Goal: Task Accomplishment & Management: Complete application form

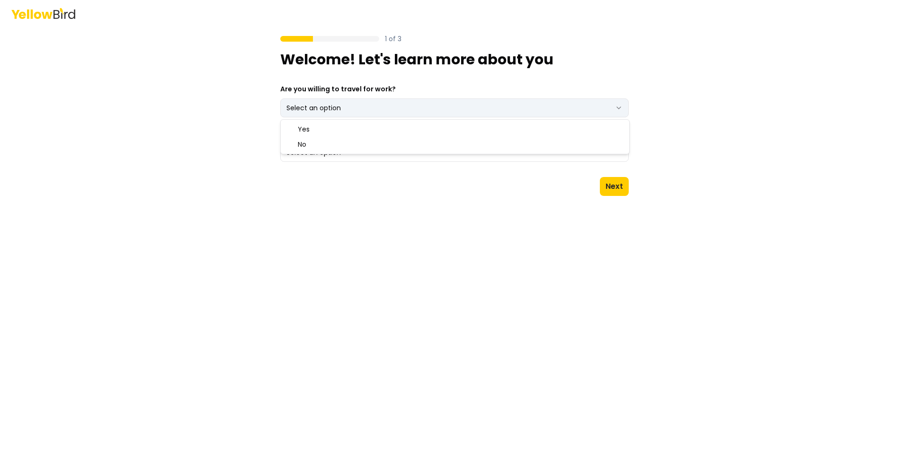
click at [617, 105] on html "1 of 3 Welcome! Let's learn more about you Are you willing to travel for work? …" at bounding box center [454, 225] width 909 height 451
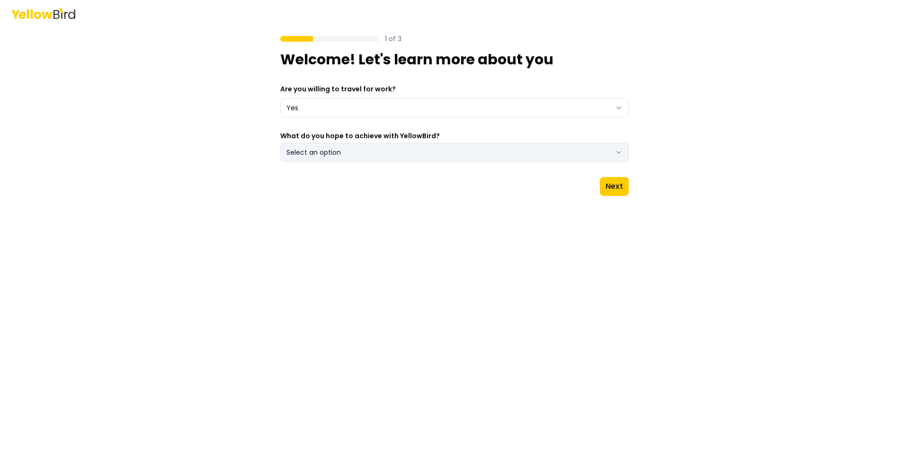
click at [624, 152] on button "Select an option" at bounding box center [454, 152] width 348 height 19
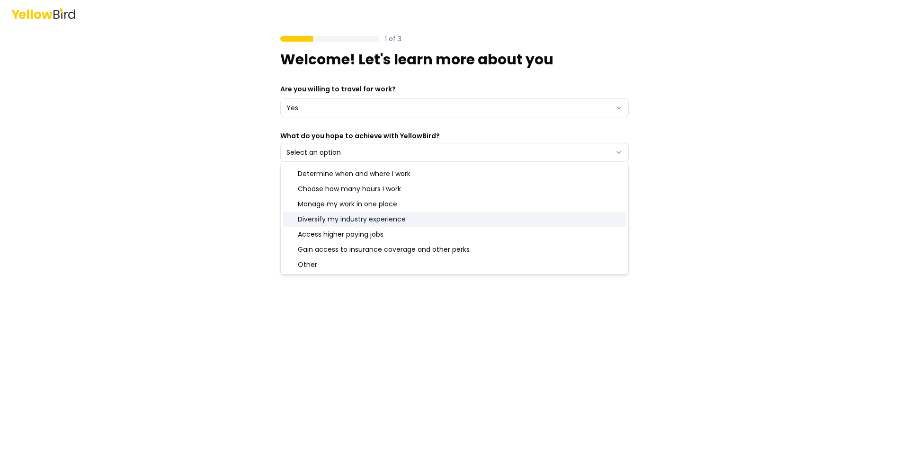
click at [467, 217] on div "Diversify my industry experience" at bounding box center [455, 219] width 344 height 15
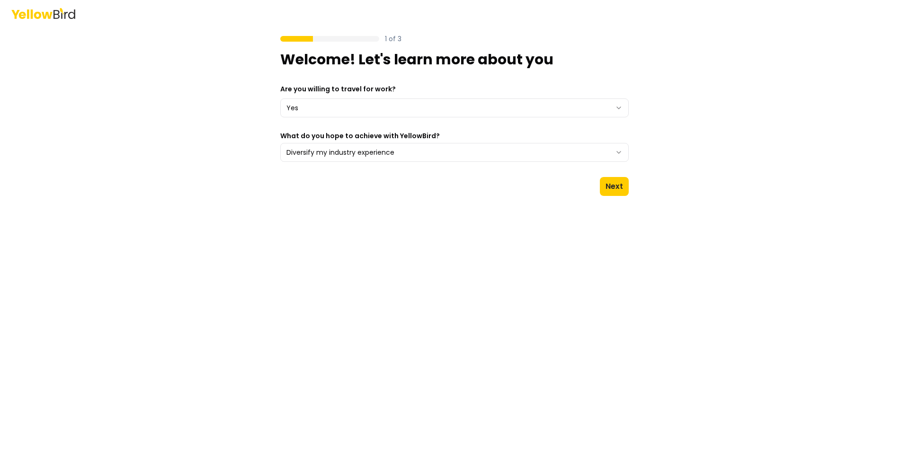
click at [711, 217] on div "1 of 3 Welcome! Let's learn more about you Are you willing to travel for work? …" at bounding box center [454, 225] width 909 height 451
click at [611, 184] on button "Next" at bounding box center [614, 186] width 29 height 19
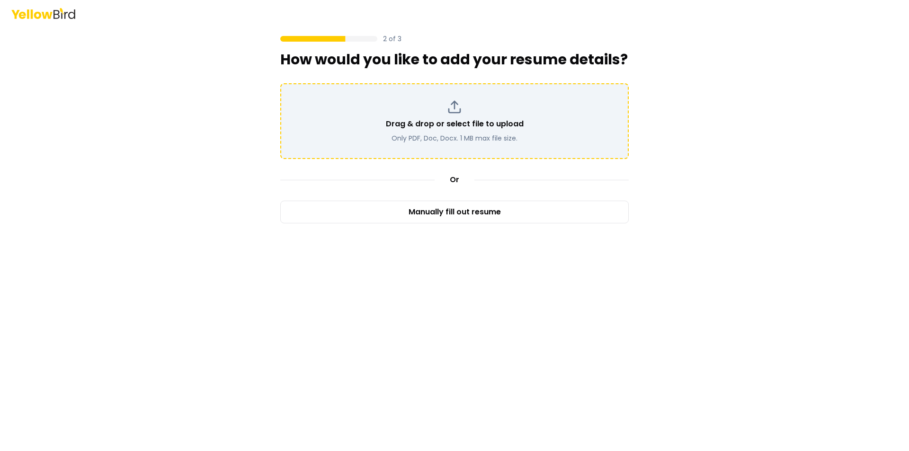
click at [483, 110] on div "Drag & drop or select file to upload Only PDF, Doc, Docx. 1 MB max file size." at bounding box center [454, 121] width 331 height 44
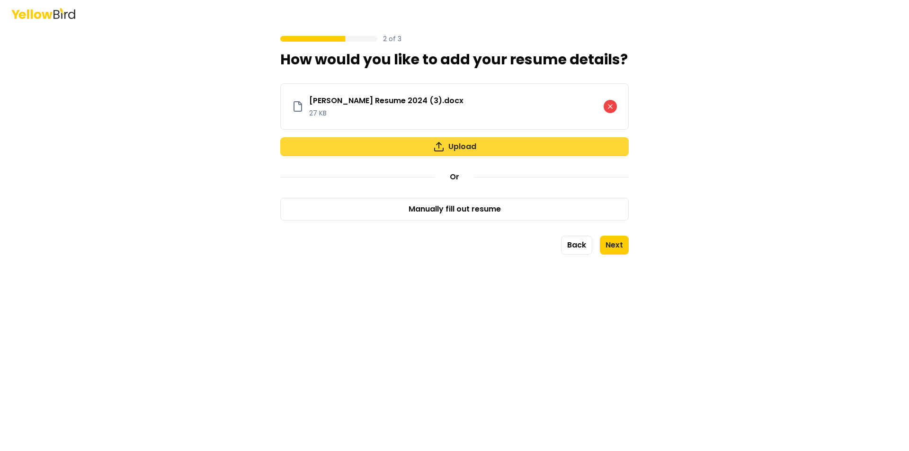
click at [468, 146] on button "Upload" at bounding box center [454, 146] width 348 height 19
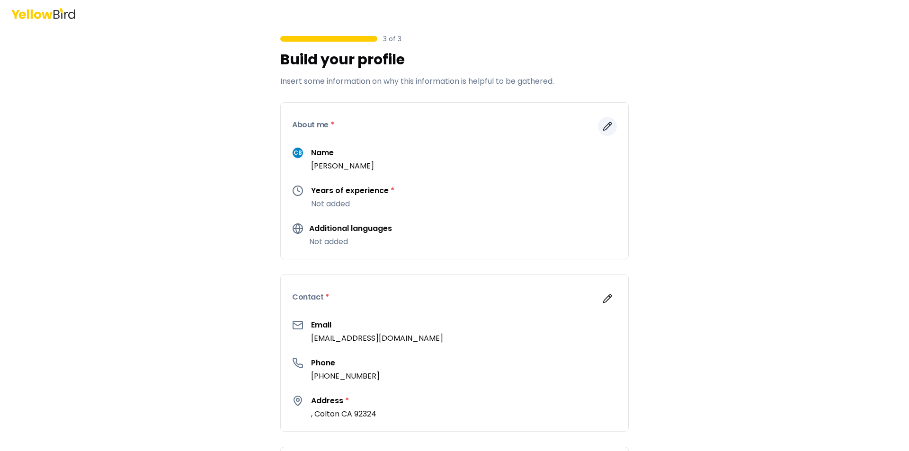
click at [604, 124] on icon "button" at bounding box center [608, 127] width 8 height 8
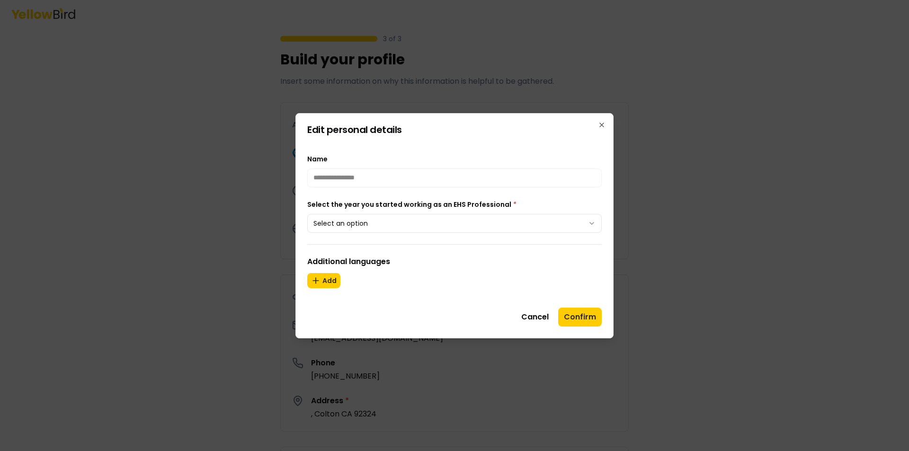
click at [593, 222] on icon "button" at bounding box center [592, 224] width 8 height 8
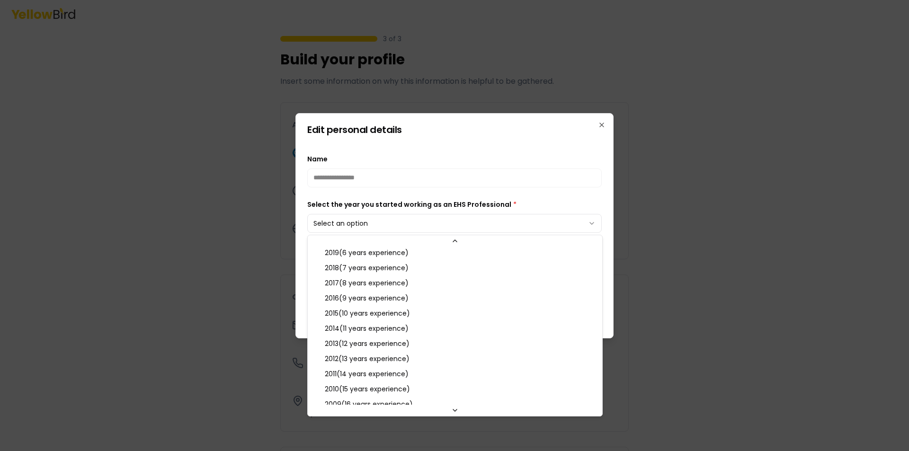
scroll to position [95, 0]
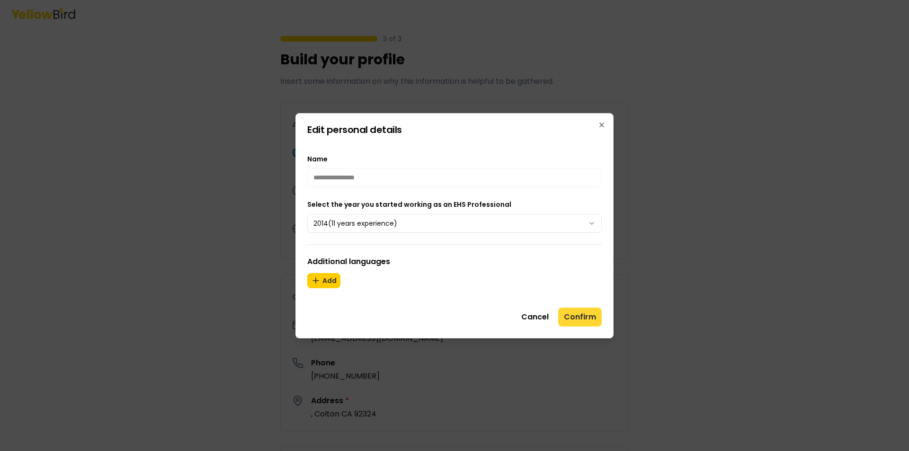
click at [576, 310] on button "Confirm" at bounding box center [580, 317] width 44 height 19
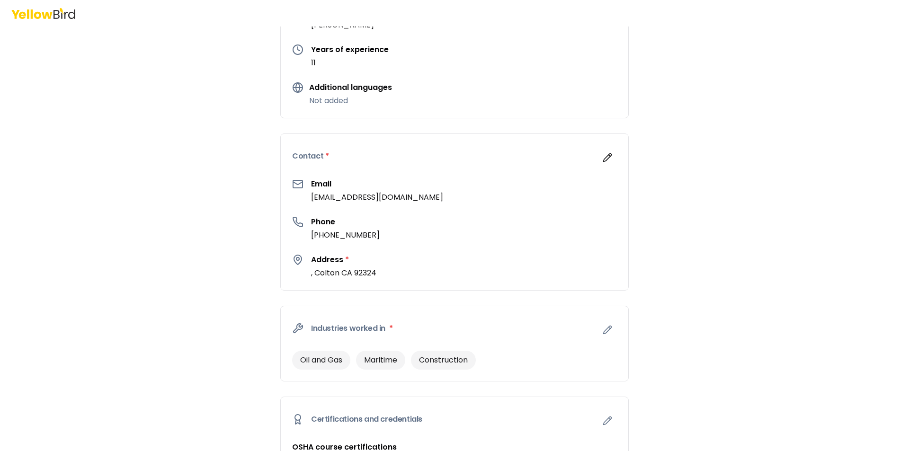
scroll to position [142, 0]
click at [603, 155] on icon "button" at bounding box center [607, 156] width 9 height 9
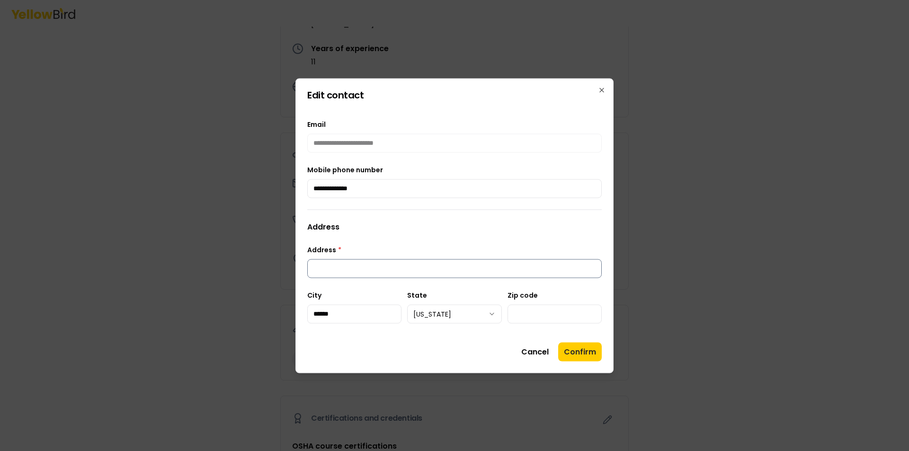
click at [352, 264] on input "Address *" at bounding box center [454, 268] width 294 height 19
type input "**********"
click at [571, 348] on button "Confirm" at bounding box center [580, 351] width 44 height 19
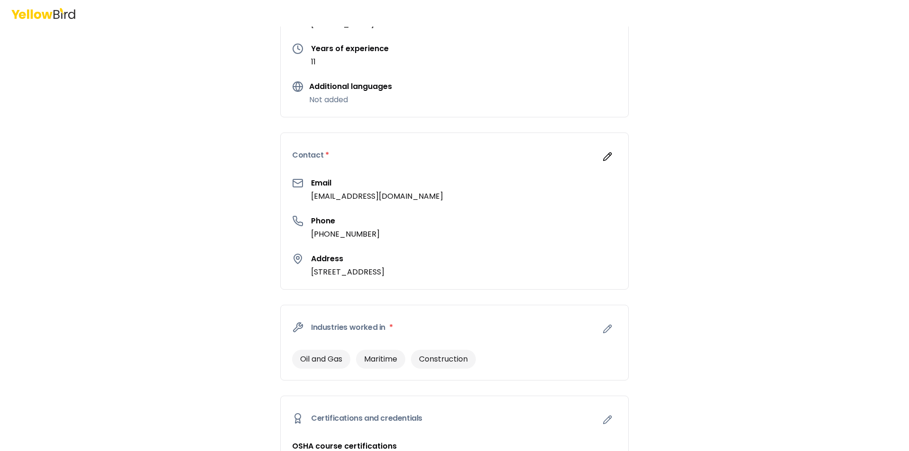
scroll to position [189, 0]
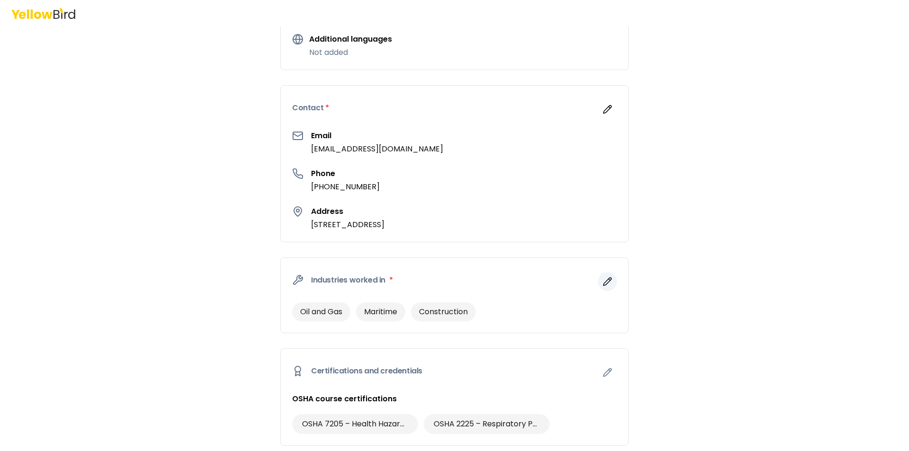
click at [603, 282] on icon "button" at bounding box center [607, 281] width 9 height 9
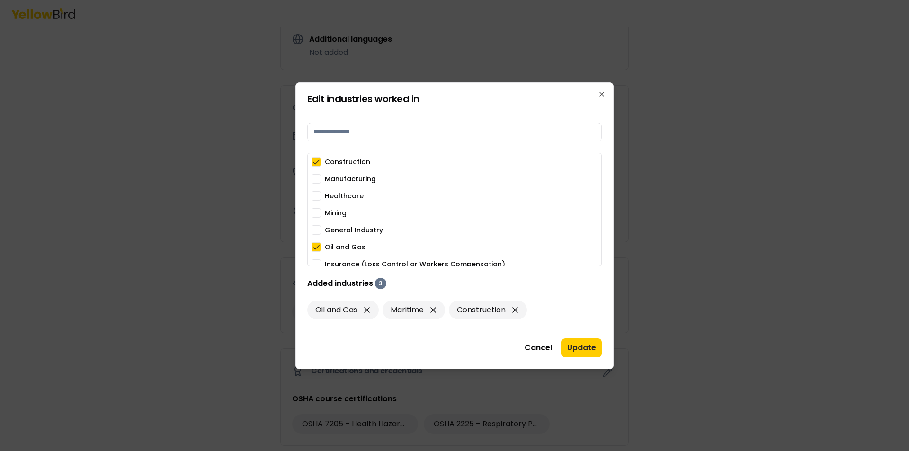
click at [317, 180] on button "Manufacturing" at bounding box center [315, 178] width 9 height 9
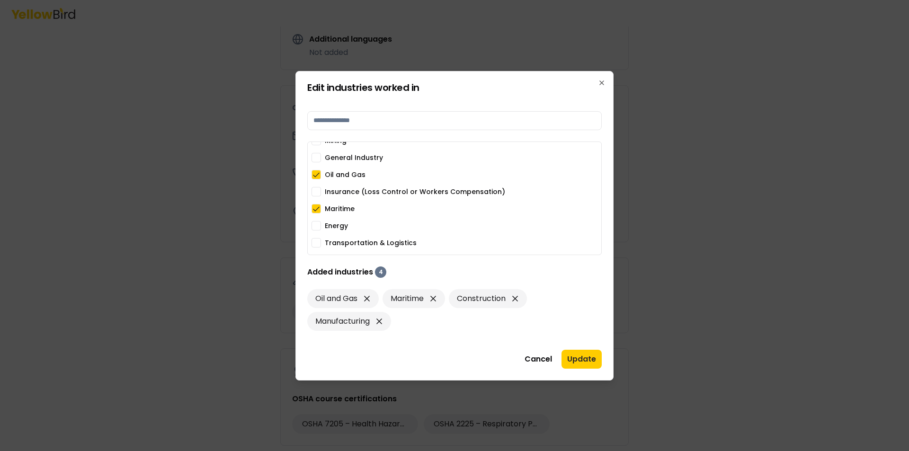
scroll to position [75, 0]
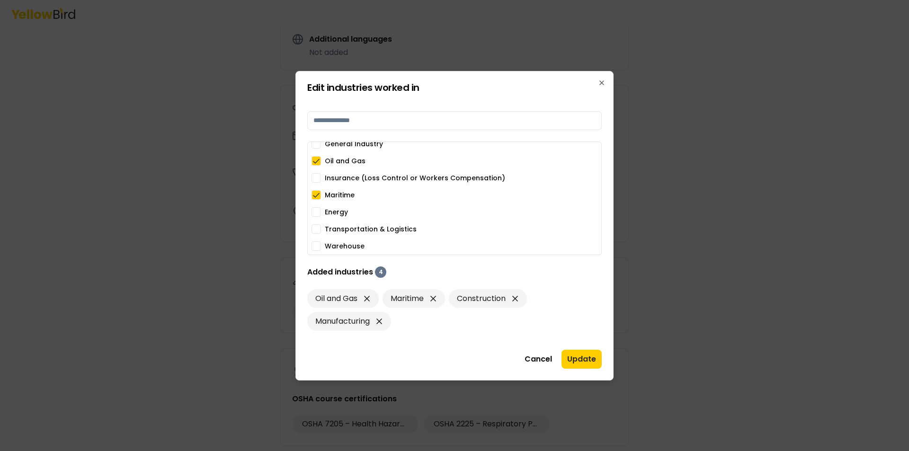
click at [312, 213] on button "Energy" at bounding box center [315, 211] width 9 height 9
click at [315, 232] on button "Transportation & Logistics" at bounding box center [315, 228] width 9 height 9
click at [587, 358] on button "Update" at bounding box center [581, 359] width 40 height 19
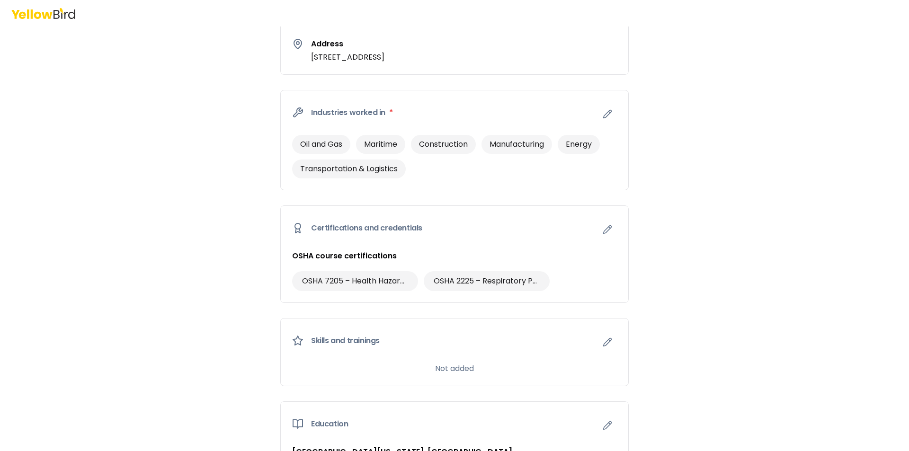
scroll to position [379, 0]
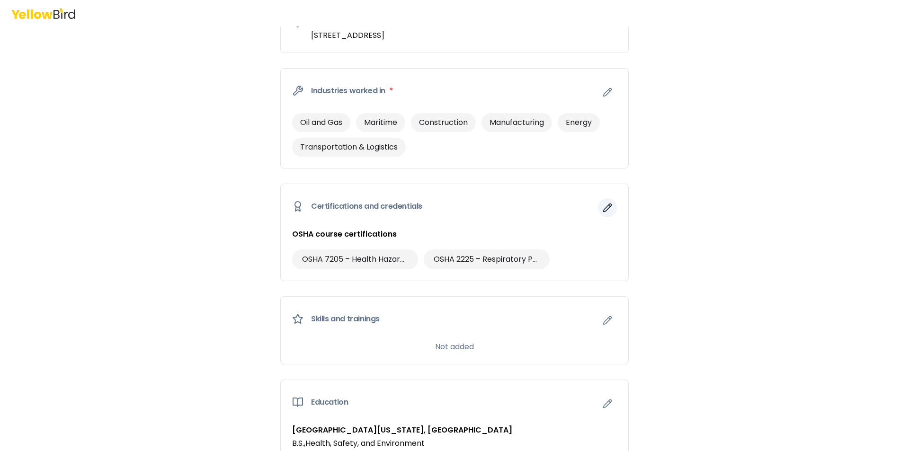
click at [603, 212] on icon "button" at bounding box center [607, 207] width 9 height 9
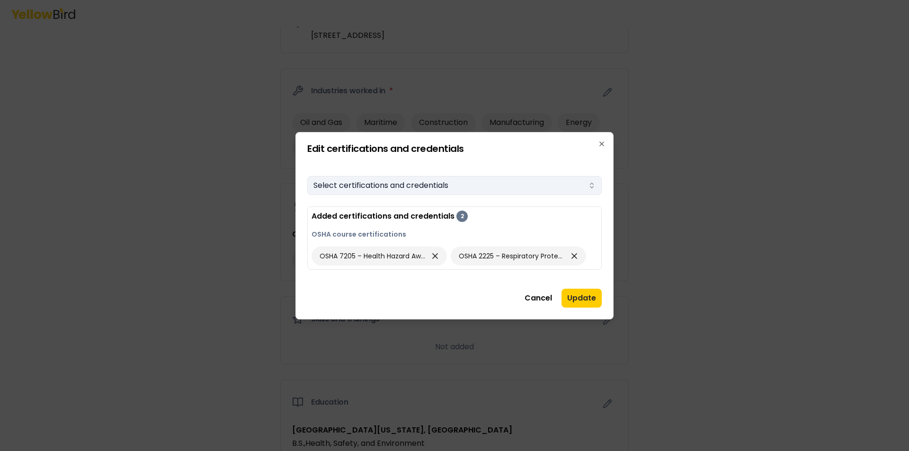
click at [593, 185] on icon "button" at bounding box center [592, 186] width 8 height 8
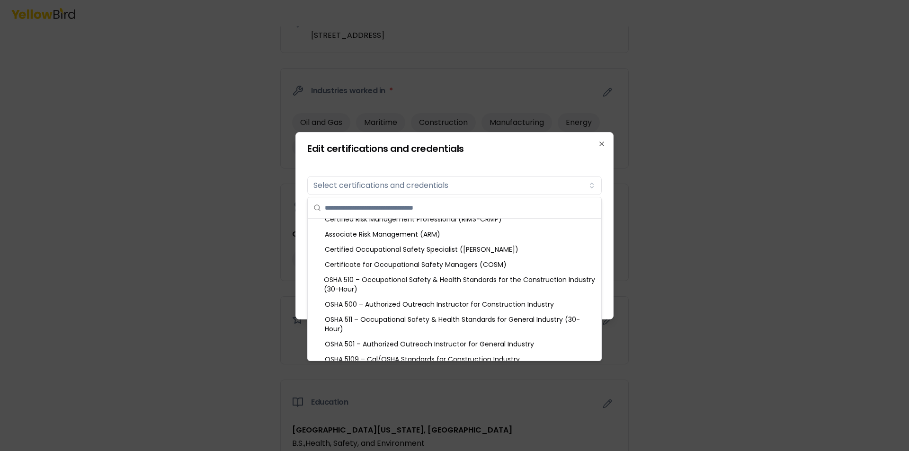
scroll to position [426, 0]
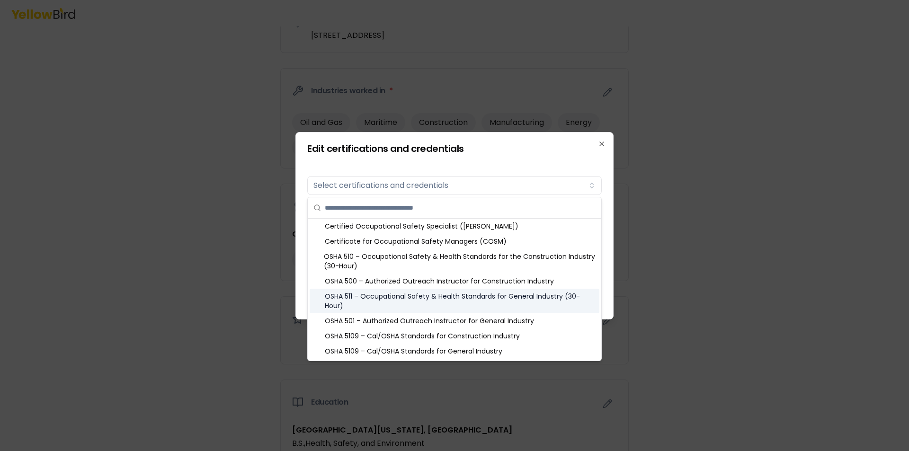
click at [404, 293] on div "OSHA 511 – Occupational Safety & Health Standards for General Industry (30-Hour)" at bounding box center [455, 301] width 290 height 25
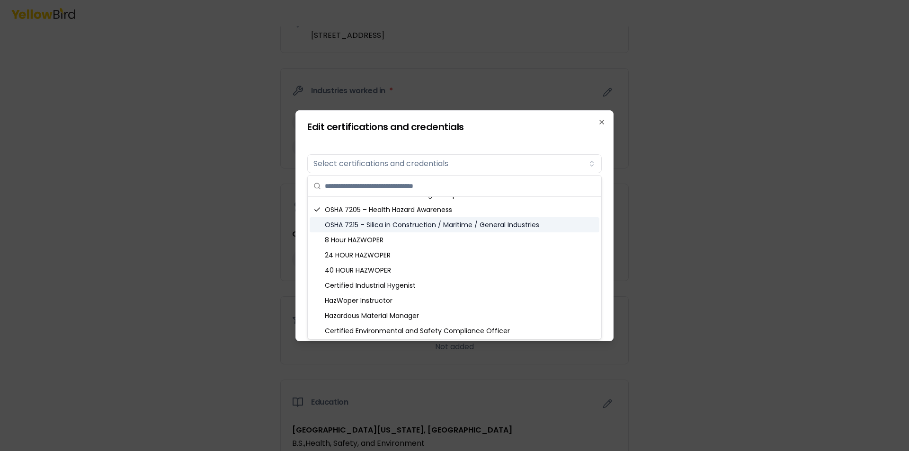
scroll to position [809, 0]
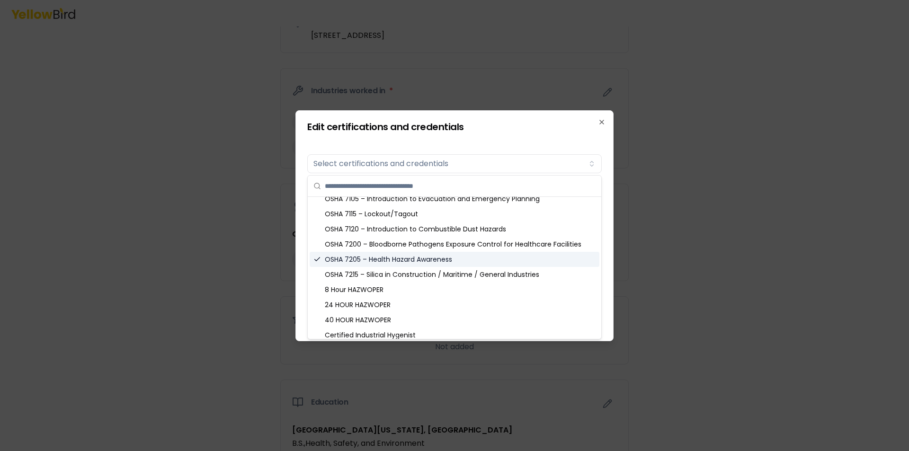
click at [450, 259] on div "OSHA 7205 – Health Hazard Awareness" at bounding box center [455, 259] width 290 height 15
click at [450, 213] on div "OSHA 7115 – Lockout/Tagout" at bounding box center [455, 213] width 290 height 15
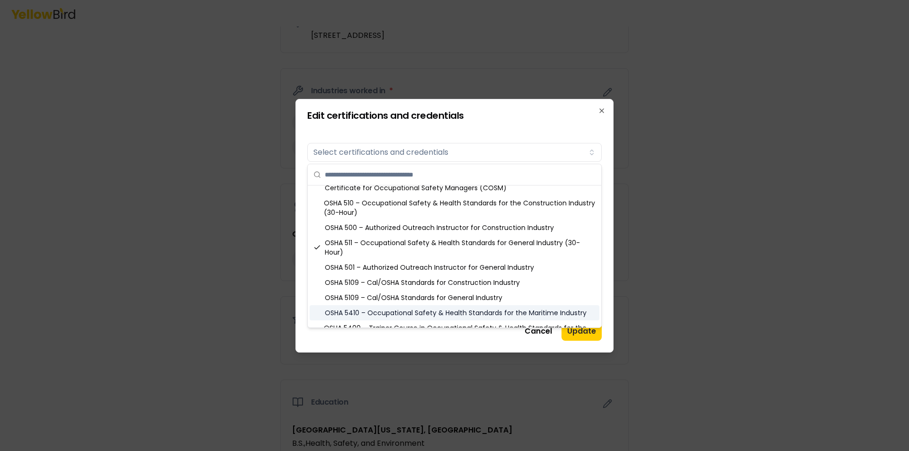
scroll to position [430, 0]
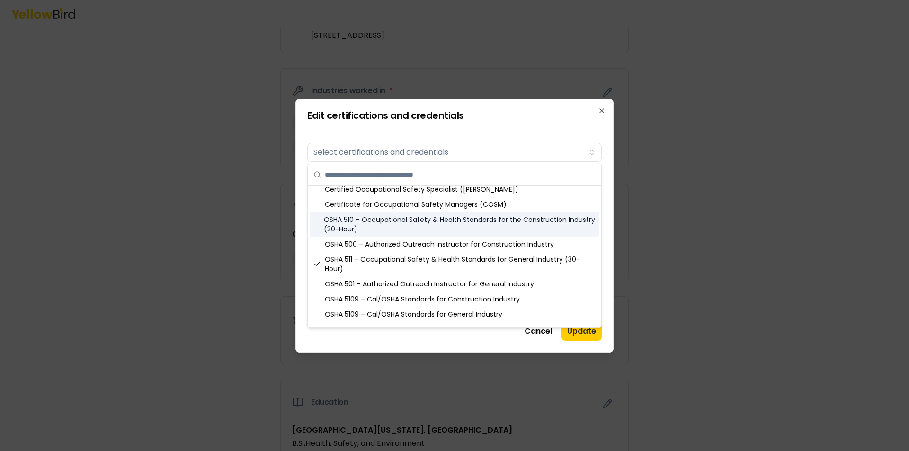
click at [450, 225] on div "OSHA 510 – Occupational Safety & Health Standards for the Construction Industry…" at bounding box center [455, 224] width 290 height 25
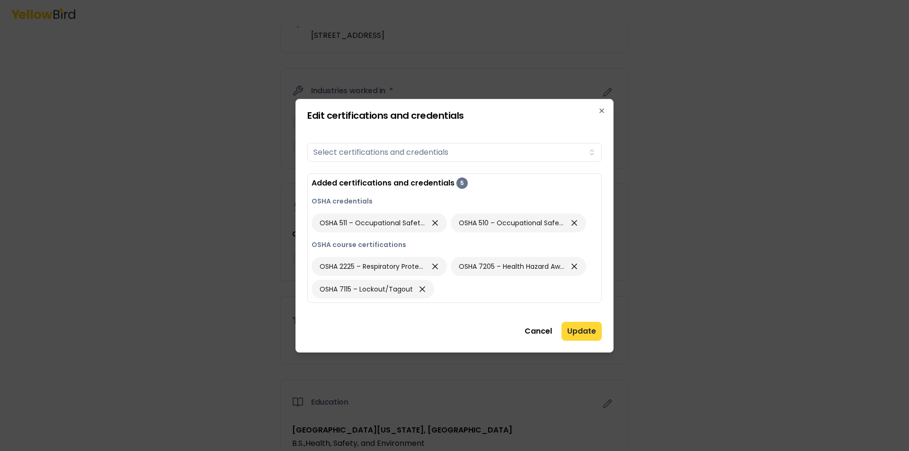
click at [577, 333] on button "Update" at bounding box center [581, 331] width 40 height 19
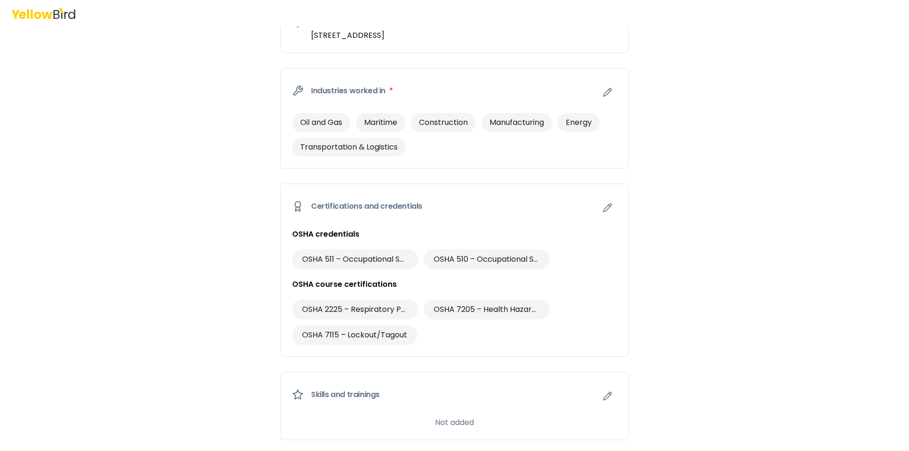
scroll to position [426, 0]
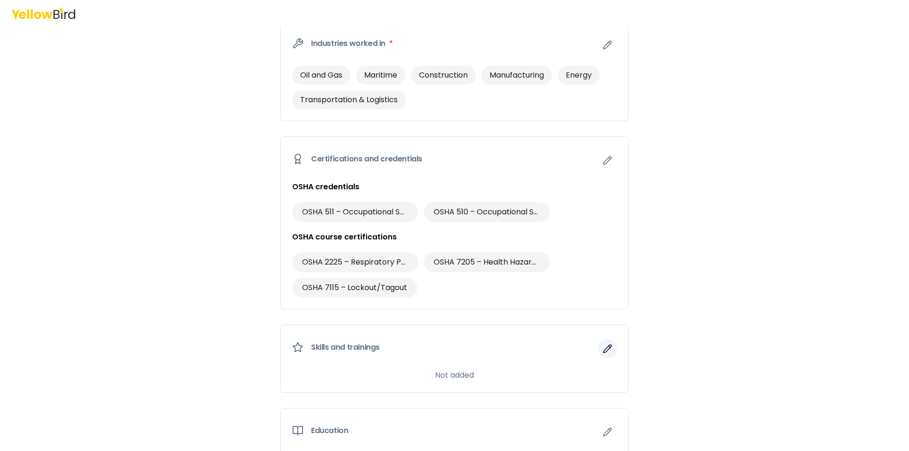
click at [598, 351] on button "button" at bounding box center [607, 348] width 19 height 19
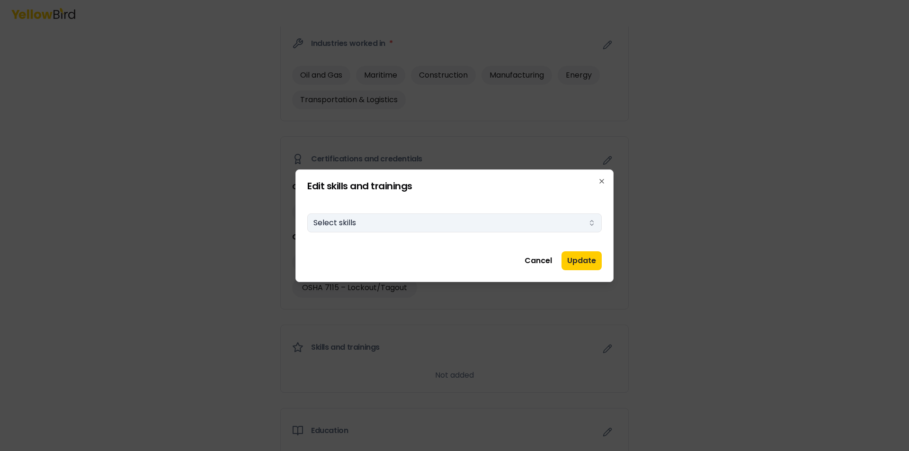
click at [587, 223] on button "Select skills" at bounding box center [454, 222] width 294 height 19
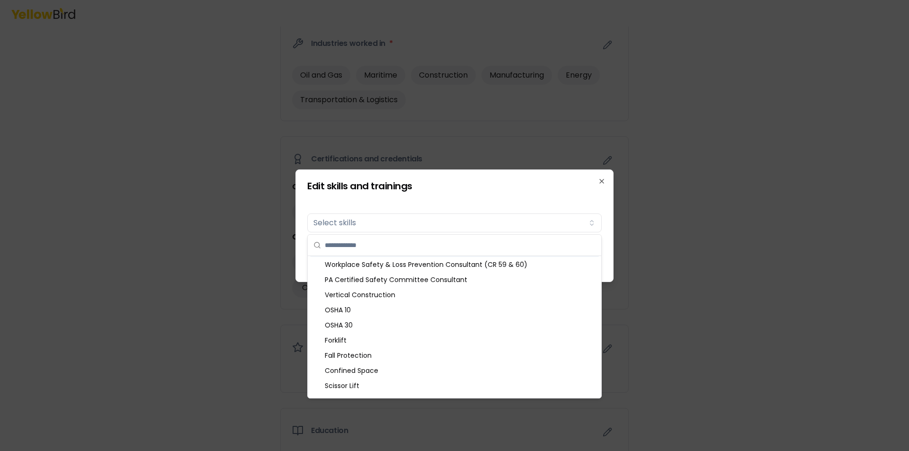
scroll to position [189, 0]
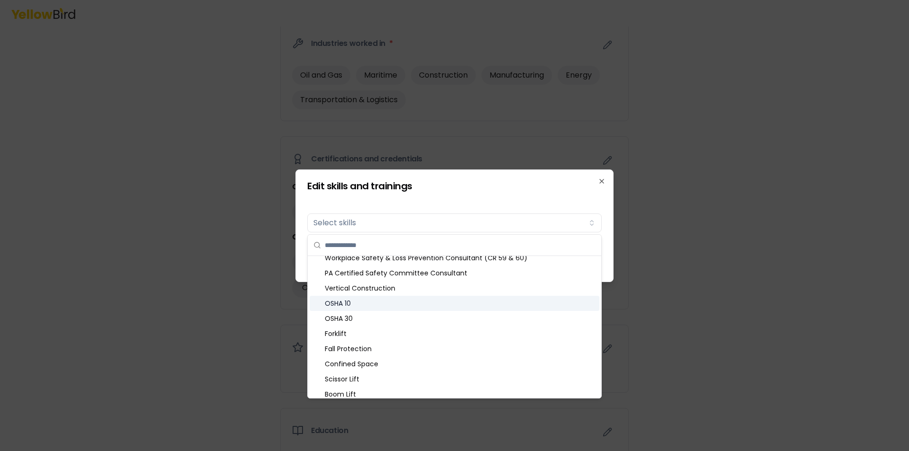
click at [416, 301] on div "OSHA 10" at bounding box center [455, 303] width 290 height 15
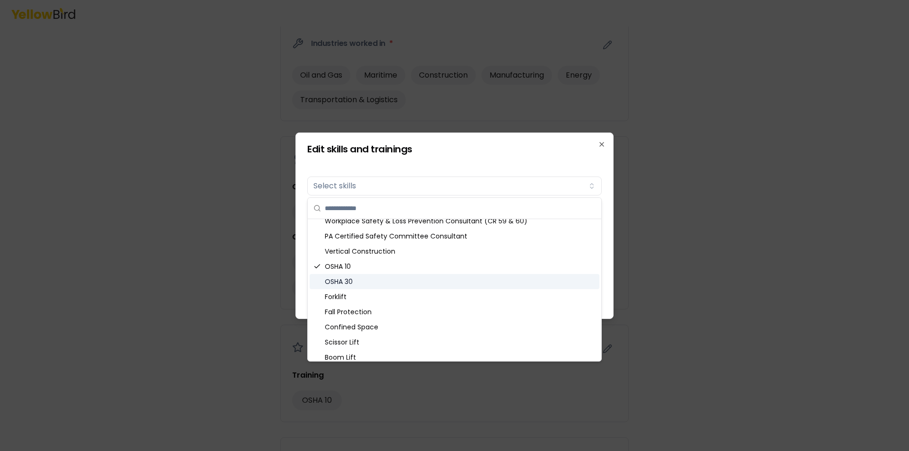
click at [362, 277] on div "OSHA 30" at bounding box center [455, 281] width 290 height 15
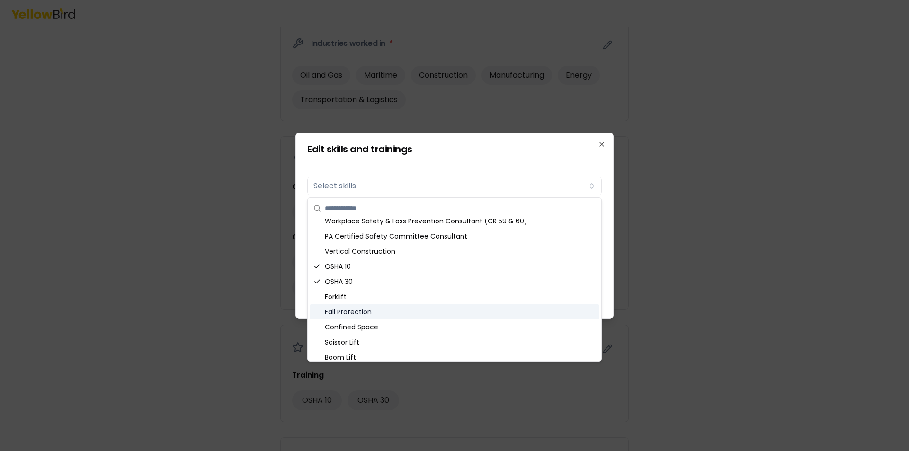
click at [412, 312] on div "Fall Protection" at bounding box center [455, 311] width 290 height 15
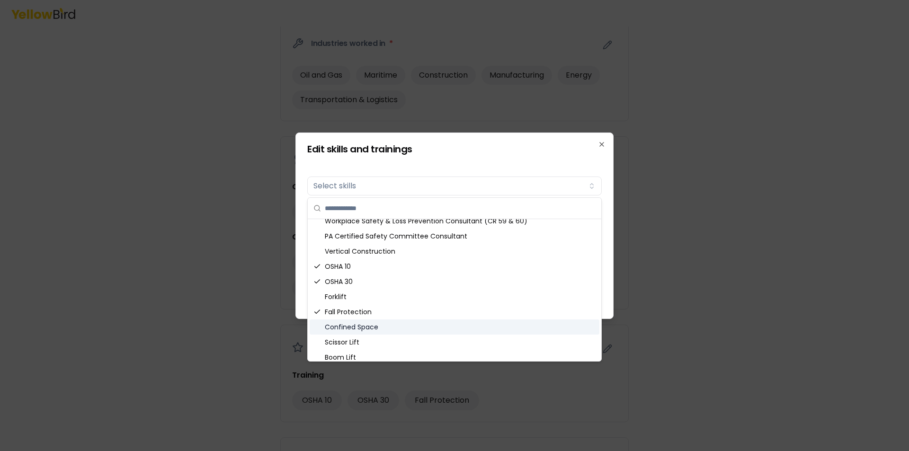
click at [410, 325] on div "Confined Space" at bounding box center [455, 327] width 290 height 15
click at [409, 340] on div "Scissor Lift" at bounding box center [455, 342] width 290 height 15
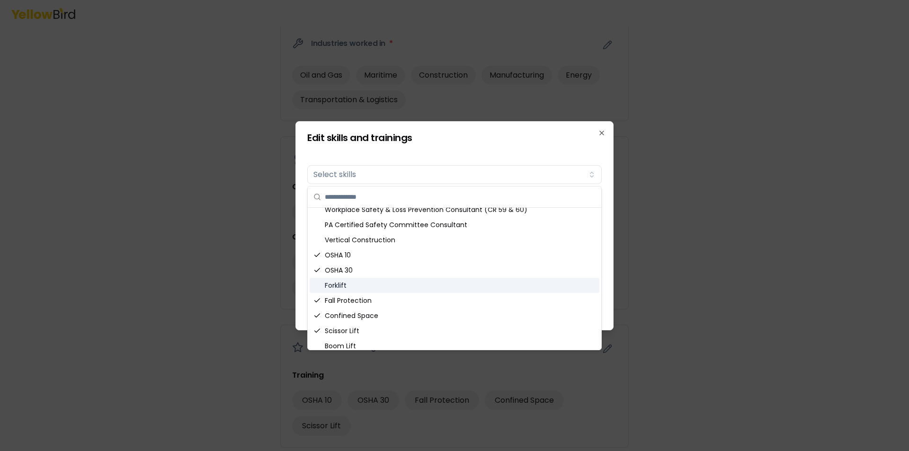
click at [403, 287] on div "Forklift" at bounding box center [455, 285] width 290 height 15
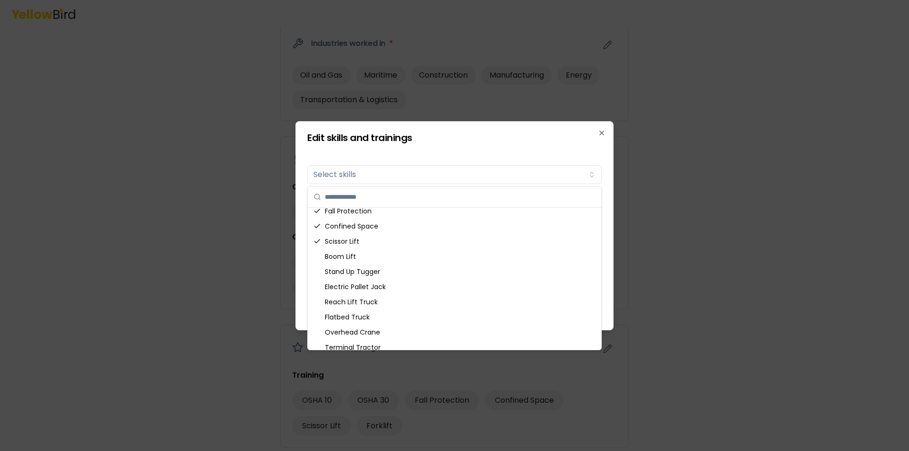
scroll to position [284, 0]
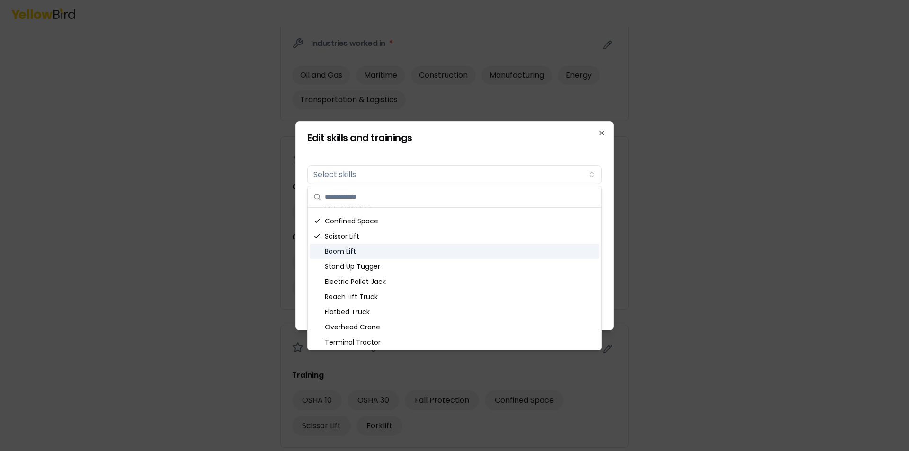
click at [403, 250] on div "Boom Lift" at bounding box center [455, 251] width 290 height 15
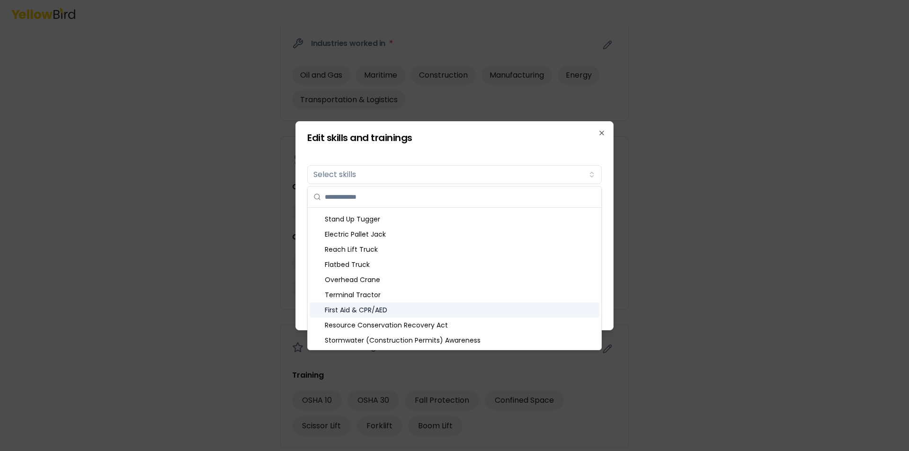
click at [425, 305] on div "First Aid & CPR/AED" at bounding box center [455, 309] width 290 height 15
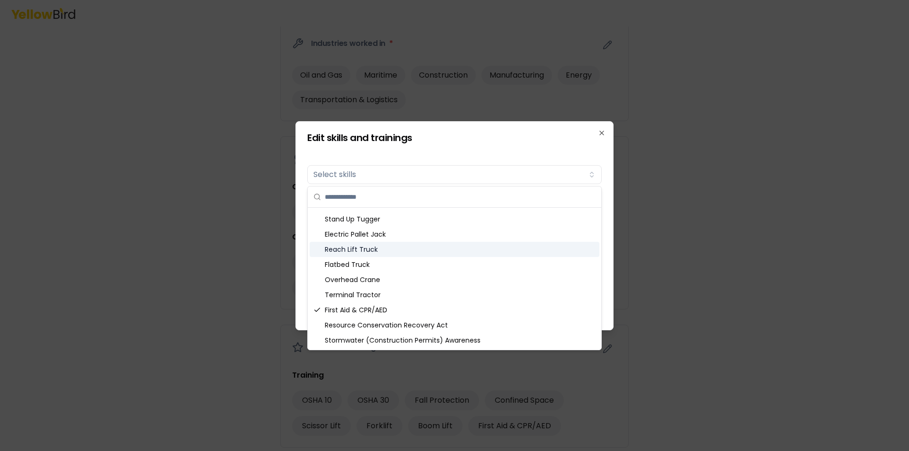
scroll to position [379, 0]
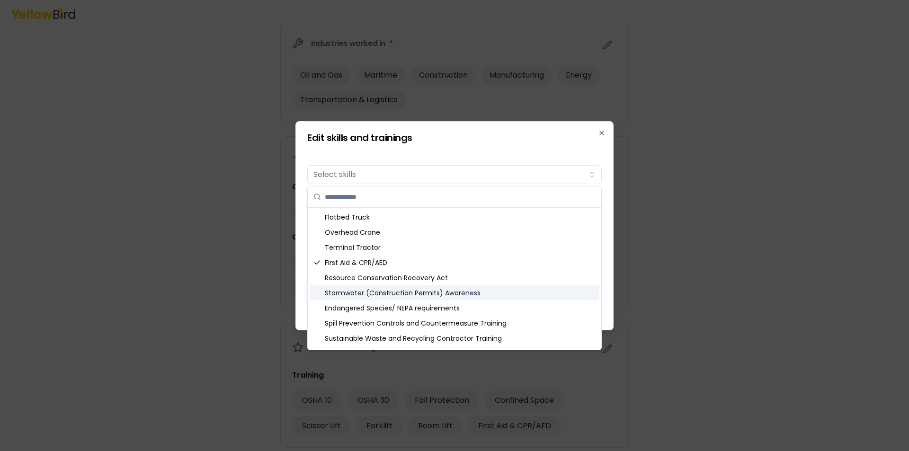
click at [485, 291] on div "Stormwater (Construction Permits) Awareness" at bounding box center [455, 292] width 290 height 15
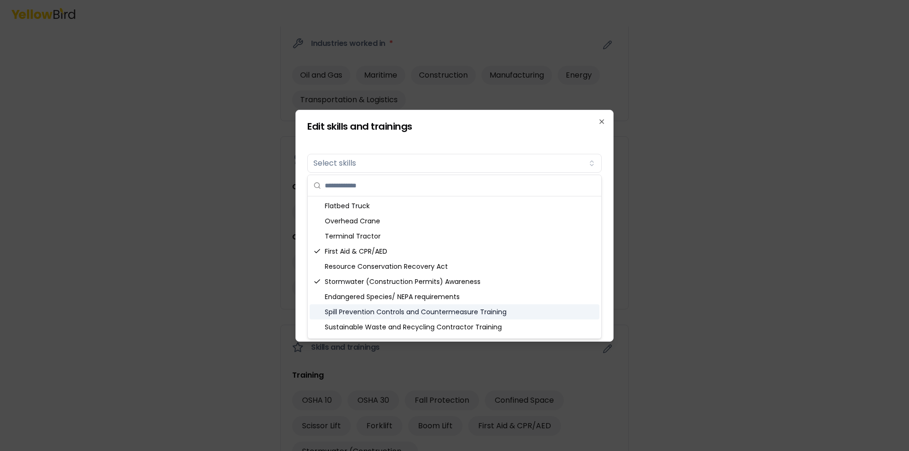
click at [541, 311] on div "Spill Prevention Controls and Countermeasure Training" at bounding box center [455, 311] width 290 height 15
click at [517, 293] on div "Endangered Species/ NEPA requirements" at bounding box center [455, 296] width 290 height 15
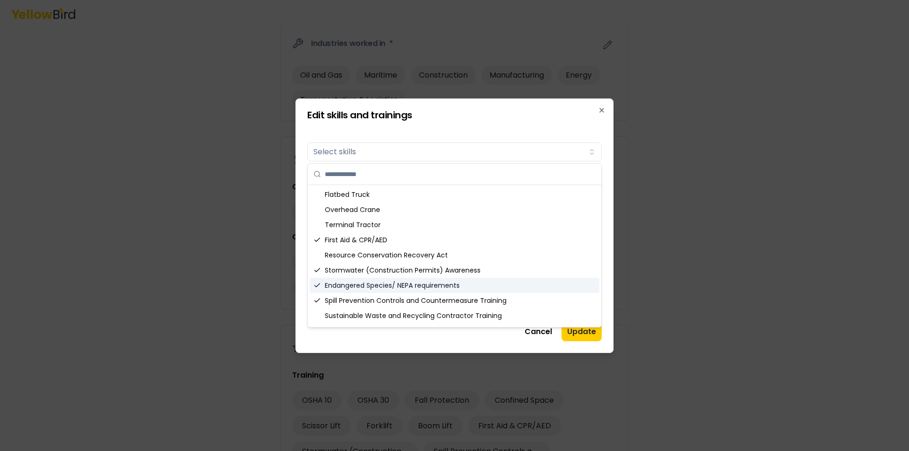
scroll to position [392, 0]
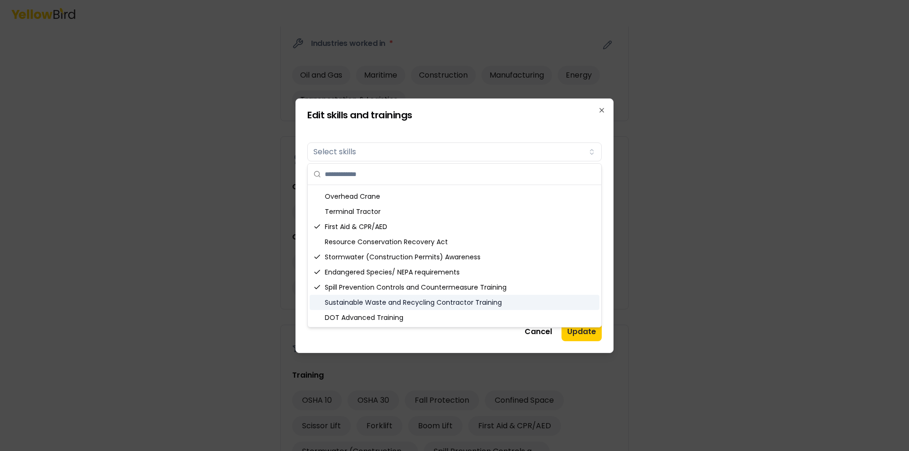
click at [511, 303] on div "Sustainable Waste and Recycling Contractor Training" at bounding box center [455, 302] width 290 height 15
click at [509, 315] on div "DOT Advanced Training" at bounding box center [455, 317] width 290 height 15
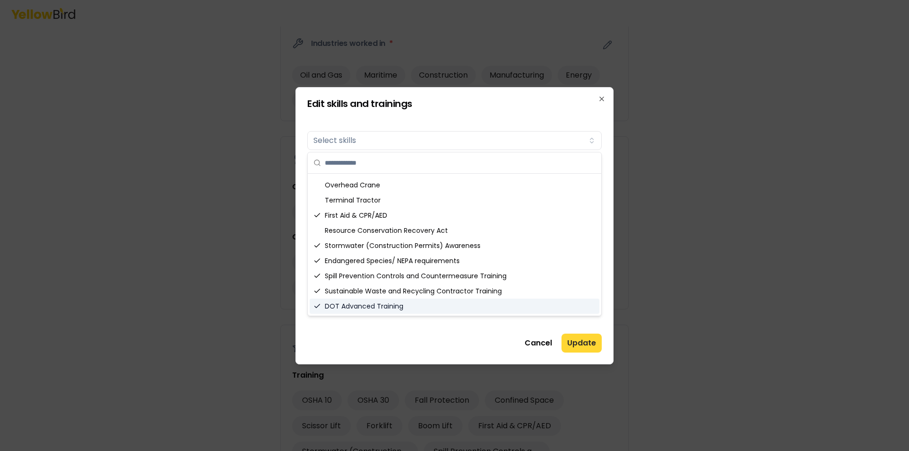
click at [584, 343] on button "Update" at bounding box center [581, 343] width 40 height 19
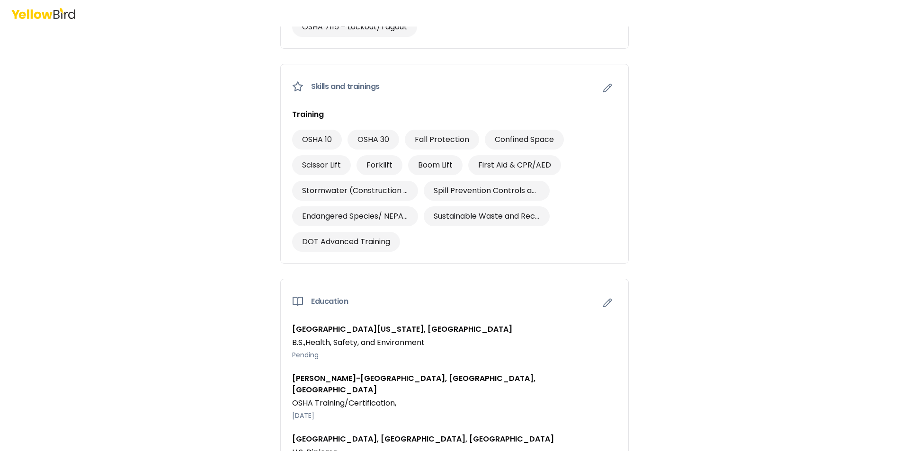
scroll to position [755, 0]
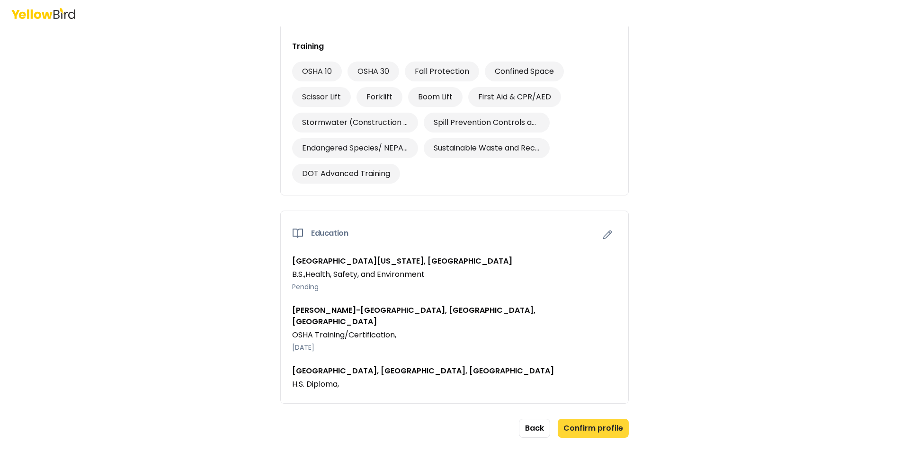
click at [590, 419] on button "Confirm profile" at bounding box center [593, 428] width 71 height 19
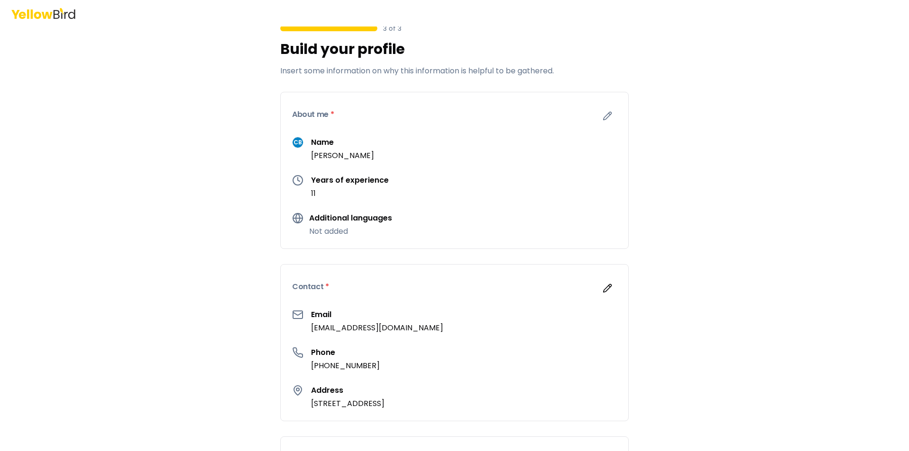
scroll to position [0, 0]
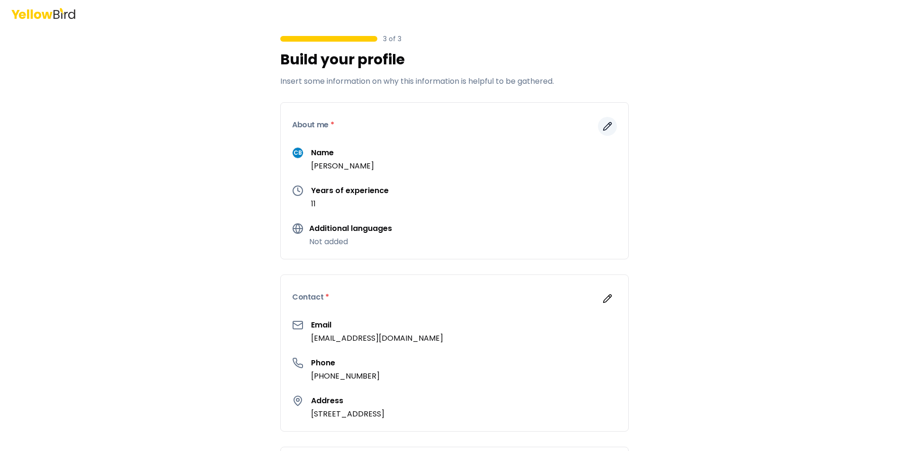
click at [603, 125] on icon "button" at bounding box center [607, 126] width 9 height 9
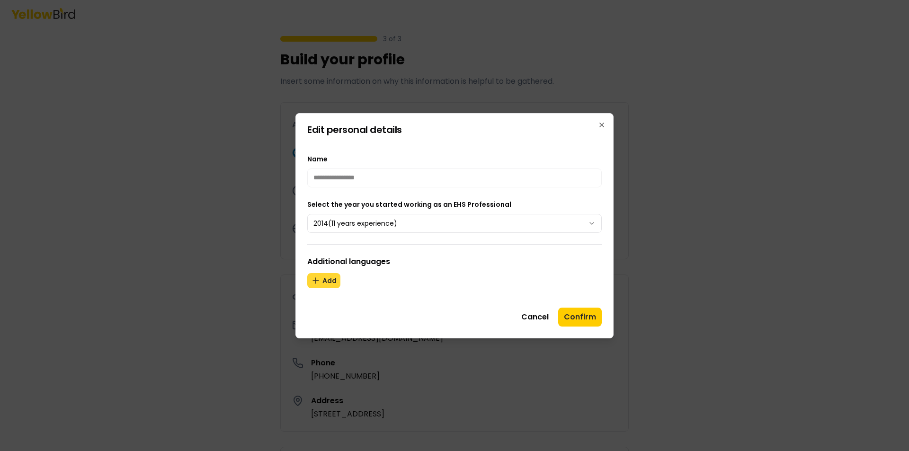
click at [331, 284] on button "Add" at bounding box center [323, 280] width 33 height 15
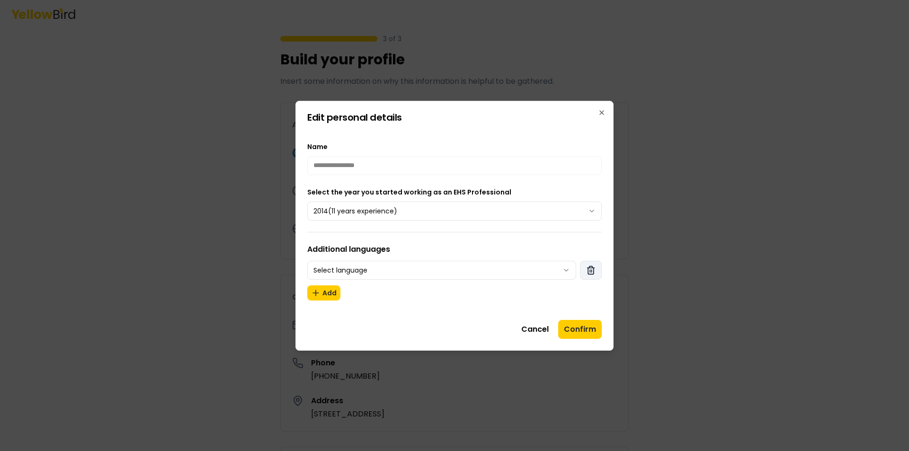
click at [588, 271] on icon "button" at bounding box center [591, 271] width 6 height 6
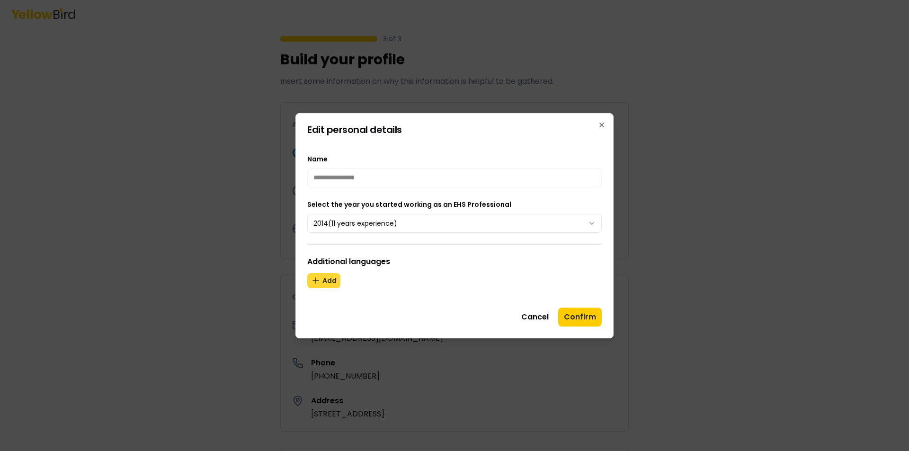
click at [312, 280] on icon "button" at bounding box center [315, 280] width 9 height 9
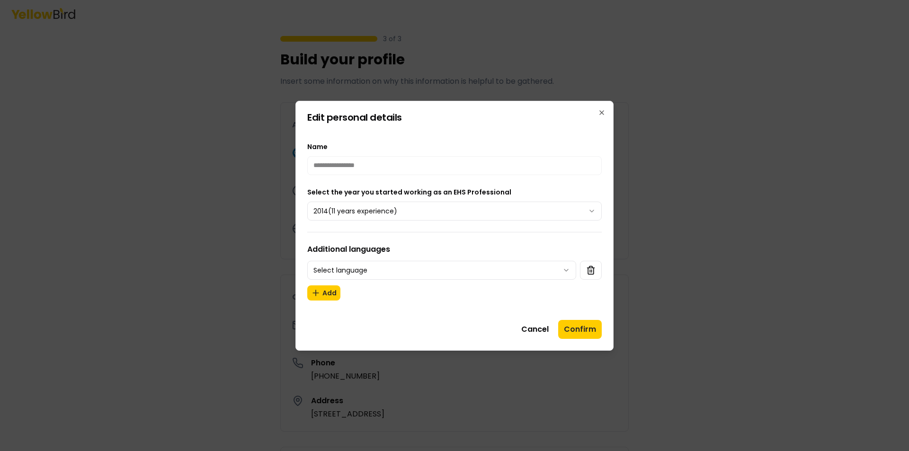
click at [566, 270] on body "3 of 3 Build your profile Insert some information on why this information is he…" at bounding box center [454, 225] width 909 height 451
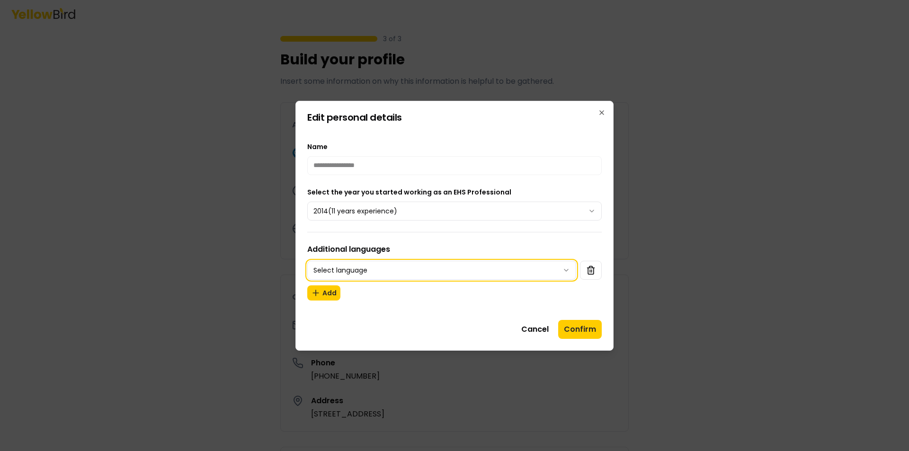
click at [566, 250] on body "3 of 3 Build your profile Insert some information on why this information is he…" at bounding box center [454, 225] width 909 height 451
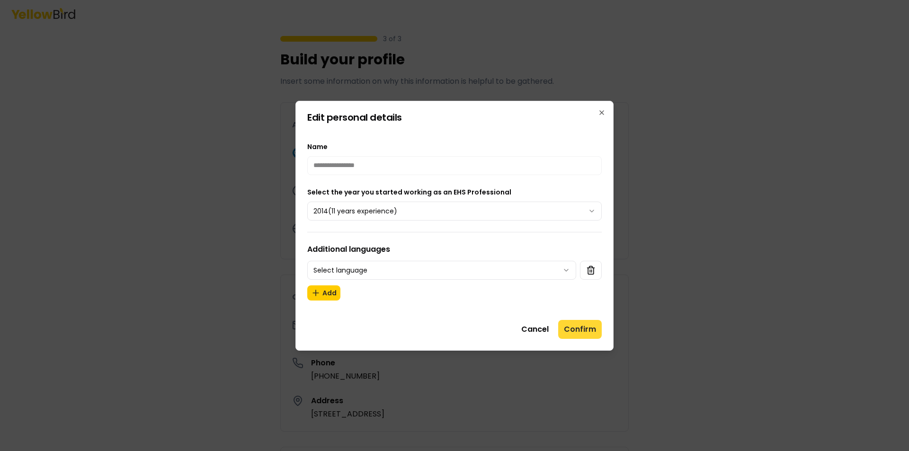
click at [588, 326] on button "Confirm" at bounding box center [580, 329] width 44 height 19
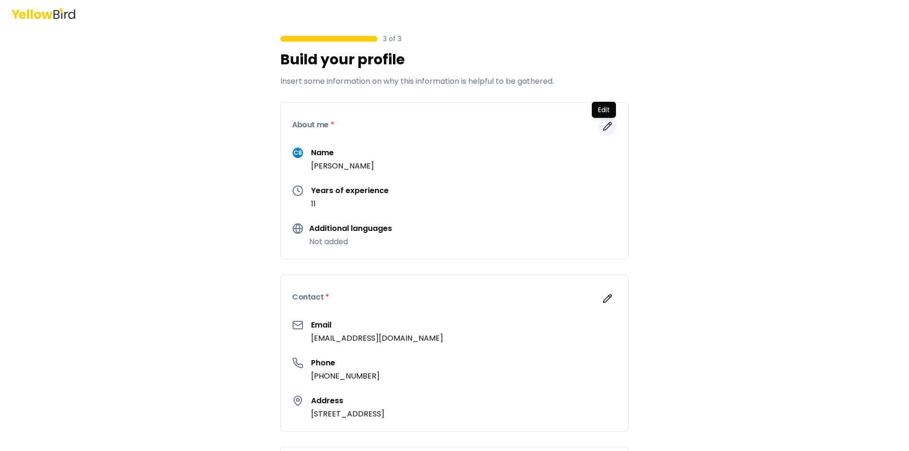
click at [605, 127] on icon "button" at bounding box center [608, 127] width 8 height 8
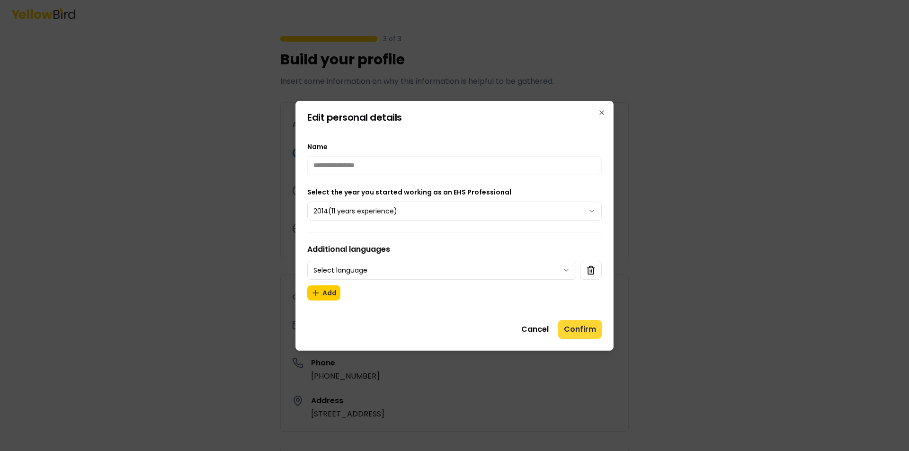
click at [578, 334] on button "Confirm" at bounding box center [580, 329] width 44 height 19
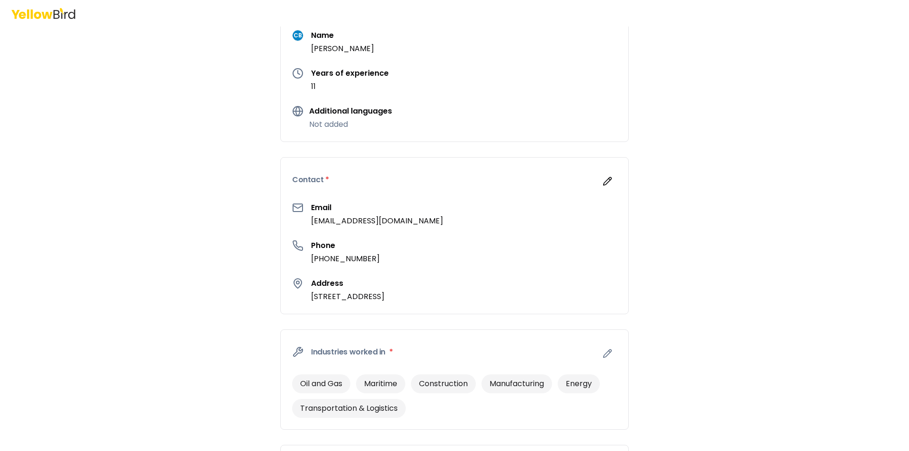
scroll to position [71, 0]
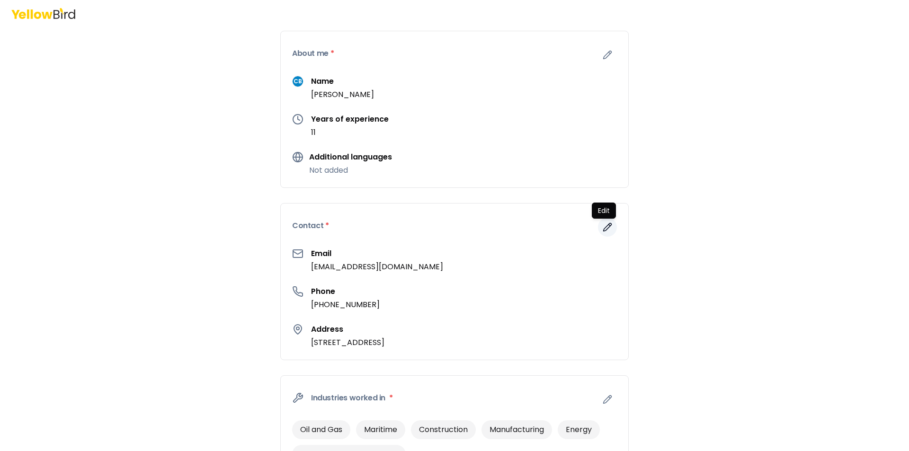
click at [598, 226] on button "button" at bounding box center [607, 227] width 19 height 19
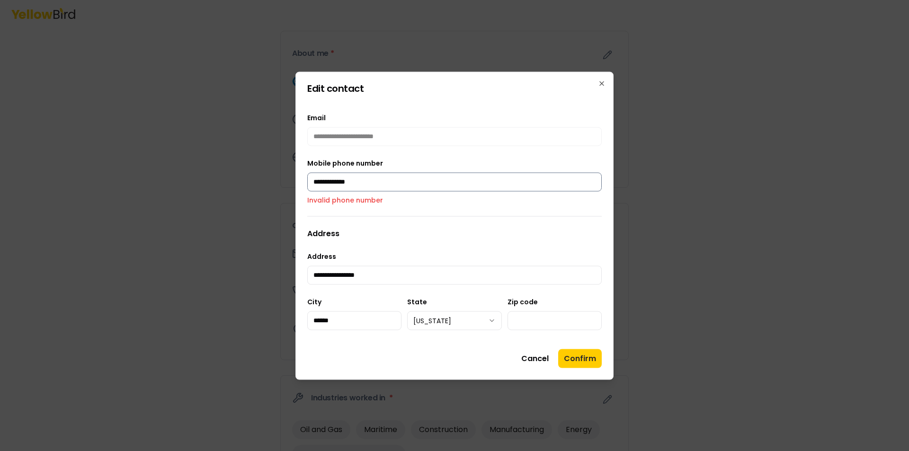
type input "**********"
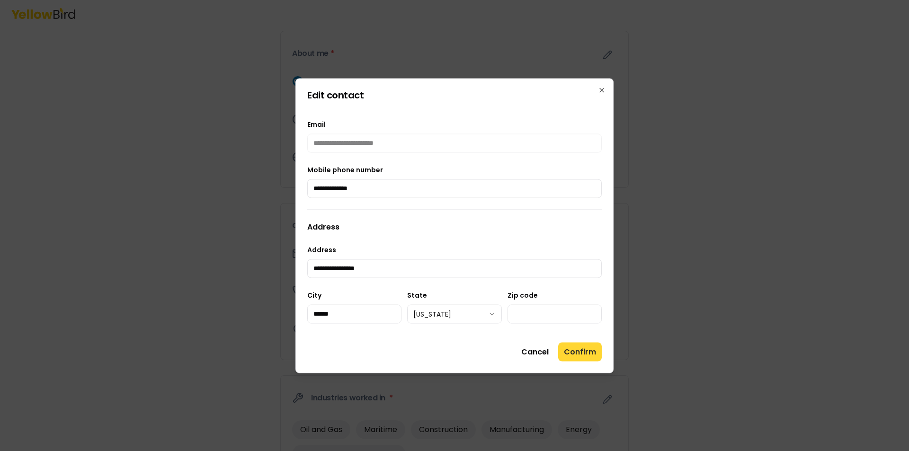
click at [595, 355] on button "Confirm" at bounding box center [580, 351] width 44 height 19
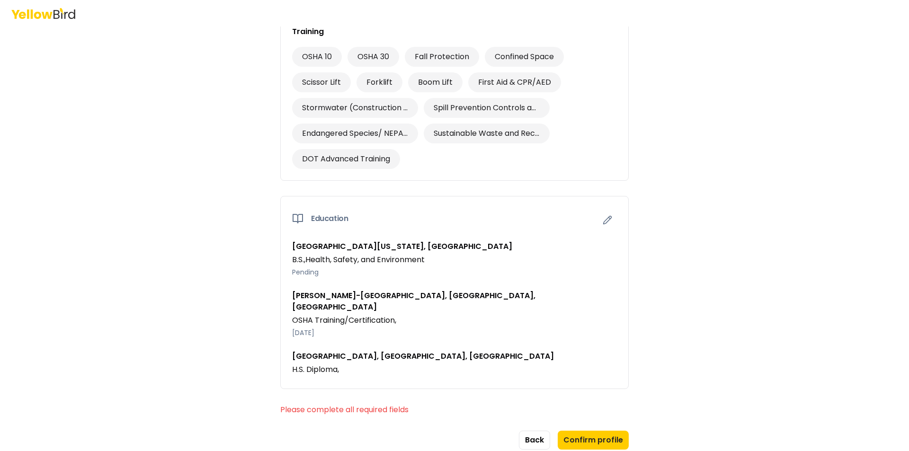
scroll to position [782, 0]
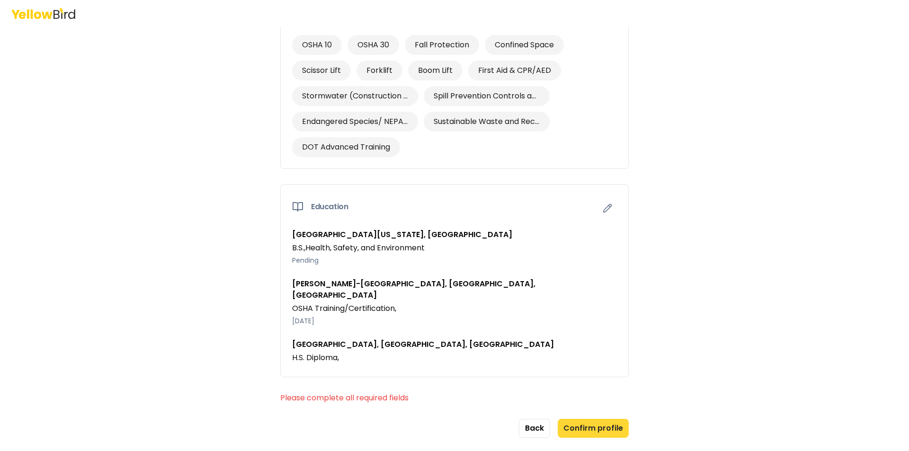
click at [602, 419] on button "Confirm profile" at bounding box center [593, 428] width 71 height 19
click at [600, 419] on button "Confirm profile" at bounding box center [593, 428] width 71 height 19
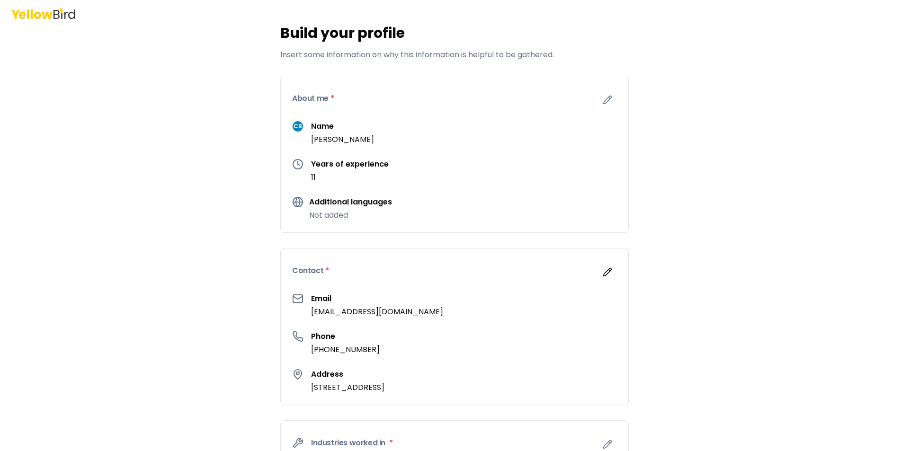
scroll to position [0, 0]
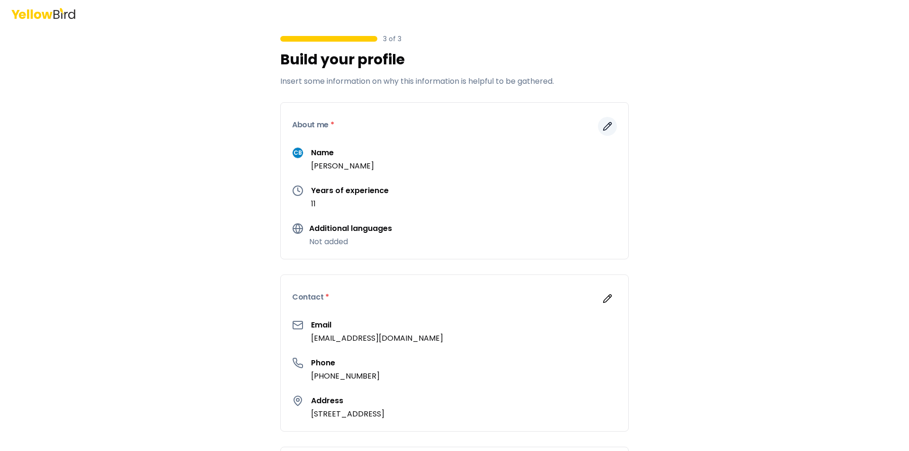
click at [608, 123] on icon "button" at bounding box center [607, 126] width 9 height 9
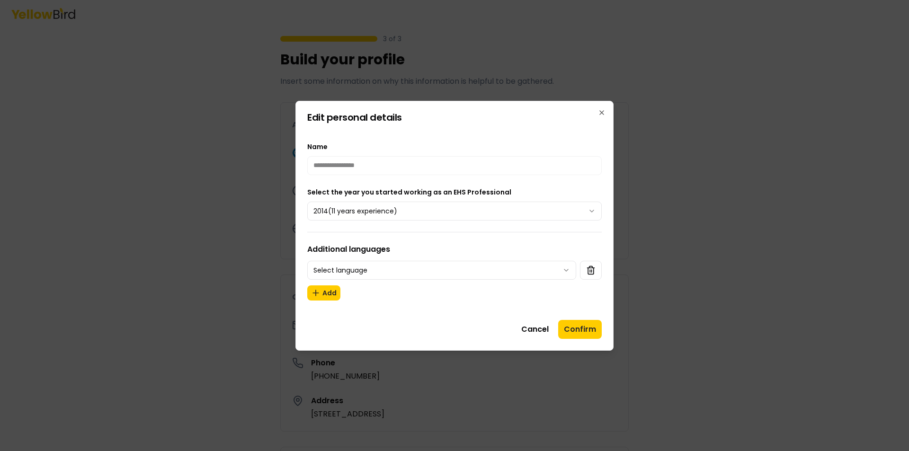
click at [564, 271] on body "3 of 3 Build your profile Insert some information on why this information is he…" at bounding box center [454, 225] width 909 height 451
click at [568, 325] on button "Confirm" at bounding box center [580, 329] width 44 height 19
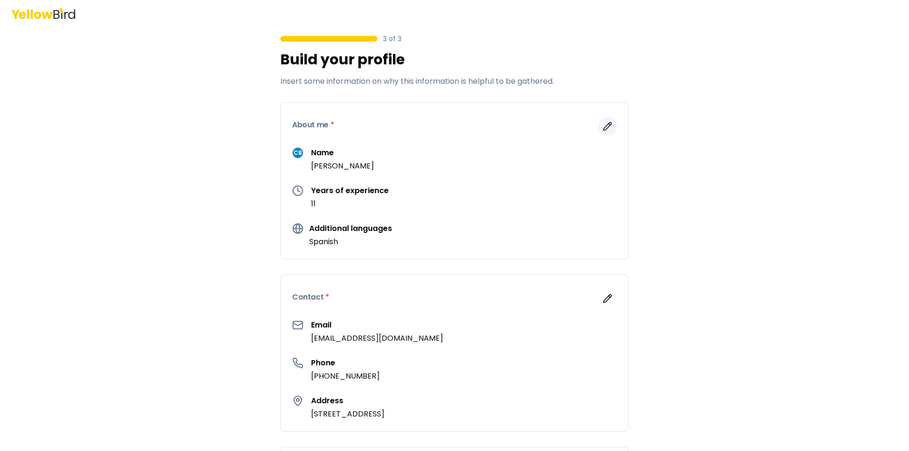
click at [604, 126] on icon "button" at bounding box center [608, 127] width 8 height 8
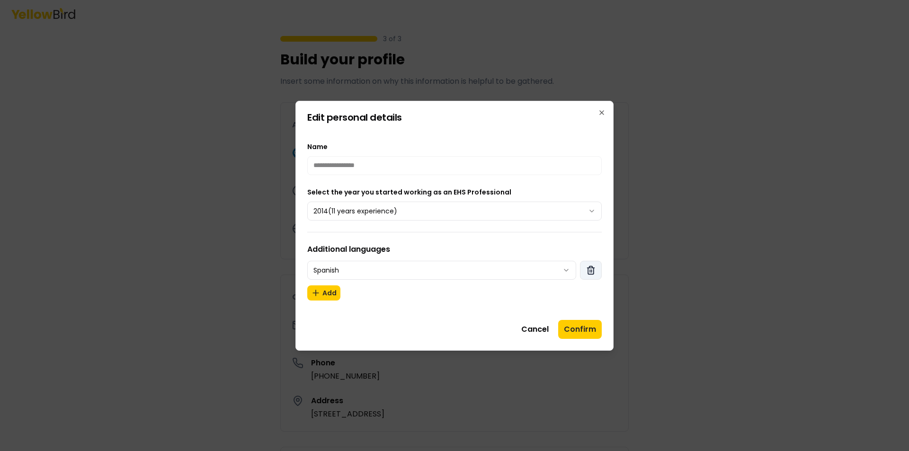
click at [587, 268] on icon "button" at bounding box center [590, 270] width 9 height 9
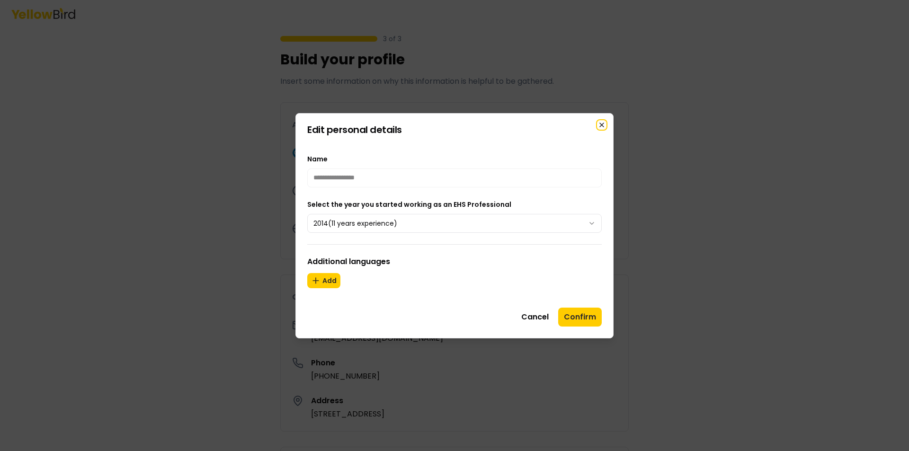
click at [605, 125] on icon "button" at bounding box center [602, 125] width 8 height 8
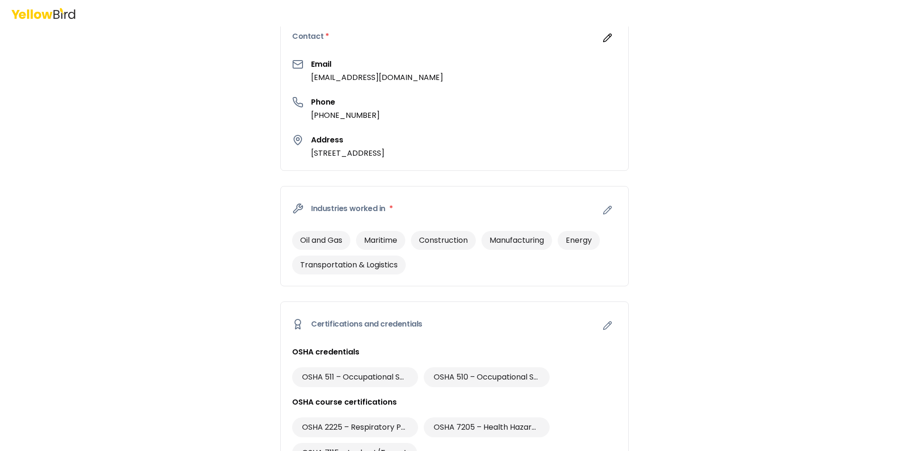
scroll to position [213, 0]
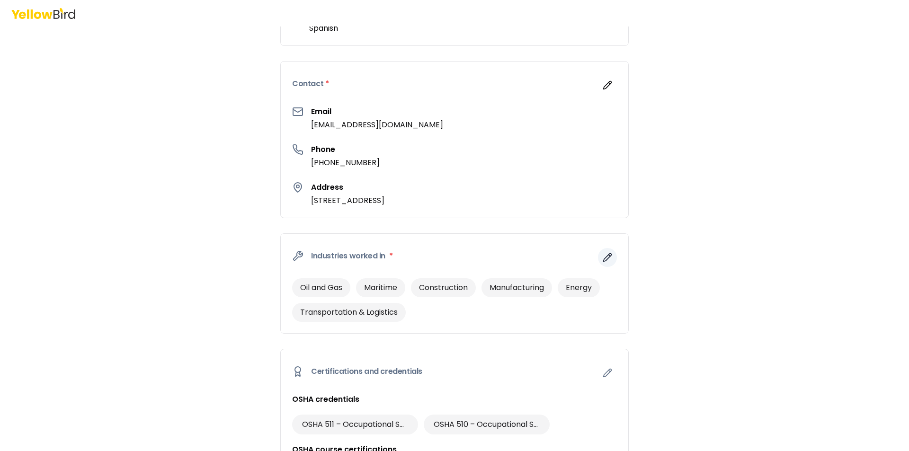
click at [604, 253] on icon "button" at bounding box center [607, 257] width 9 height 9
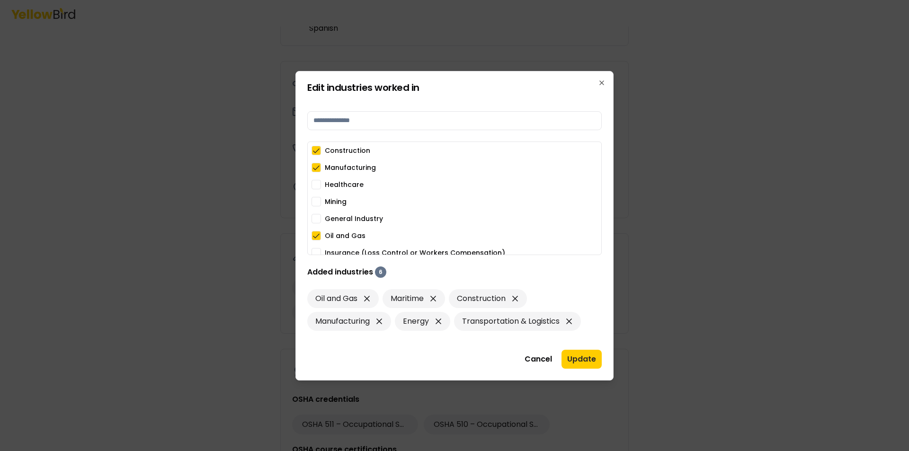
click at [317, 164] on button "Manufacturing" at bounding box center [315, 167] width 9 height 9
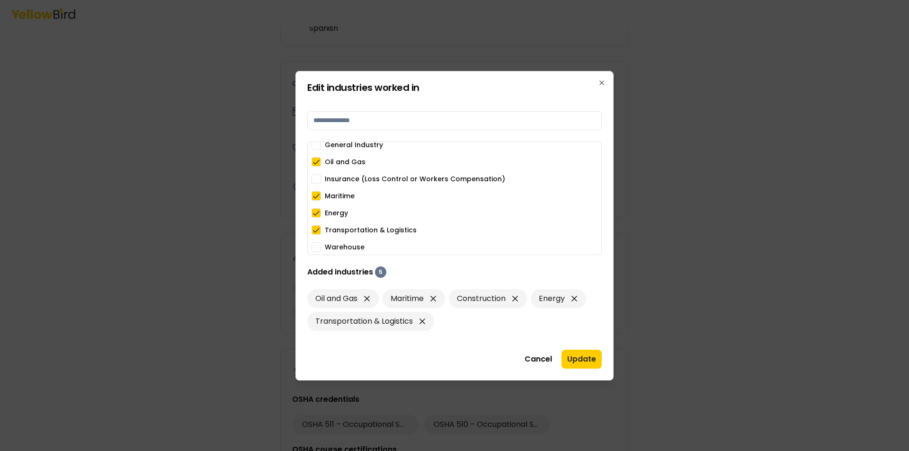
scroll to position [75, 0]
click at [318, 209] on button "Energy" at bounding box center [315, 211] width 9 height 9
click at [584, 363] on button "Update" at bounding box center [581, 359] width 40 height 19
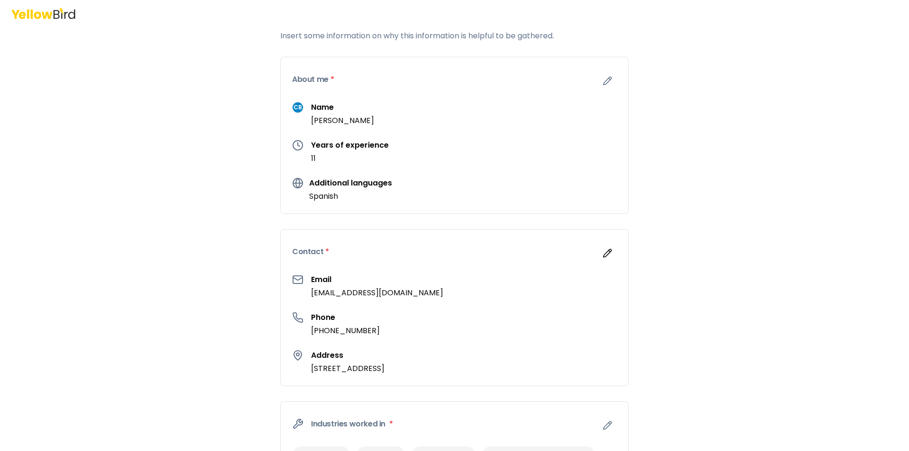
scroll to position [24, 0]
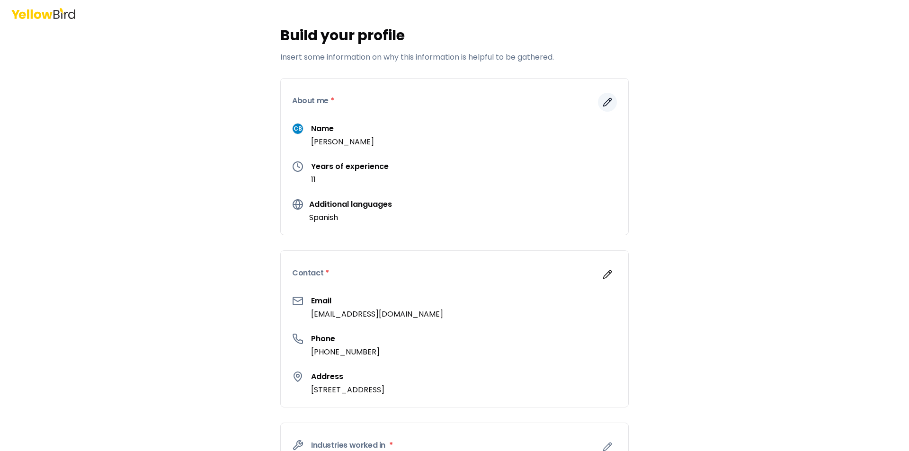
click at [603, 100] on icon "button" at bounding box center [607, 102] width 9 height 9
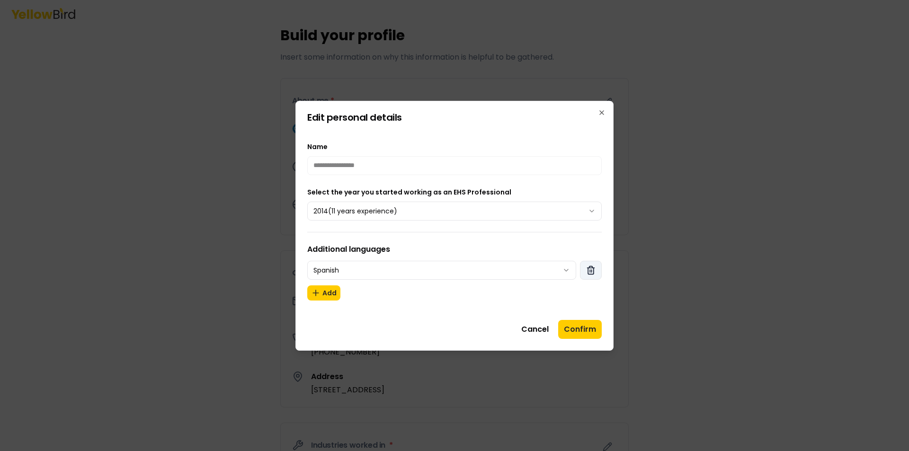
click at [596, 263] on button "button" at bounding box center [591, 270] width 22 height 19
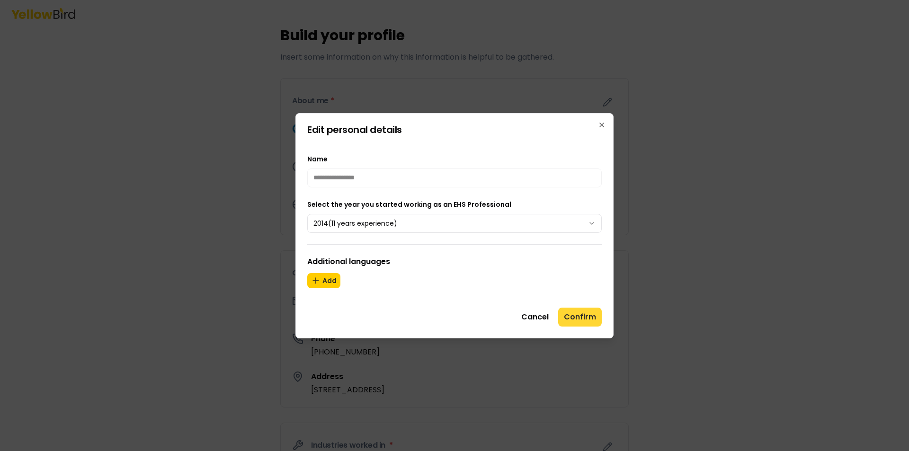
click at [589, 310] on button "Confirm" at bounding box center [580, 317] width 44 height 19
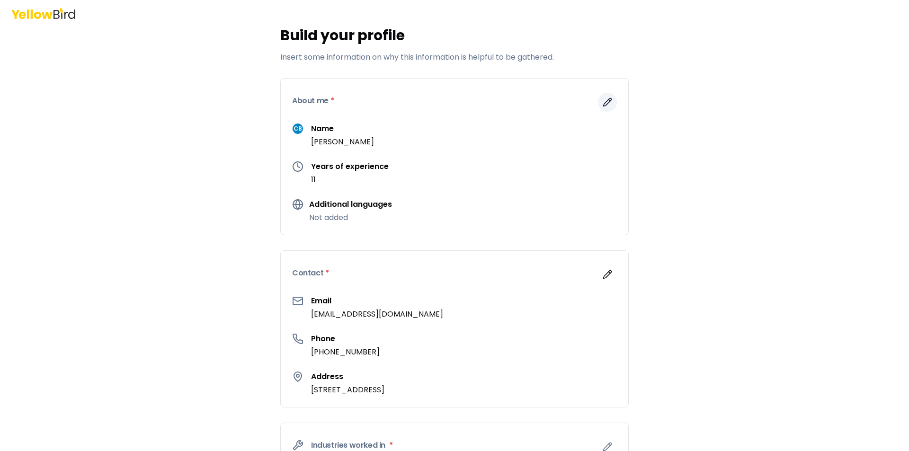
click at [604, 100] on icon "button" at bounding box center [608, 102] width 8 height 8
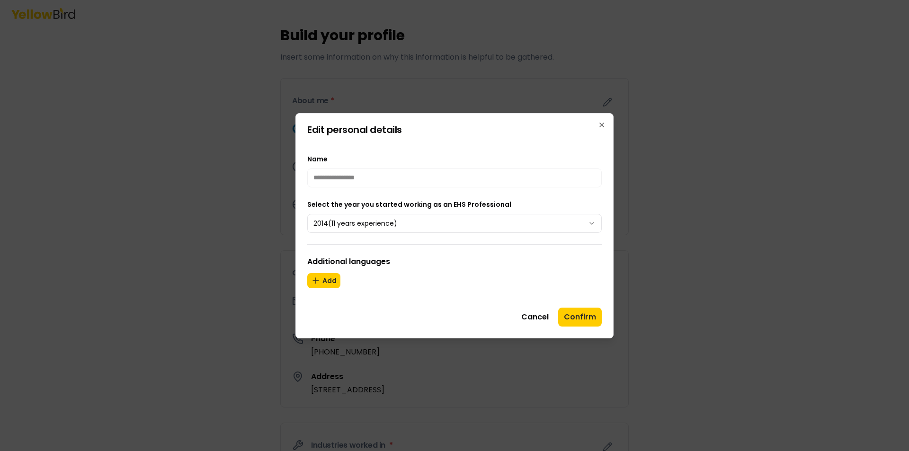
click at [592, 220] on body "3 of 3 Build your profile Insert some information on why this information is he…" at bounding box center [454, 225] width 909 height 451
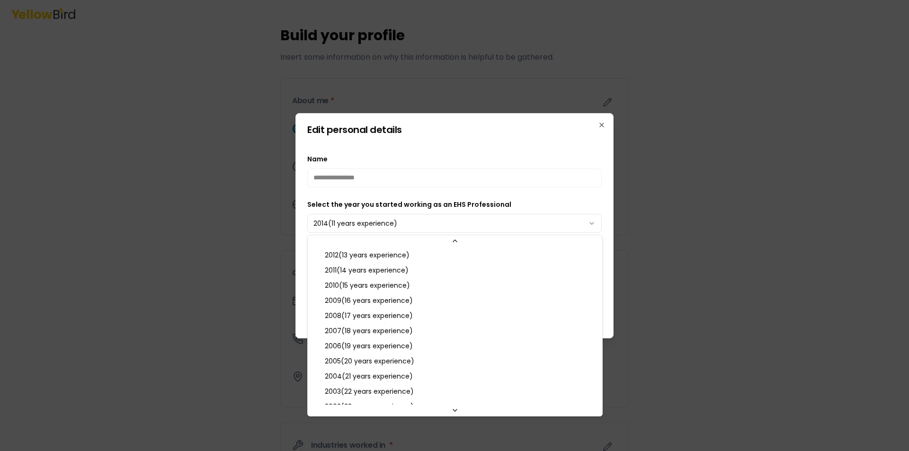
scroll to position [237, 0]
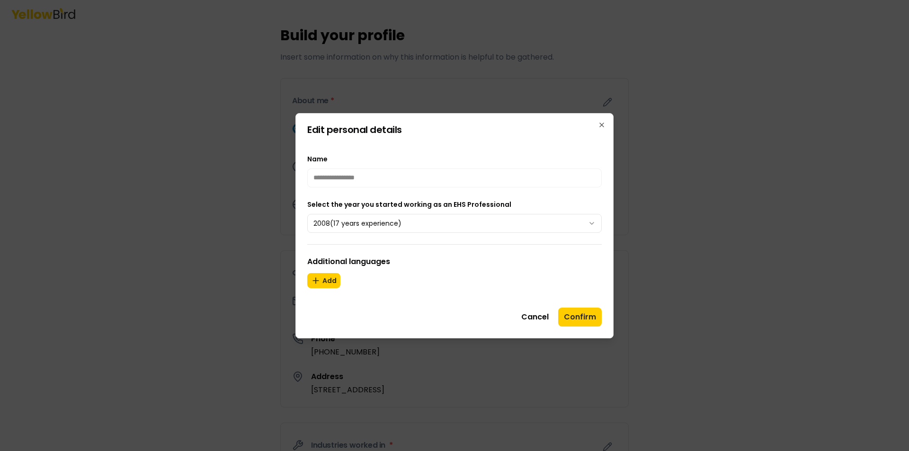
click at [590, 225] on body "3 of 3 Build your profile Insert some information on why this information is he…" at bounding box center [454, 225] width 909 height 451
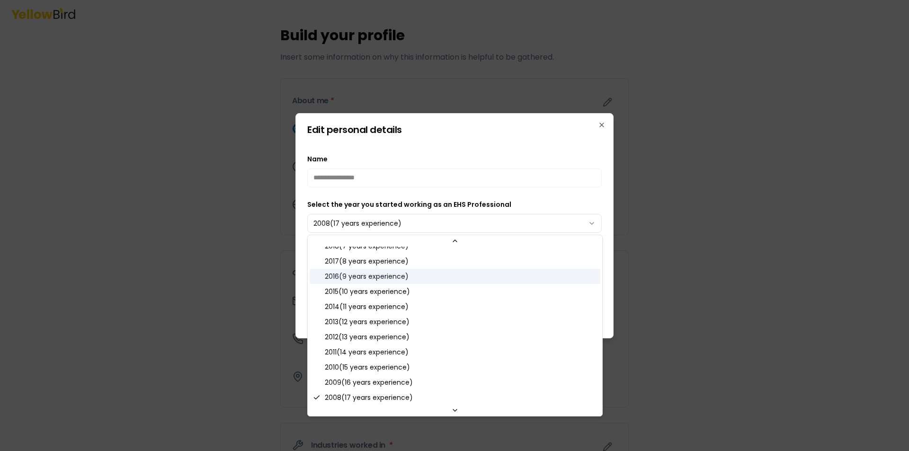
scroll to position [116, 0]
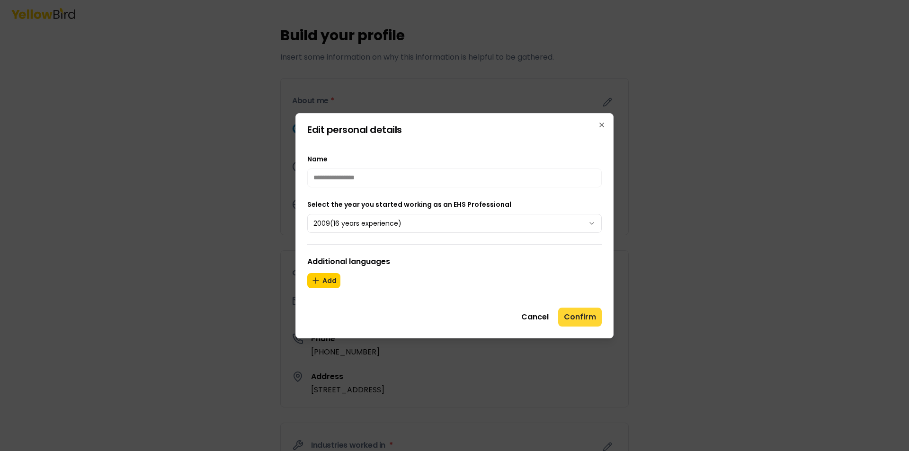
click at [573, 316] on button "Confirm" at bounding box center [580, 317] width 44 height 19
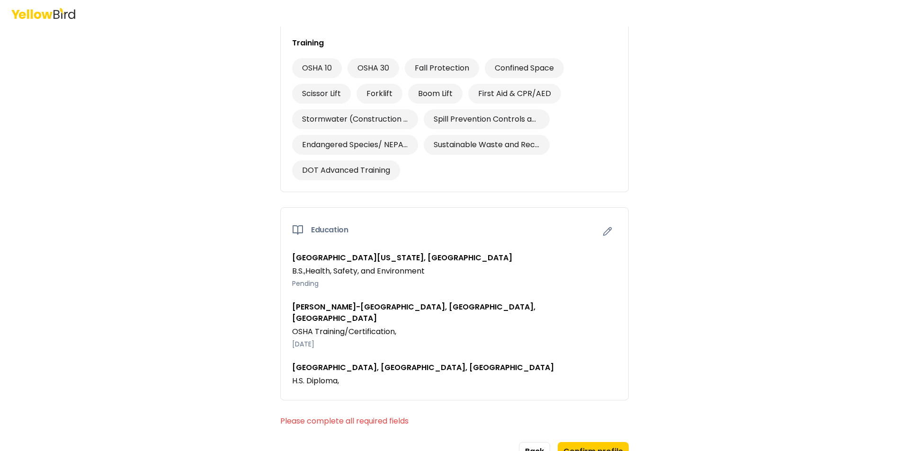
scroll to position [757, 0]
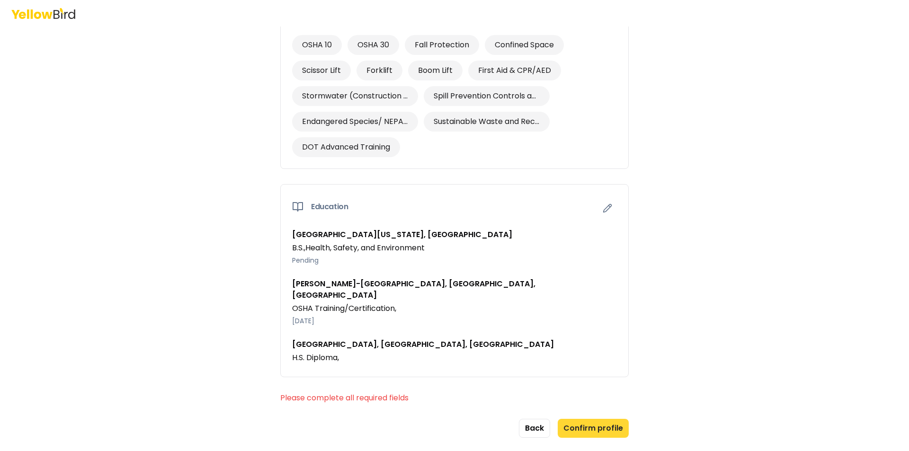
click at [603, 419] on button "Confirm profile" at bounding box center [593, 428] width 71 height 19
click at [589, 419] on button "Confirm profile" at bounding box center [593, 428] width 71 height 19
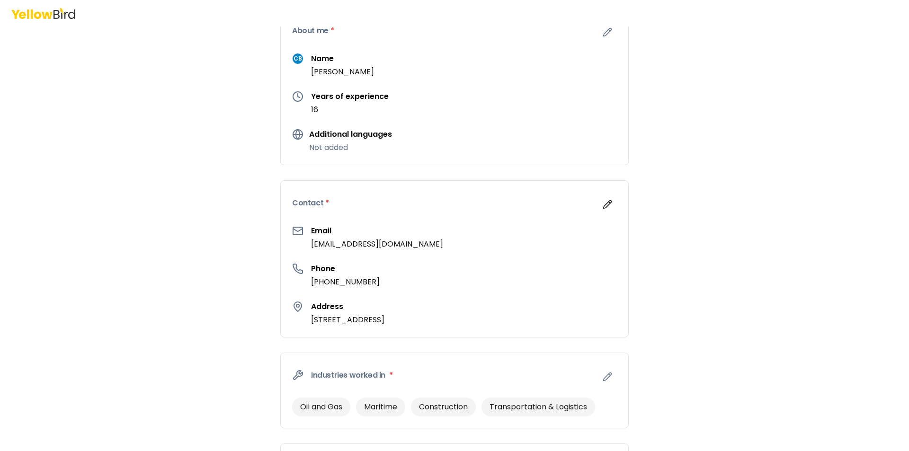
scroll to position [0, 0]
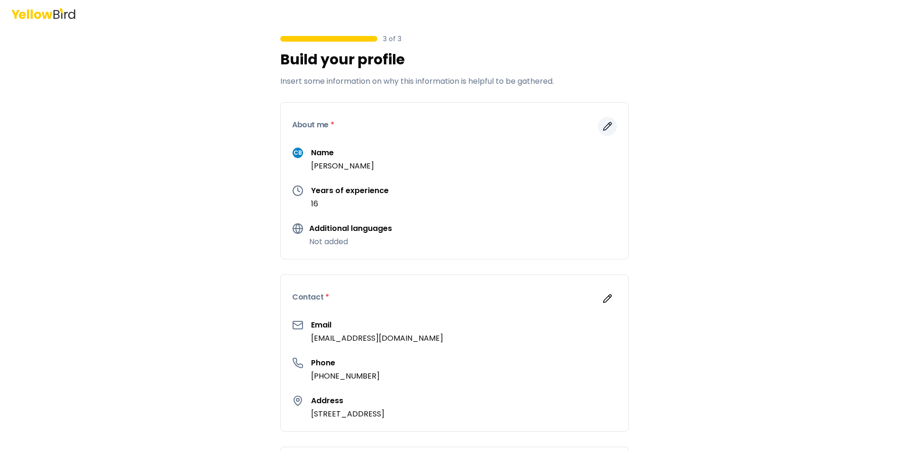
click at [605, 125] on icon "button" at bounding box center [607, 126] width 9 height 9
click at [598, 124] on button "button" at bounding box center [607, 126] width 19 height 19
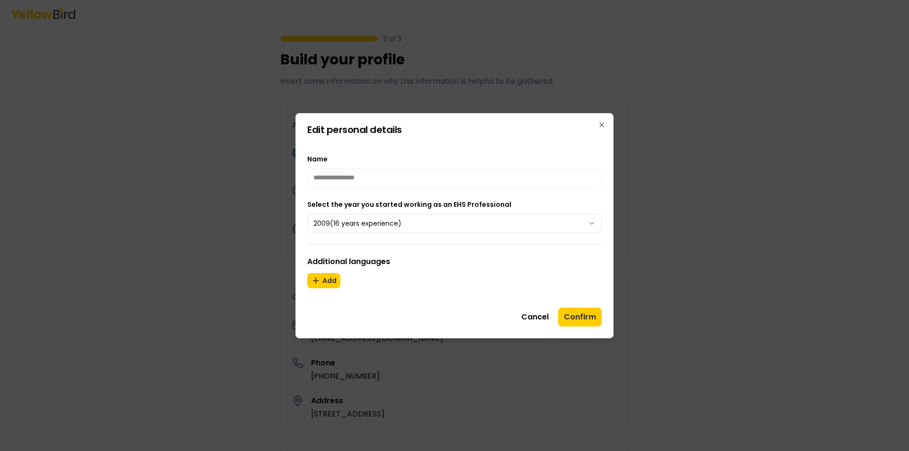
click at [590, 222] on body "3 of 3 Build your profile Insert some information on why this information is he…" at bounding box center [454, 225] width 909 height 451
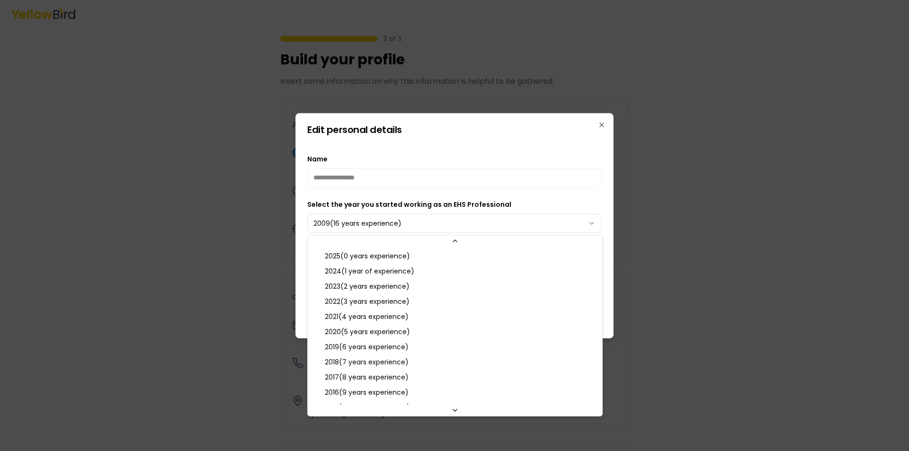
scroll to position [101, 0]
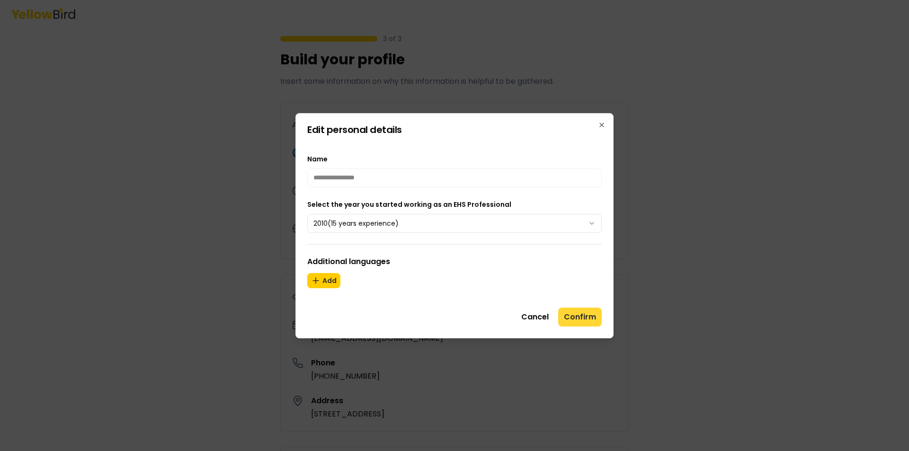
click at [573, 313] on button "Confirm" at bounding box center [580, 317] width 44 height 19
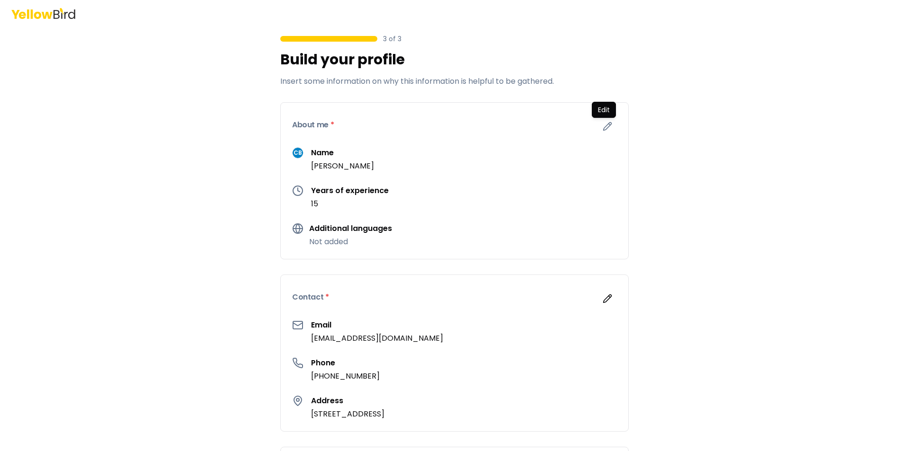
click at [293, 152] on span "CB" at bounding box center [298, 153] width 10 height 10
click at [326, 154] on h3 "Name" at bounding box center [342, 152] width 63 height 11
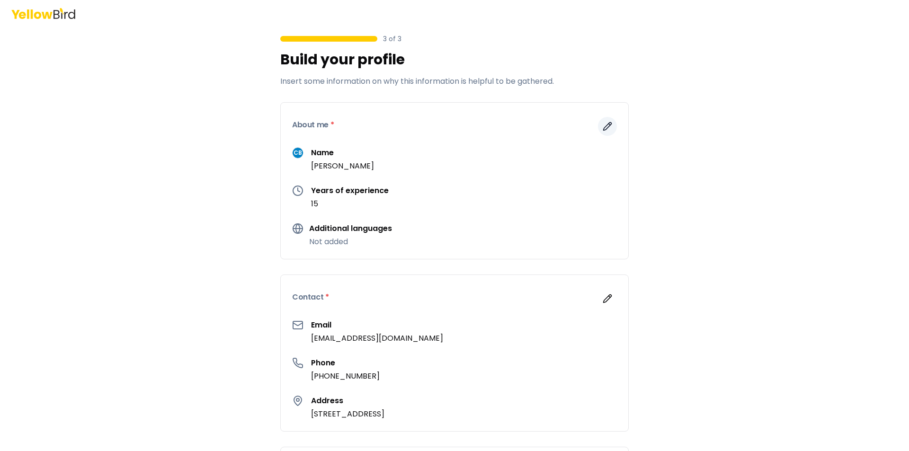
click at [608, 122] on icon "button" at bounding box center [607, 126] width 9 height 9
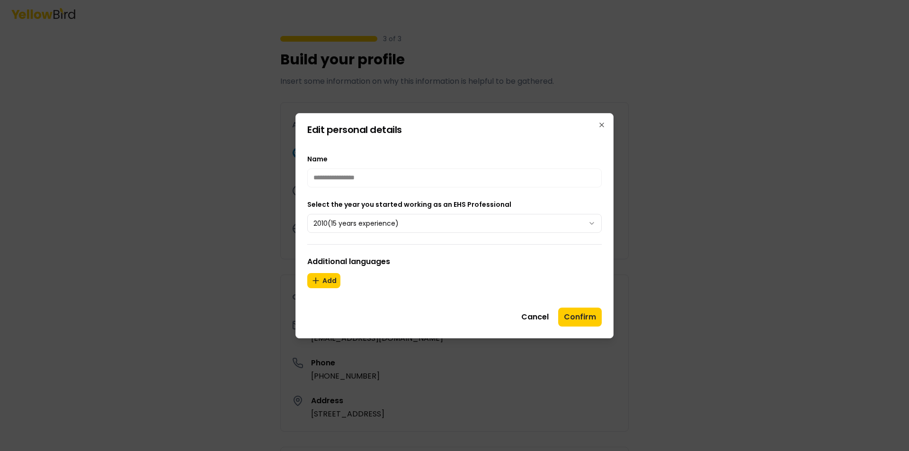
click at [415, 167] on div "**********" at bounding box center [454, 170] width 294 height 34
click at [575, 314] on button "Confirm" at bounding box center [580, 317] width 44 height 19
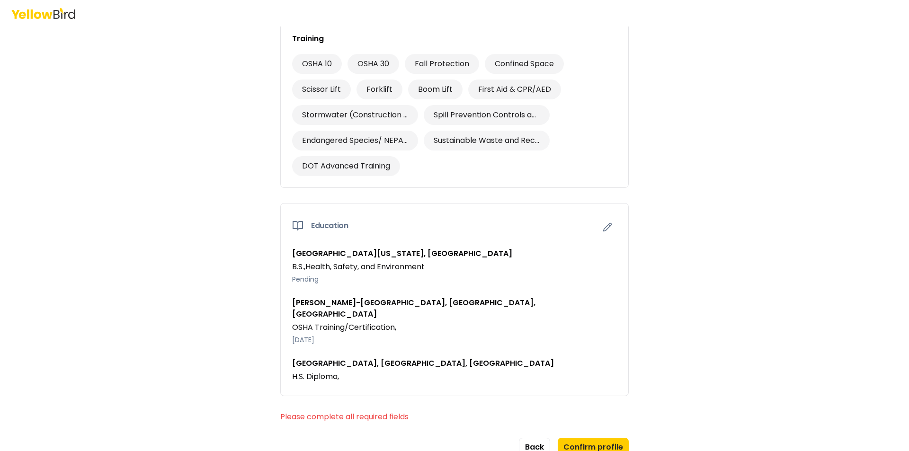
scroll to position [757, 0]
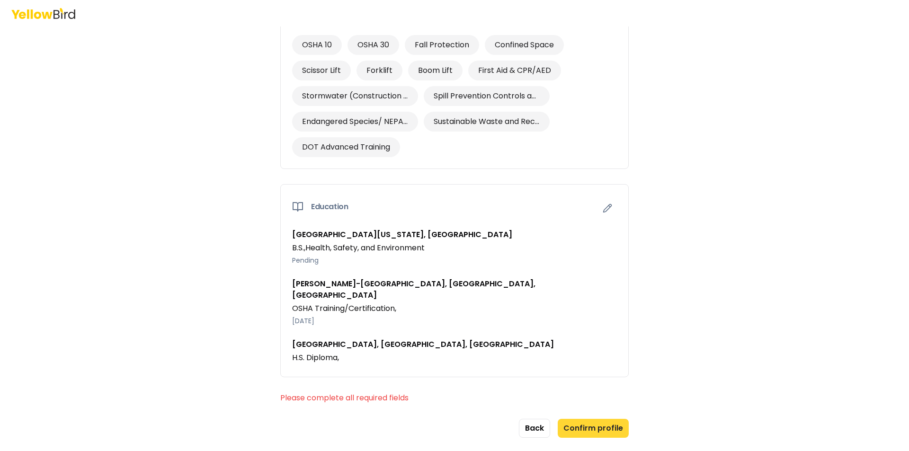
click at [597, 419] on button "Confirm profile" at bounding box center [593, 428] width 71 height 19
click at [593, 419] on button "Confirm profile" at bounding box center [593, 428] width 71 height 19
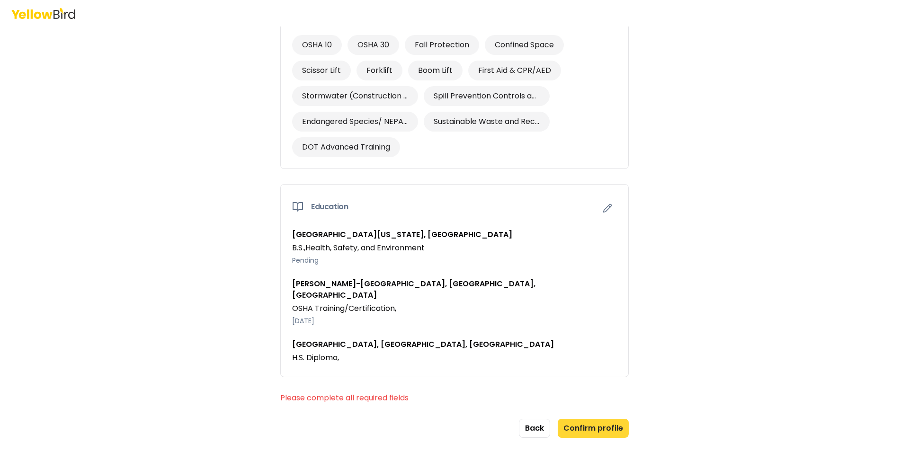
click at [593, 419] on button "Confirm profile" at bounding box center [593, 428] width 71 height 19
click at [534, 419] on button "Back" at bounding box center [534, 428] width 31 height 19
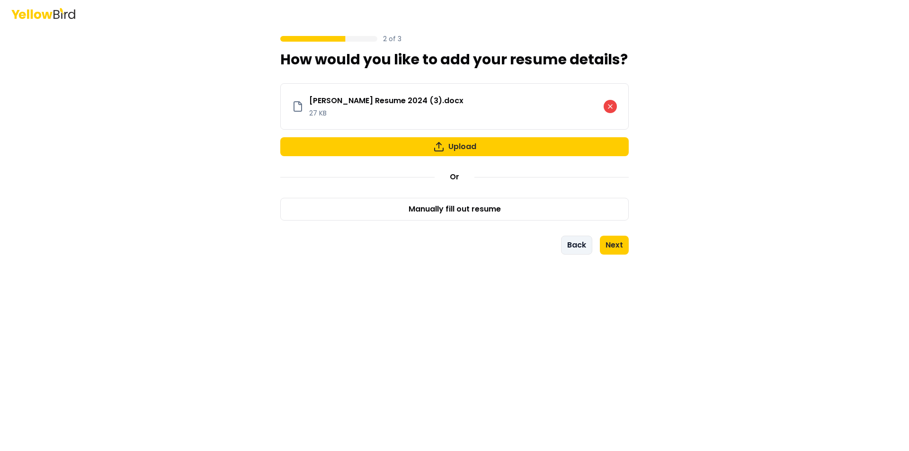
click at [583, 247] on button "Back" at bounding box center [576, 245] width 31 height 19
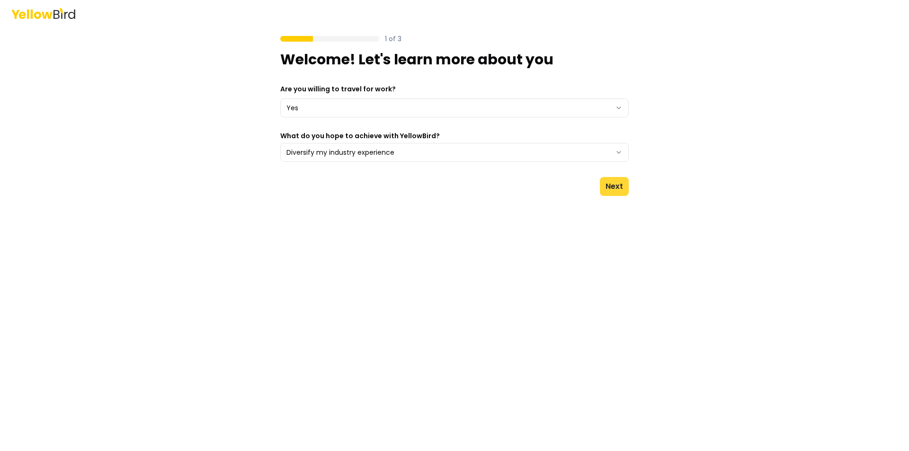
click at [615, 184] on button "Next" at bounding box center [614, 186] width 29 height 19
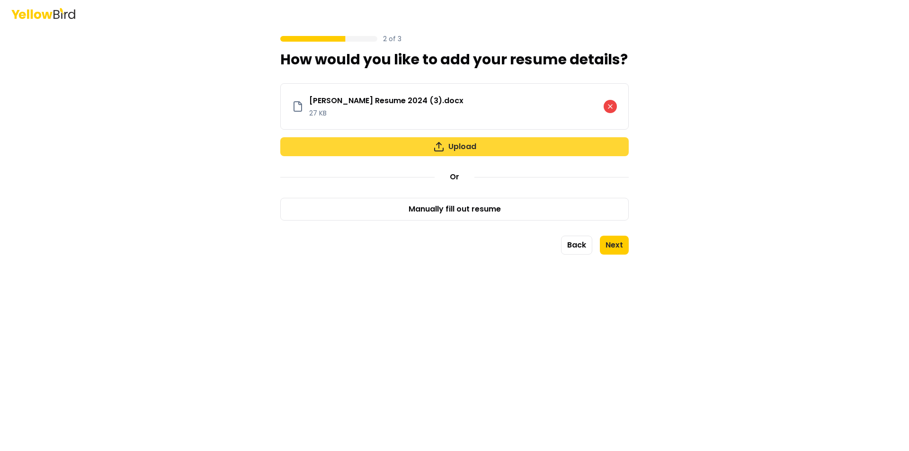
click at [513, 143] on button "Upload" at bounding box center [454, 146] width 348 height 19
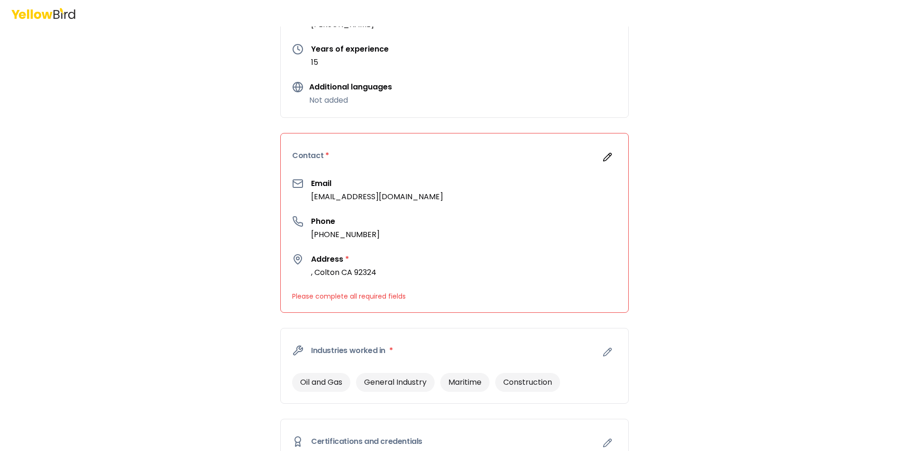
scroll to position [142, 0]
click at [598, 153] on button "button" at bounding box center [607, 156] width 19 height 19
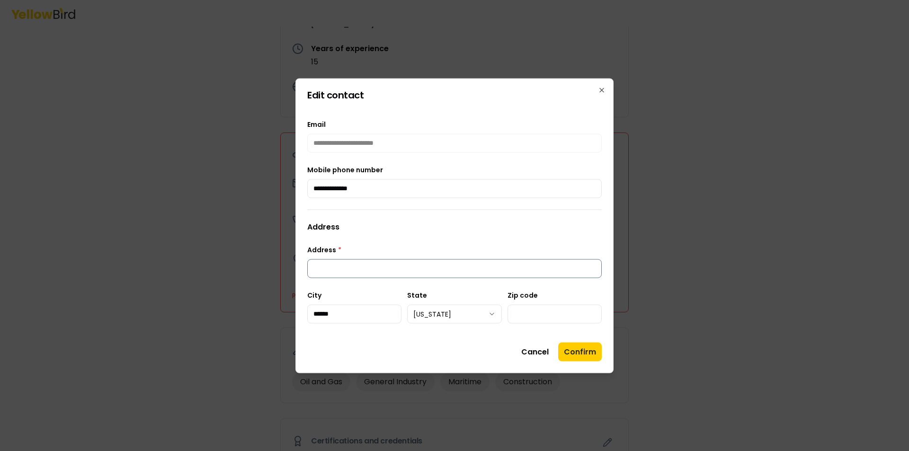
click at [351, 264] on input "Address *" at bounding box center [454, 268] width 294 height 19
type input "**********"
click at [582, 348] on button "Confirm" at bounding box center [580, 351] width 44 height 19
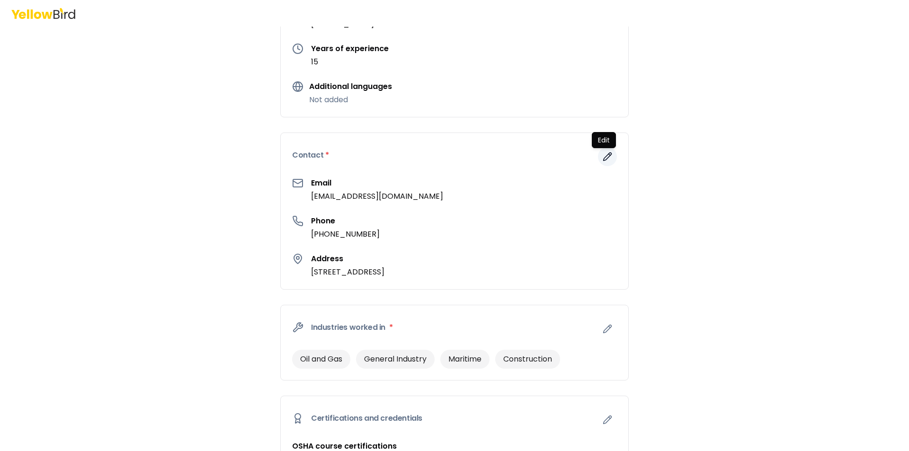
click at [603, 156] on icon "button" at bounding box center [607, 156] width 9 height 9
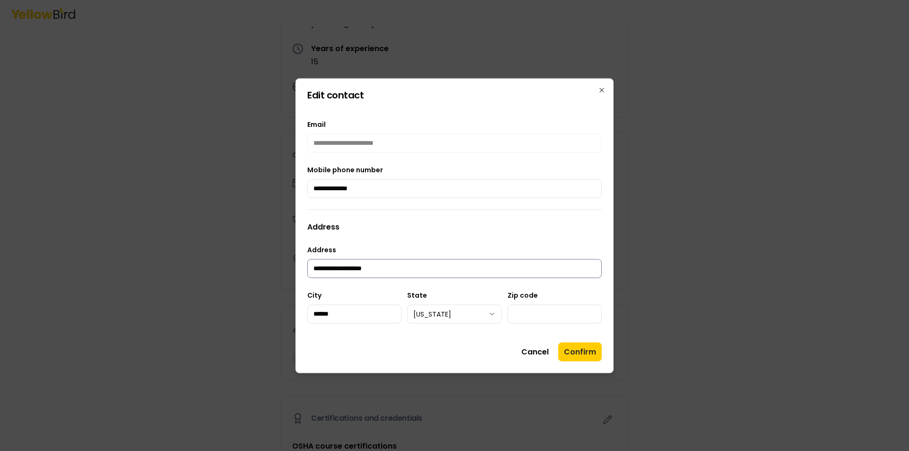
click at [539, 275] on input "**********" at bounding box center [454, 268] width 294 height 19
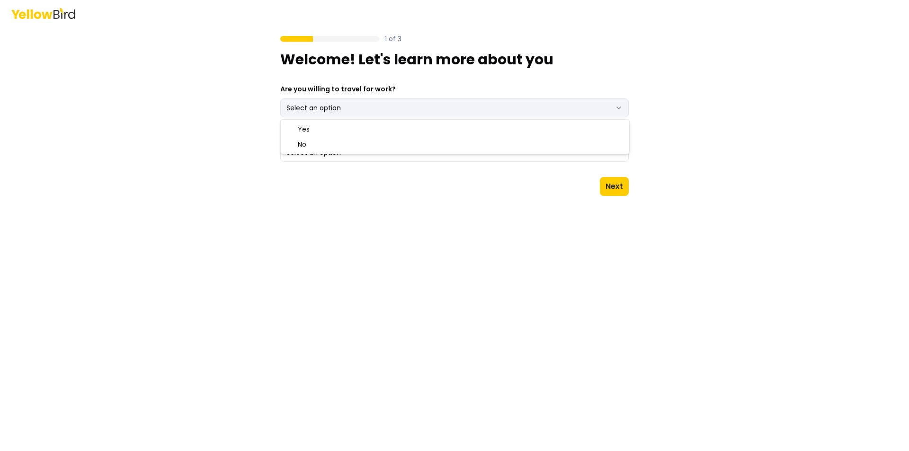
click at [622, 108] on html "1 of 3 Welcome! Let's learn more about you Are you willing to travel for work? …" at bounding box center [454, 225] width 909 height 451
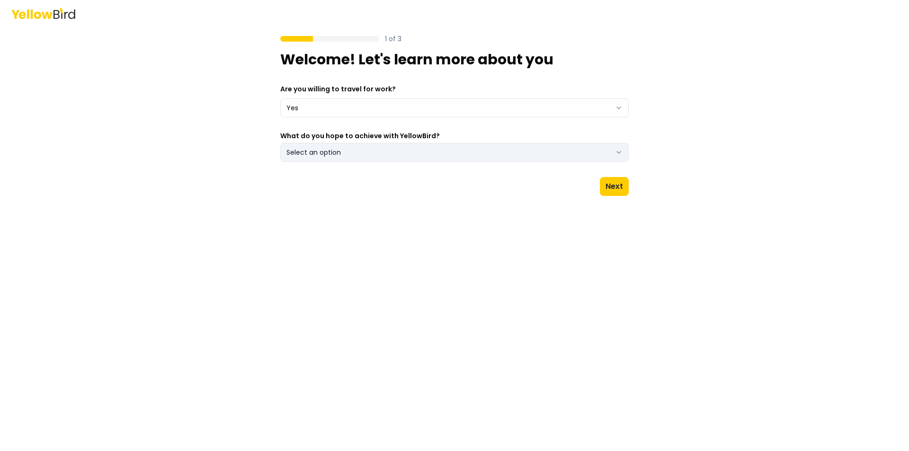
click at [620, 150] on icon "button" at bounding box center [619, 153] width 8 height 8
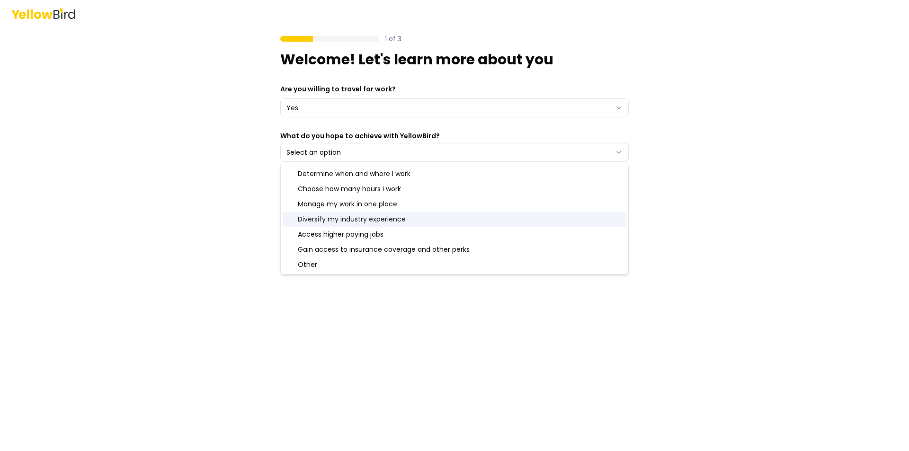
click at [463, 213] on div "Diversify my industry experience" at bounding box center [455, 219] width 344 height 15
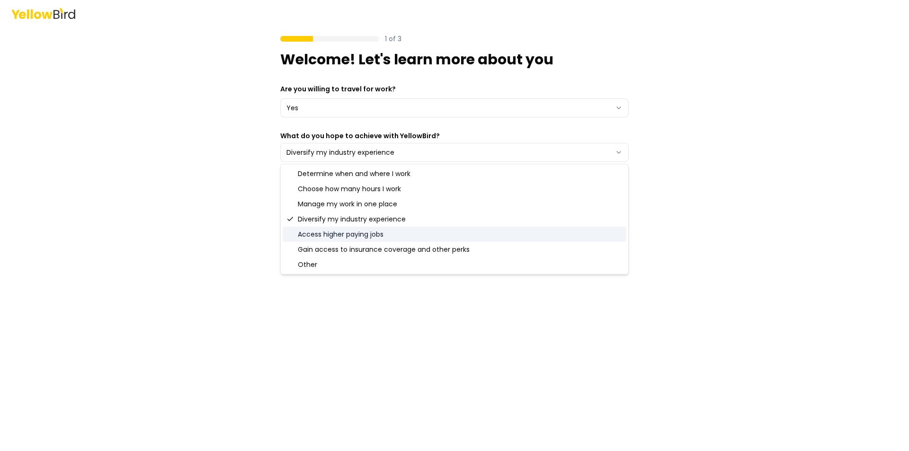
click at [455, 236] on div "Access higher paying jobs" at bounding box center [455, 234] width 344 height 15
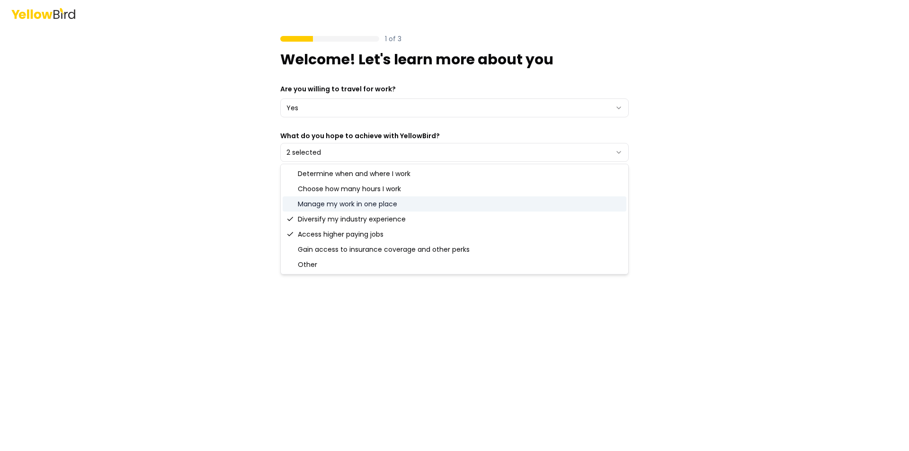
click at [446, 206] on div "Manage my work in one place" at bounding box center [455, 203] width 344 height 15
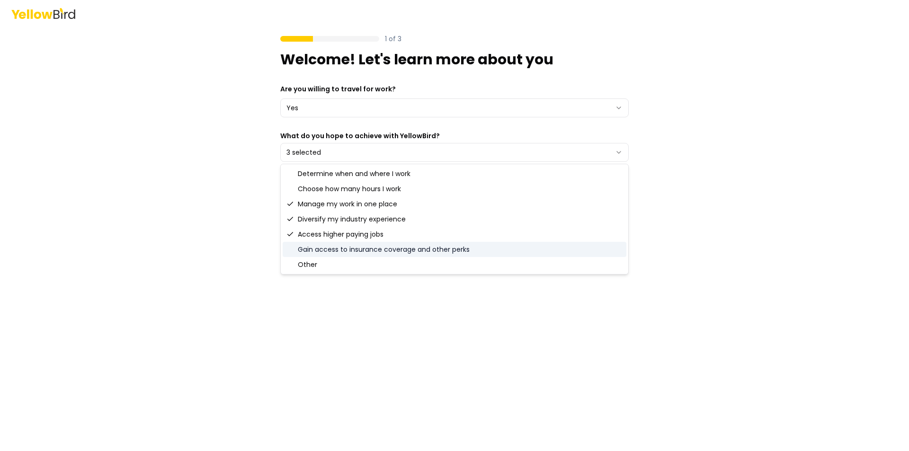
click at [491, 249] on div "Gain access to insurance coverage and other perks" at bounding box center [455, 249] width 344 height 15
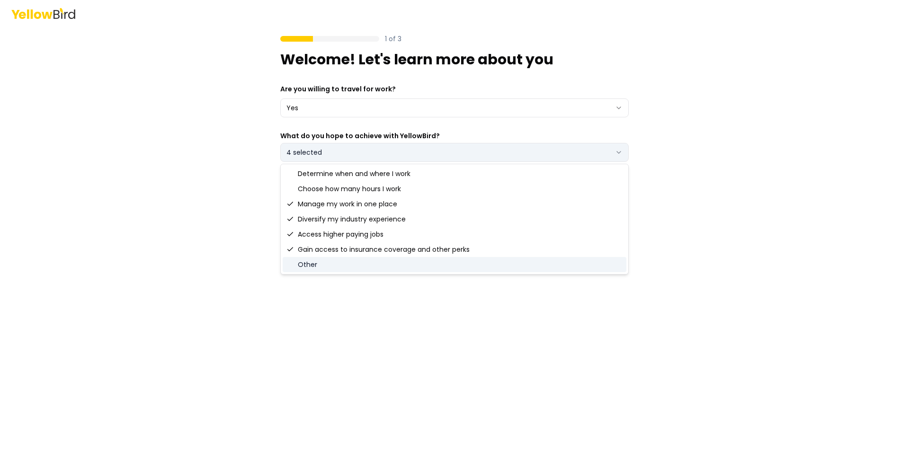
click at [616, 150] on icon "button" at bounding box center [619, 153] width 8 height 8
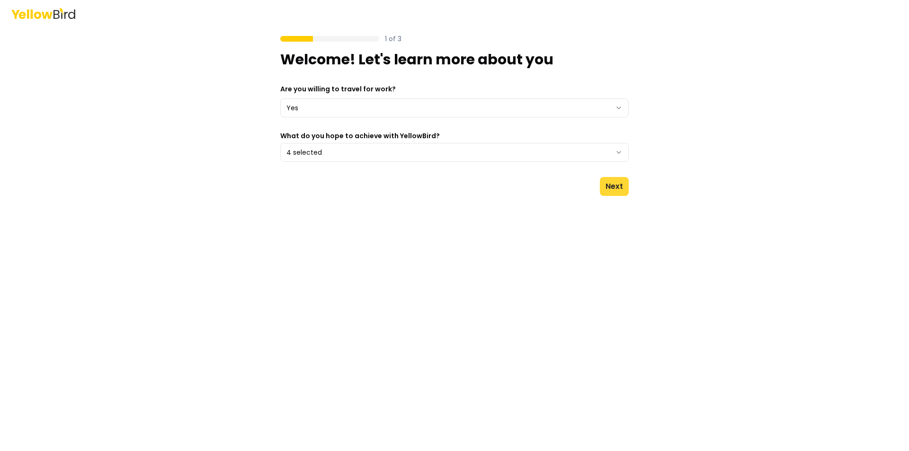
click at [614, 186] on button "Next" at bounding box center [614, 186] width 29 height 19
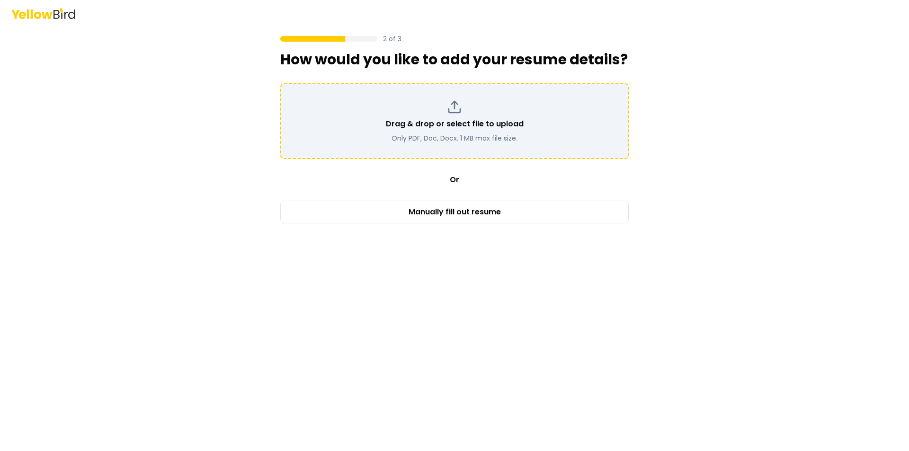
click at [453, 102] on icon at bounding box center [454, 106] width 15 height 15
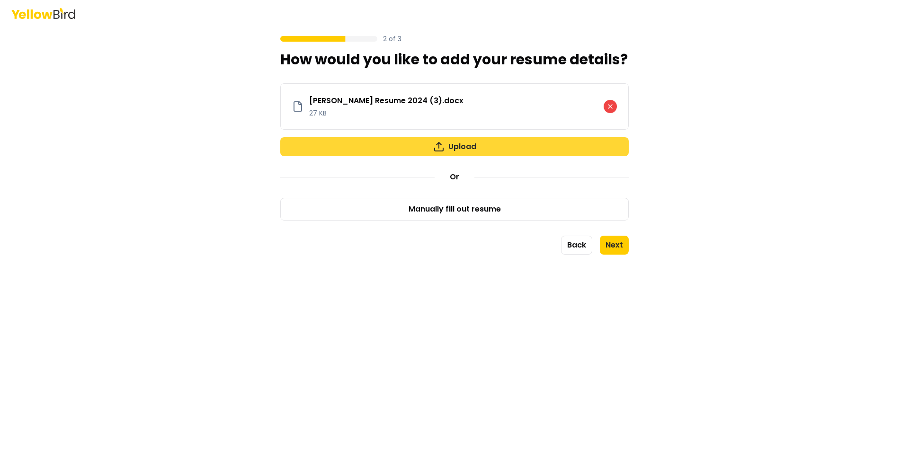
click at [563, 145] on button "Upload" at bounding box center [454, 146] width 348 height 19
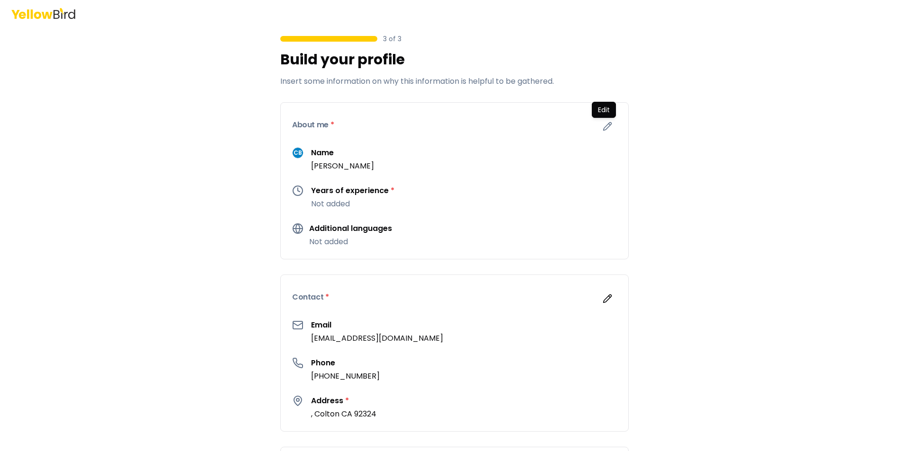
click at [600, 117] on div "Edit Edit" at bounding box center [604, 110] width 24 height 16
click at [603, 126] on icon "button" at bounding box center [607, 126] width 9 height 9
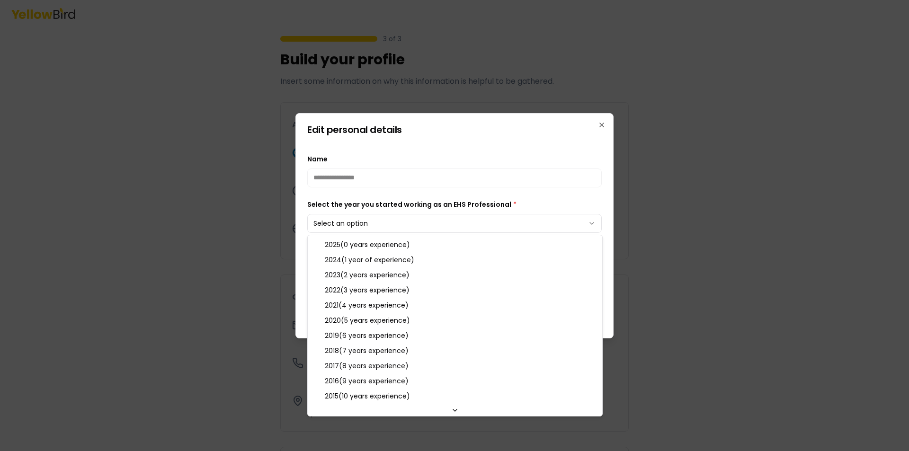
click at [595, 223] on body "**********" at bounding box center [454, 225] width 909 height 451
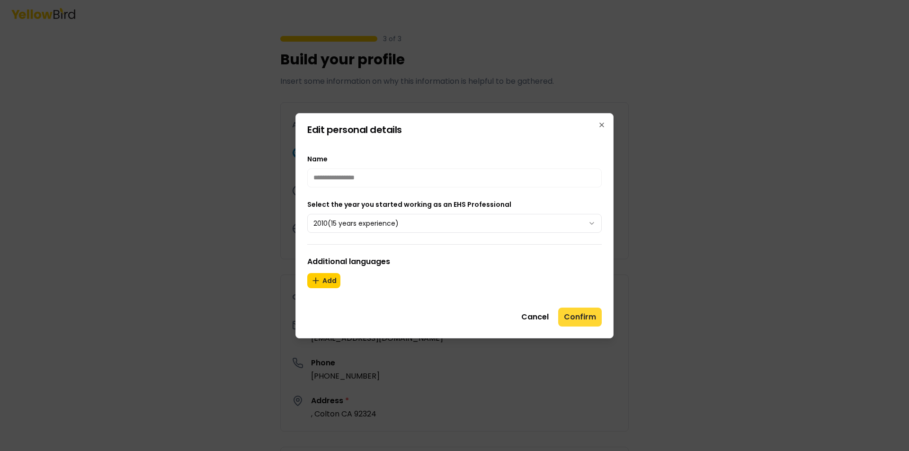
click at [580, 316] on button "Confirm" at bounding box center [580, 317] width 44 height 19
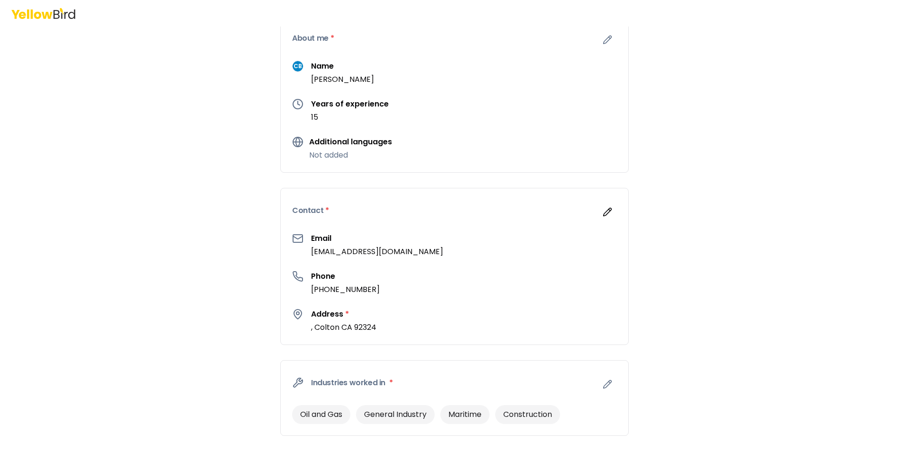
scroll to position [95, 0]
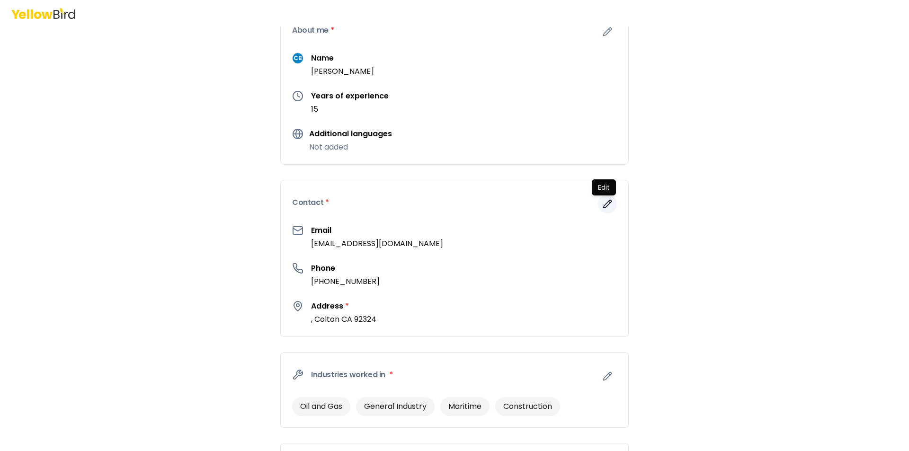
click at [609, 203] on icon "button" at bounding box center [609, 201] width 1 height 1
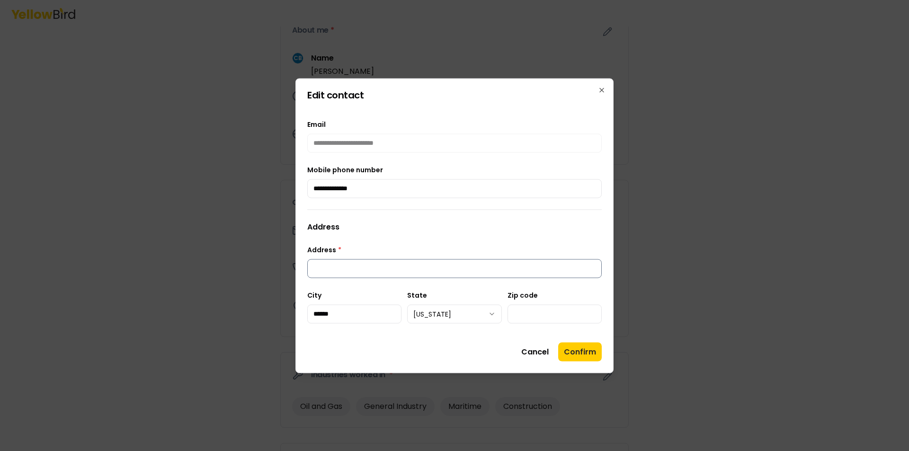
click at [380, 270] on input "Address *" at bounding box center [454, 268] width 294 height 19
type input "*"
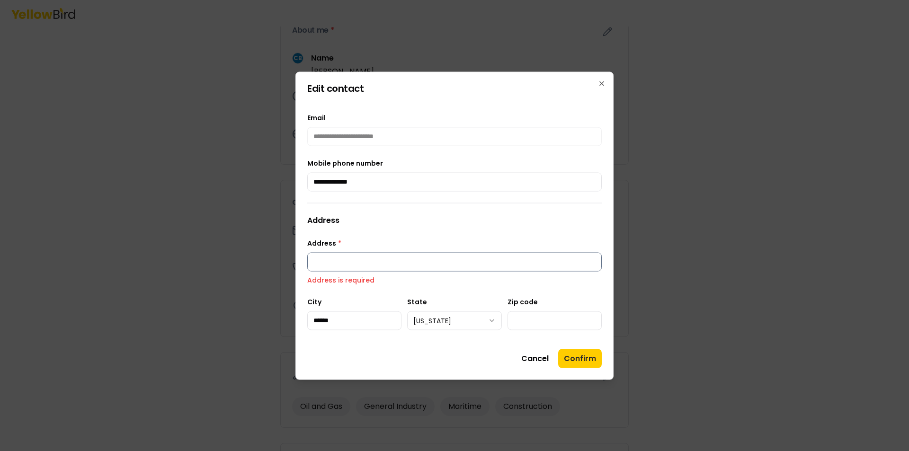
click at [507, 266] on input "Address *" at bounding box center [454, 261] width 294 height 19
type input "**********"
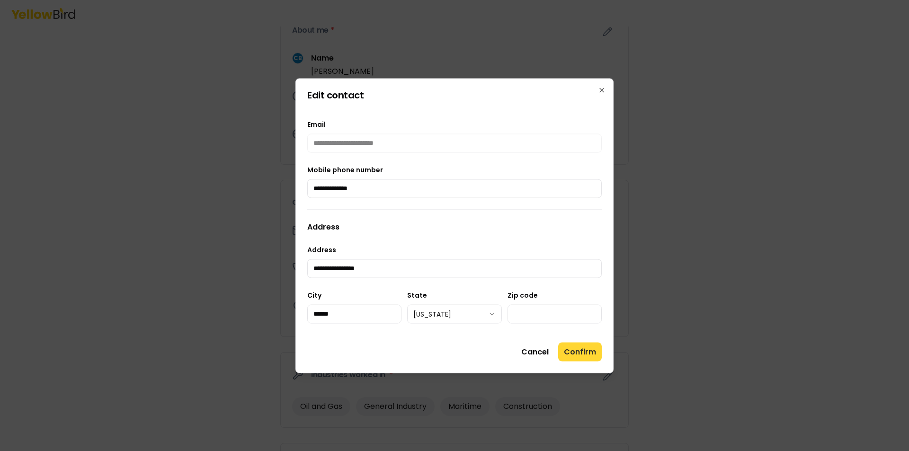
click at [578, 351] on button "Confirm" at bounding box center [580, 351] width 44 height 19
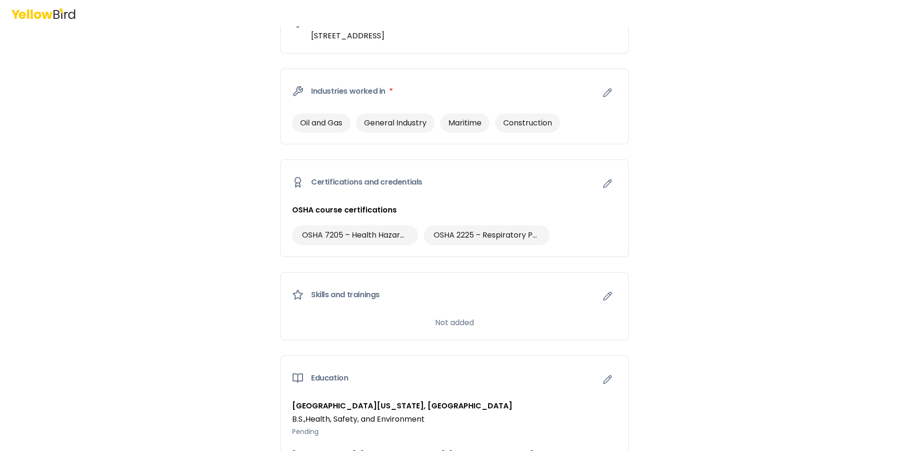
scroll to position [379, 0]
click at [607, 179] on icon "button" at bounding box center [608, 183] width 8 height 8
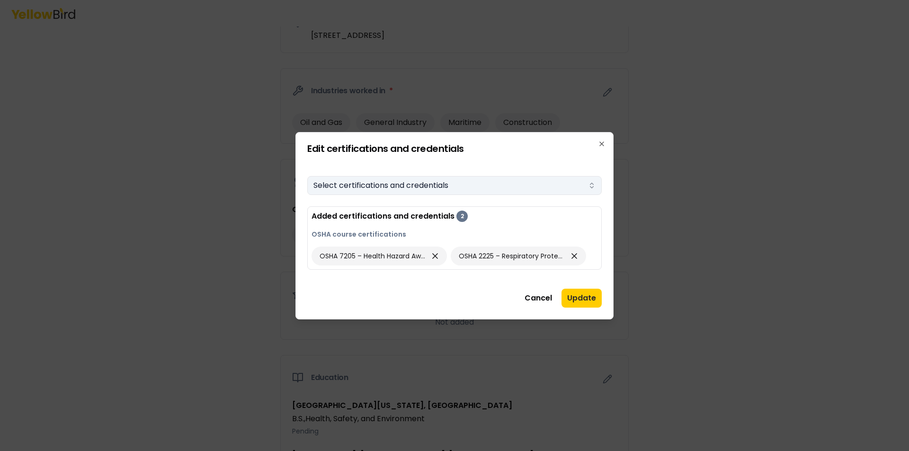
click at [590, 187] on icon "button" at bounding box center [591, 187] width 3 height 1
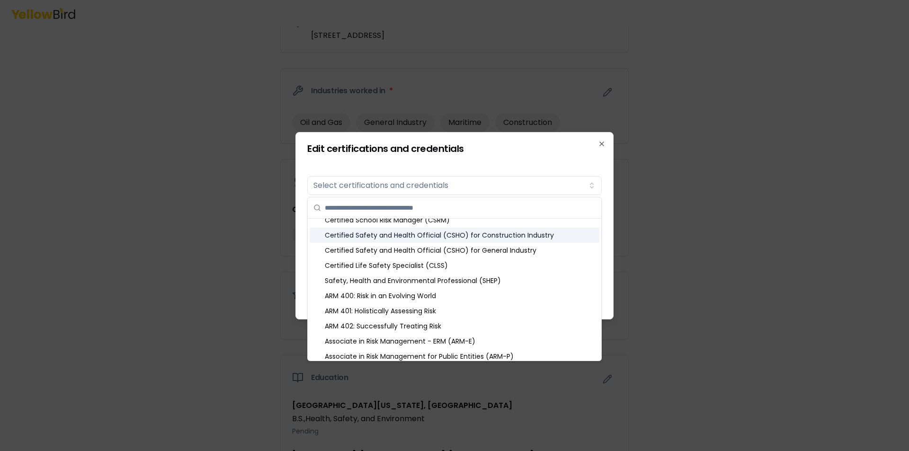
scroll to position [189, 0]
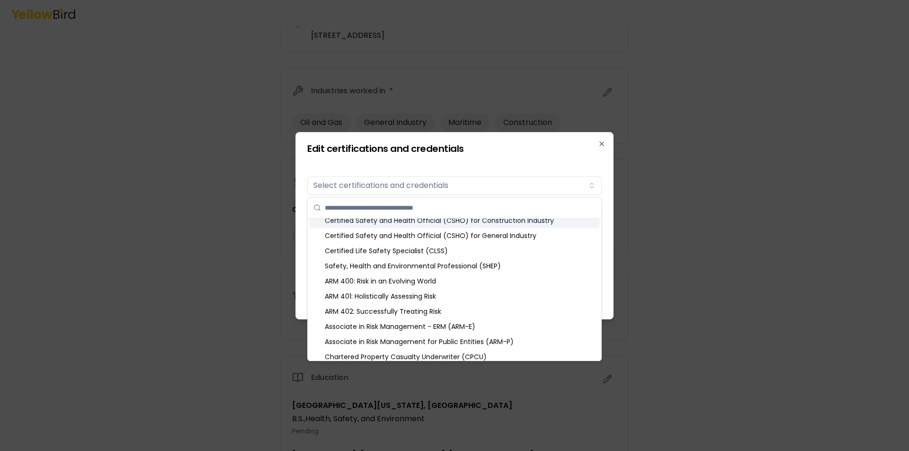
click at [480, 224] on div "Certified Safety and Health Official (CSHO) for Construction Industry" at bounding box center [455, 220] width 290 height 15
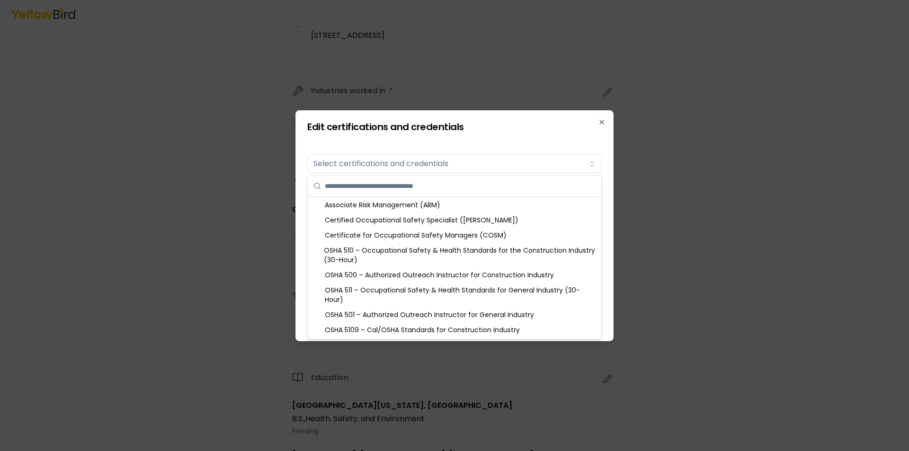
scroll to position [426, 0]
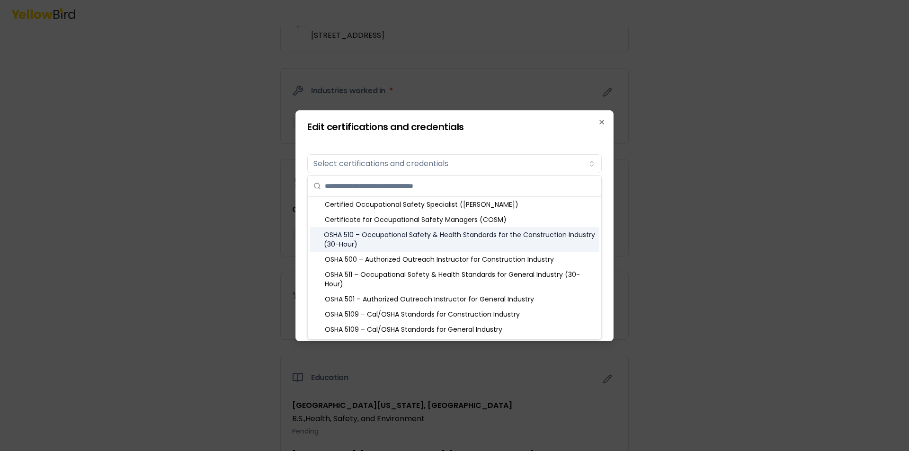
click at [446, 243] on div "OSHA 510 – Occupational Safety & Health Standards for the Construction Industry…" at bounding box center [455, 239] width 290 height 25
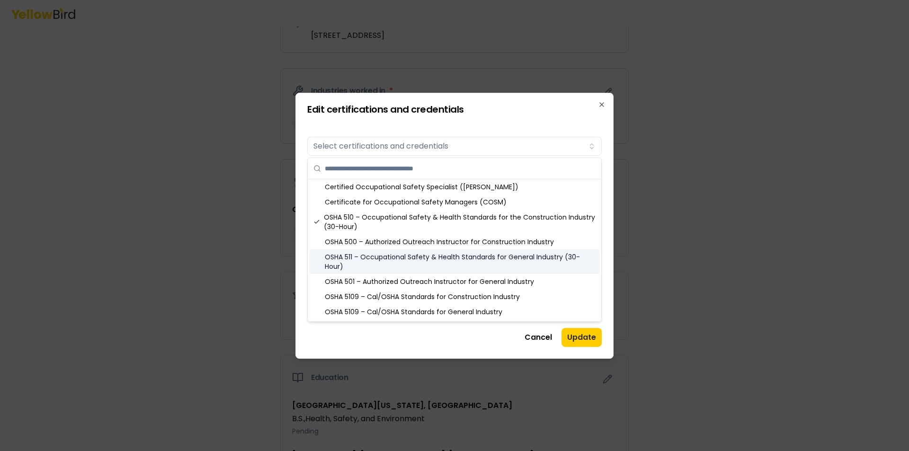
click at [443, 271] on div "OSHA 511 – Occupational Safety & Health Standards for General Industry (30-Hour)" at bounding box center [455, 261] width 290 height 25
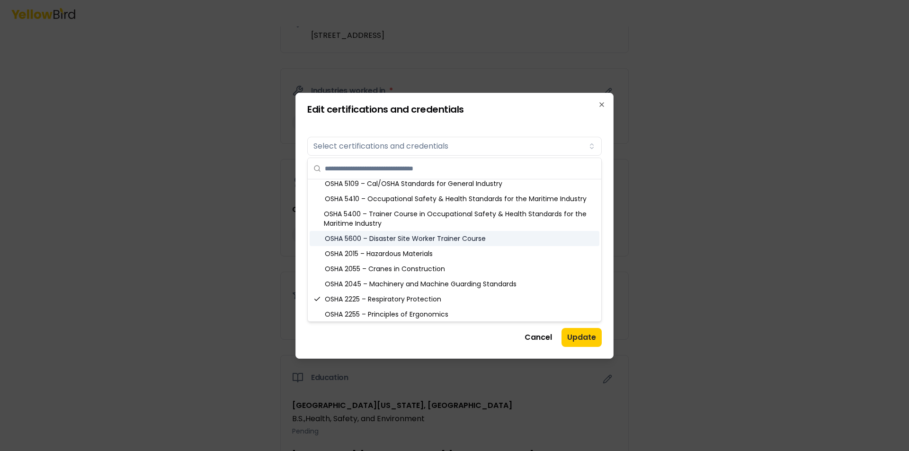
scroll to position [568, 0]
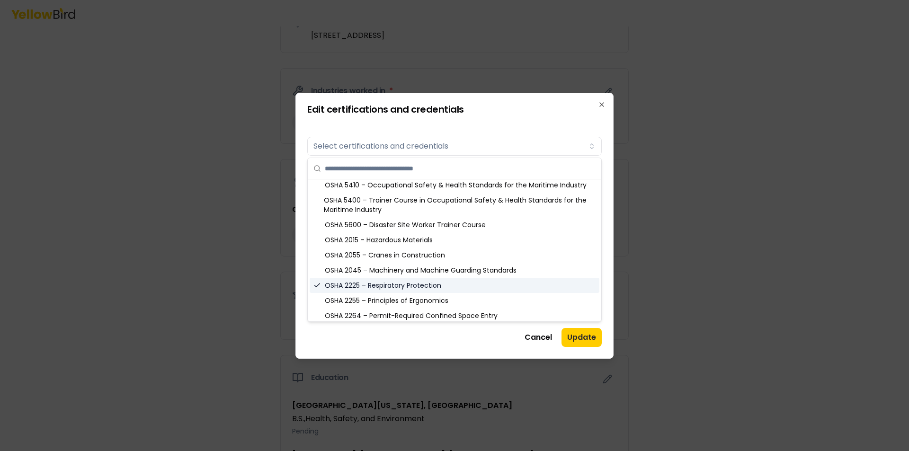
click at [470, 286] on div "OSHA 2225 – Respiratory Protection" at bounding box center [455, 285] width 290 height 15
click at [470, 285] on div "OSHA 2225 – Respiratory Protection" at bounding box center [455, 285] width 290 height 15
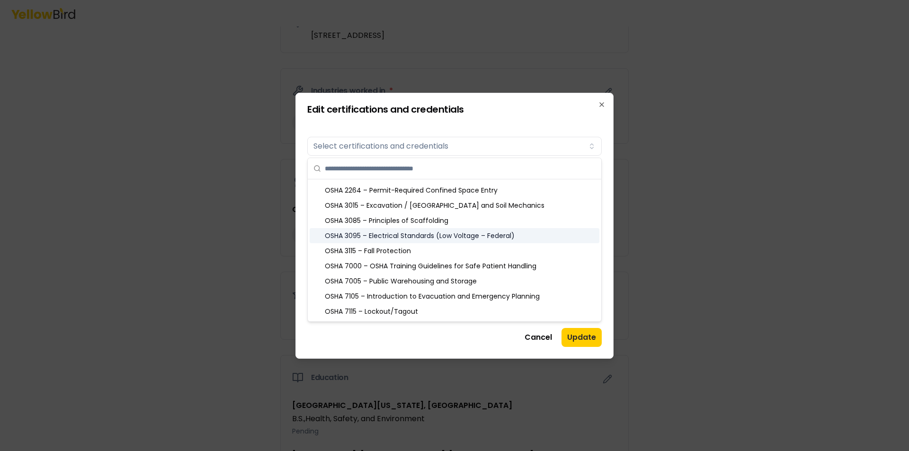
scroll to position [710, 0]
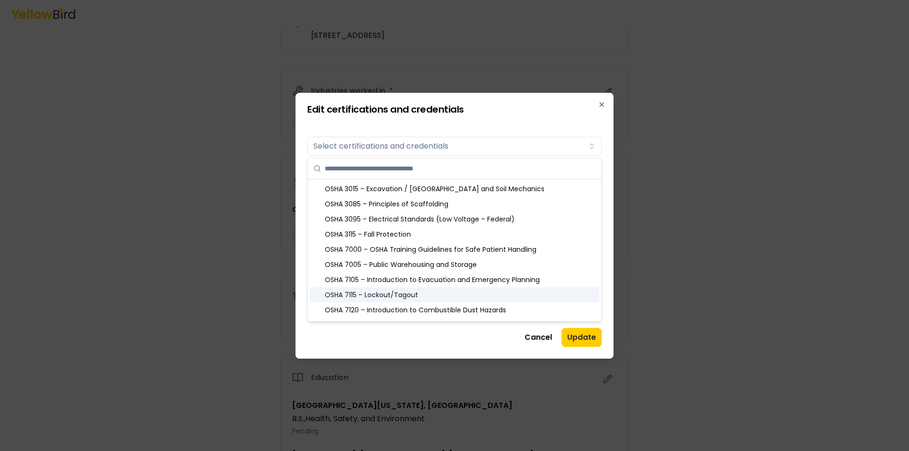
click at [449, 296] on div "OSHA 7115 – Lockout/Tagout" at bounding box center [455, 294] width 290 height 15
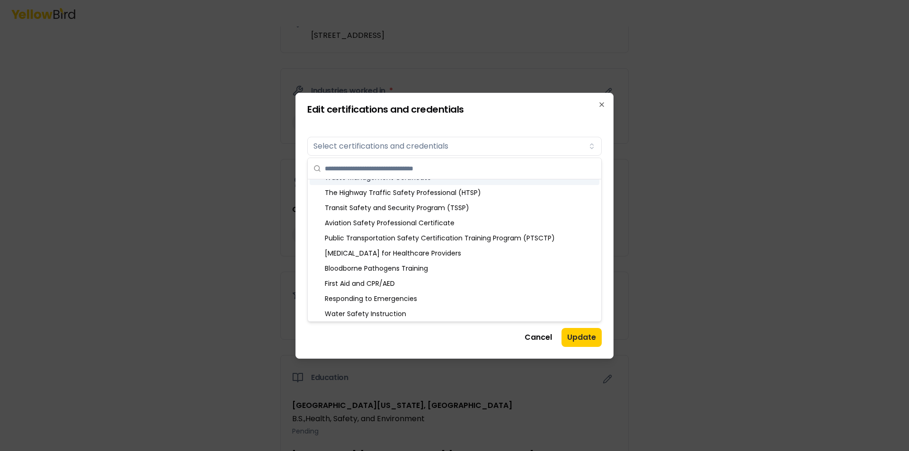
scroll to position [1178, 0]
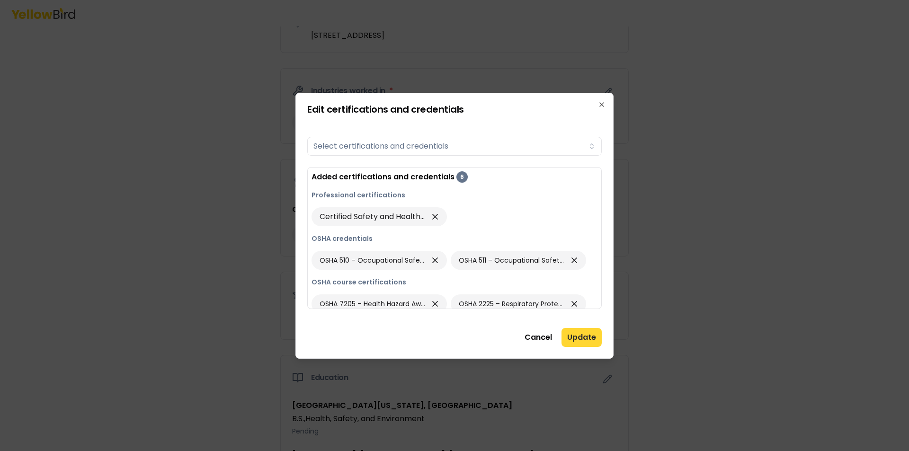
click at [585, 336] on button "Update" at bounding box center [581, 337] width 40 height 19
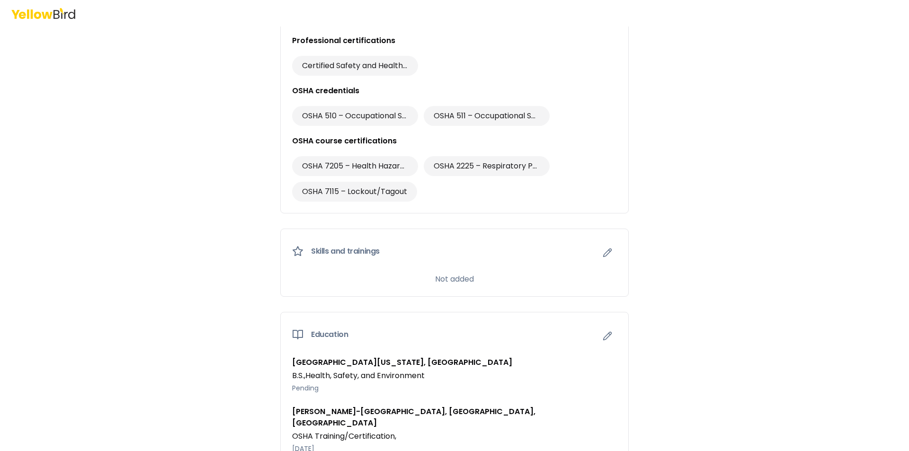
scroll to position [568, 0]
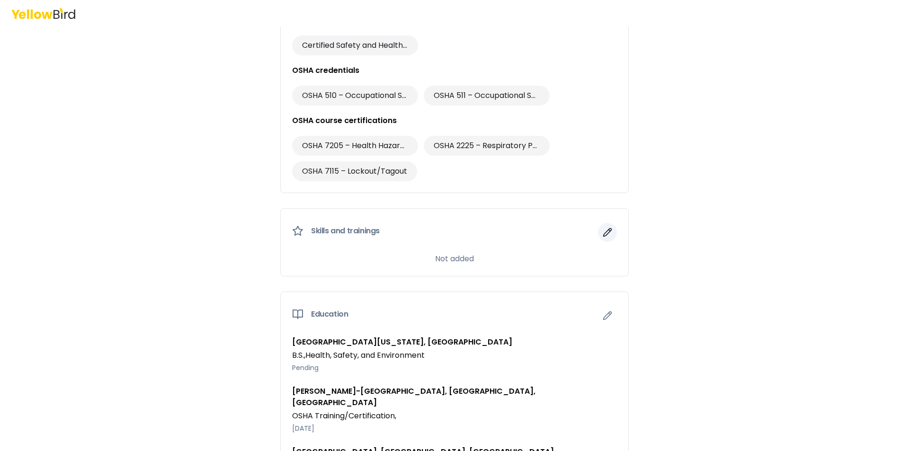
click at [603, 233] on icon "button" at bounding box center [607, 232] width 9 height 9
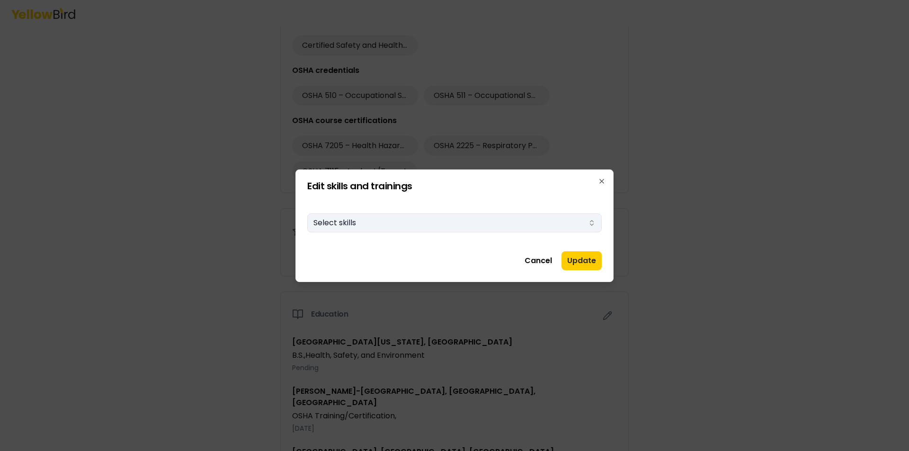
click at [593, 222] on icon "button" at bounding box center [592, 223] width 8 height 8
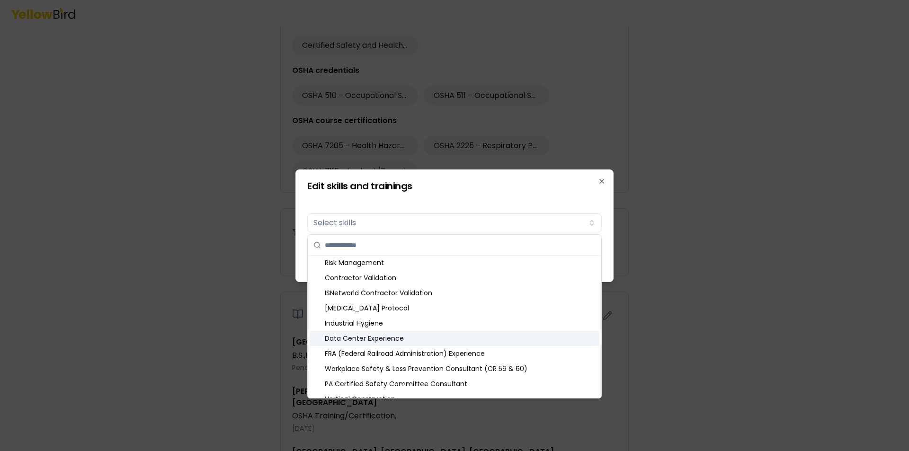
scroll to position [95, 0]
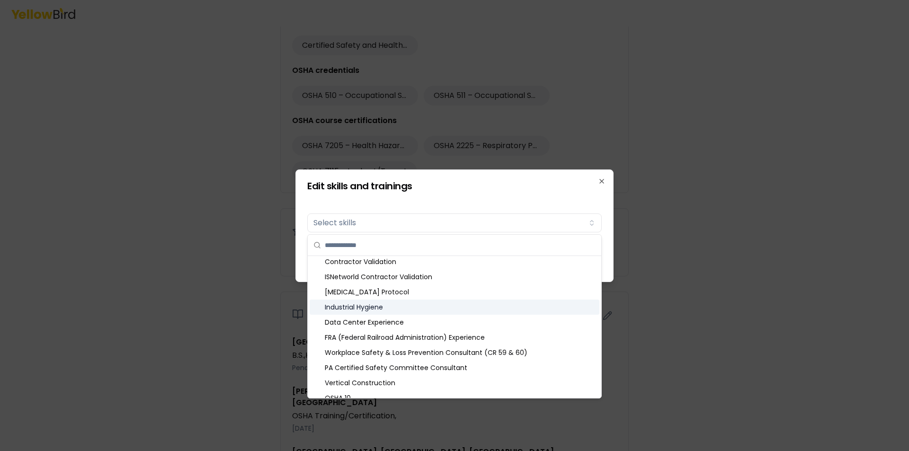
click at [444, 310] on div "Industrial Hygiene" at bounding box center [455, 307] width 290 height 15
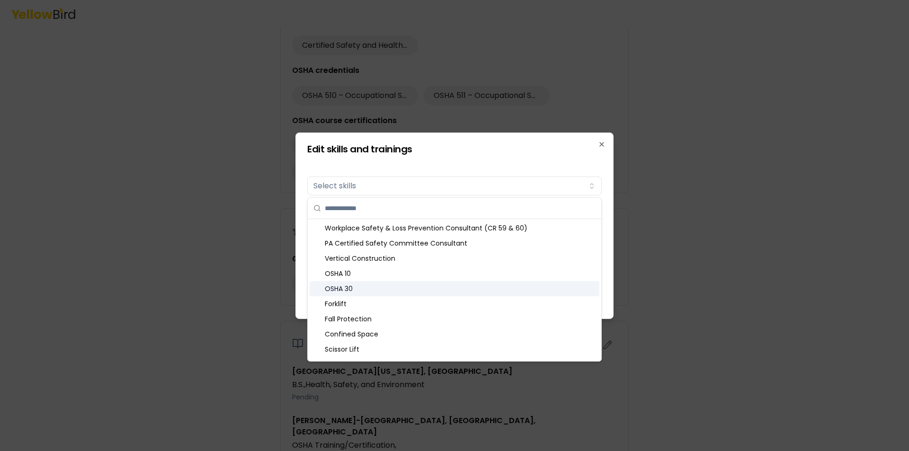
scroll to position [189, 0]
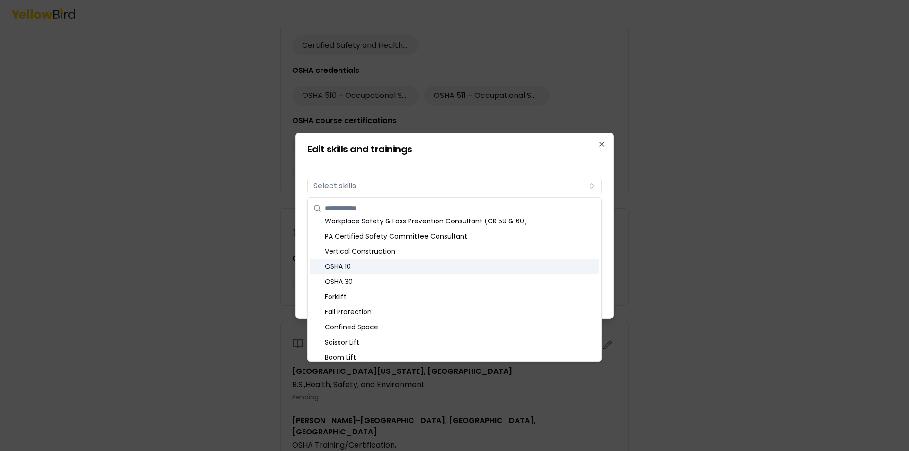
click at [401, 269] on div "OSHA 10" at bounding box center [455, 266] width 290 height 15
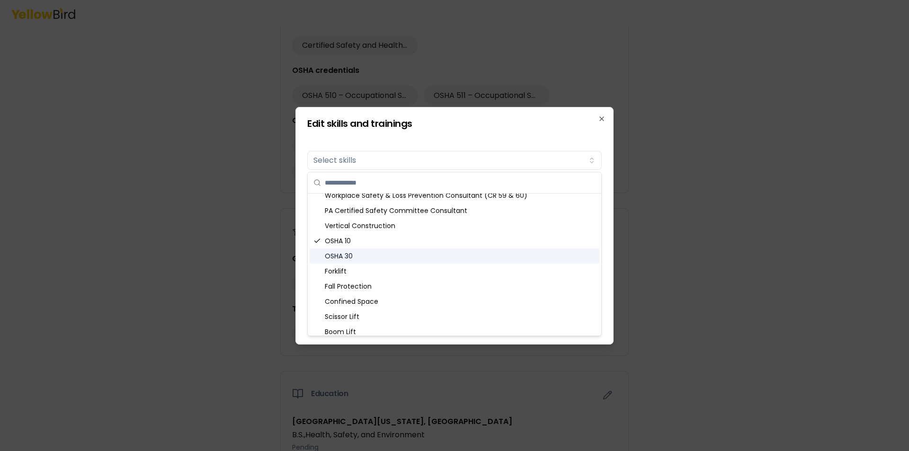
click at [410, 254] on div "OSHA 30" at bounding box center [455, 256] width 290 height 15
click at [412, 284] on div "Fall Protection" at bounding box center [455, 286] width 290 height 15
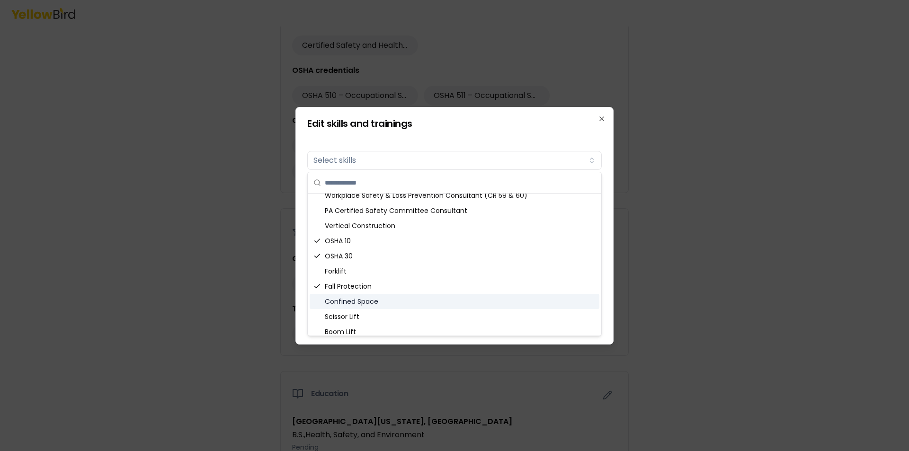
click at [415, 306] on div "Confined Space" at bounding box center [455, 301] width 290 height 15
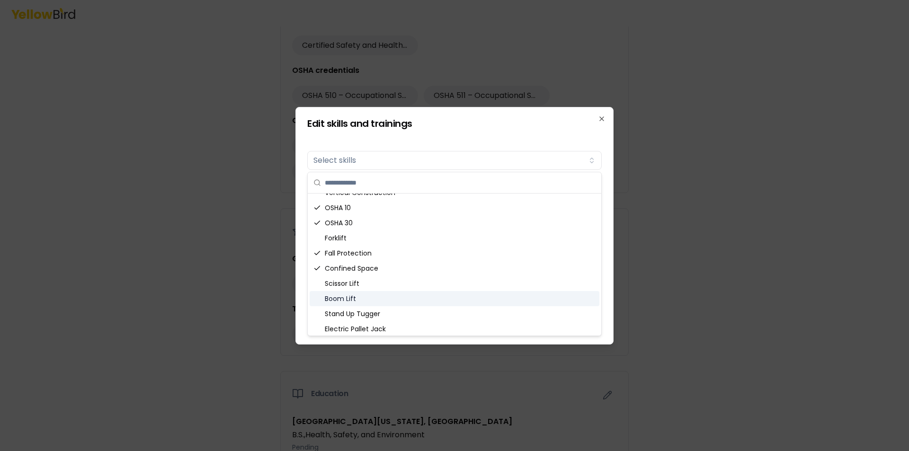
scroll to position [237, 0]
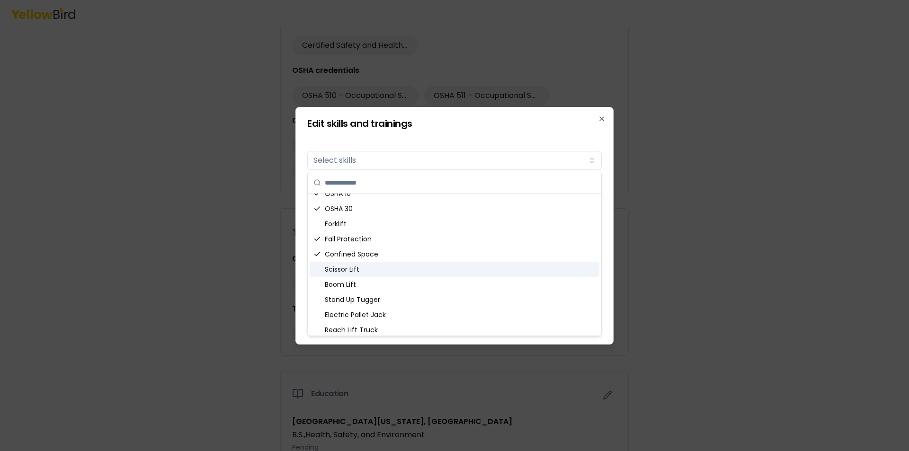
click at [398, 274] on div "Scissor Lift" at bounding box center [455, 269] width 290 height 15
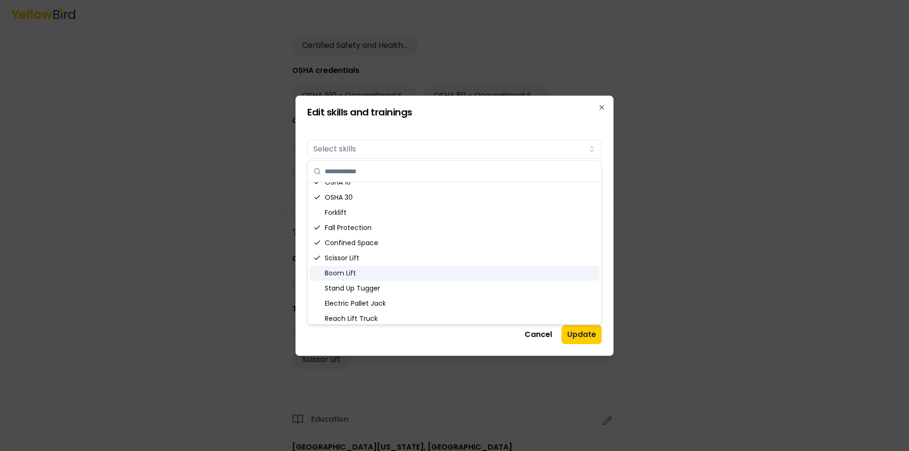
click at [398, 271] on div "Boom Lift" at bounding box center [455, 273] width 290 height 15
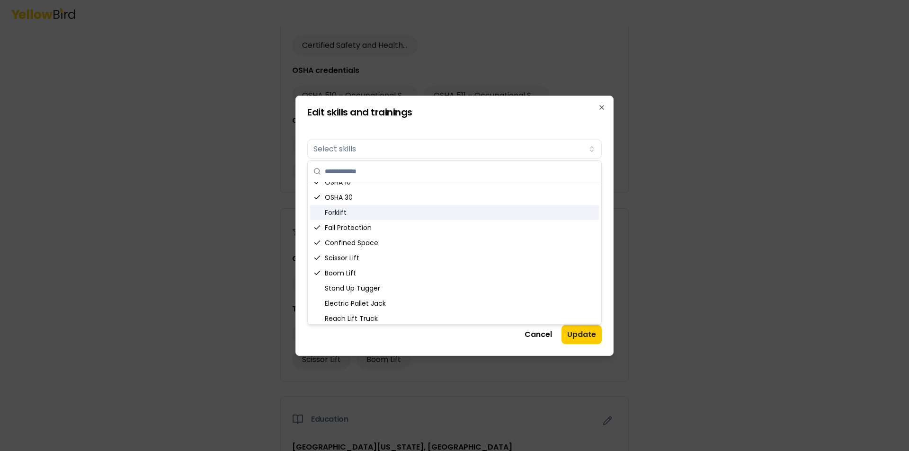
click at [396, 216] on div "Forklift" at bounding box center [455, 212] width 290 height 15
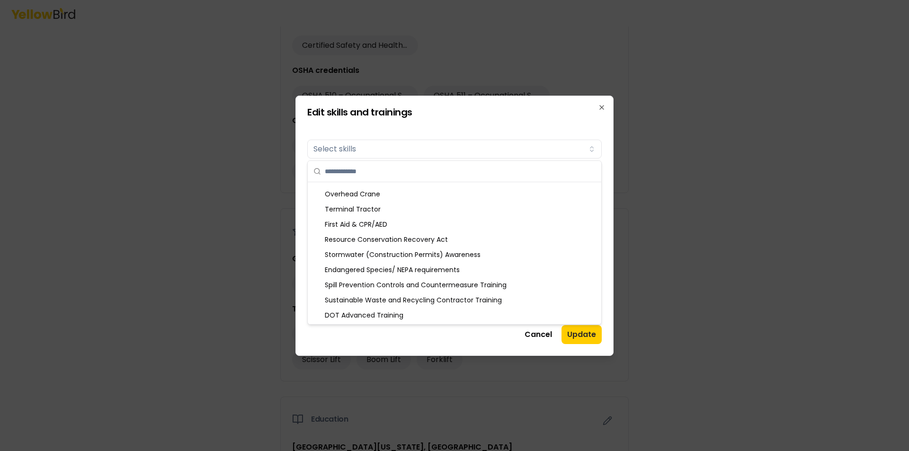
scroll to position [392, 0]
click at [433, 225] on div "First Aid & CPR/AED" at bounding box center [455, 223] width 290 height 15
click at [506, 285] on div "Spill Prevention Controls and Countermeasure Training" at bounding box center [455, 284] width 290 height 15
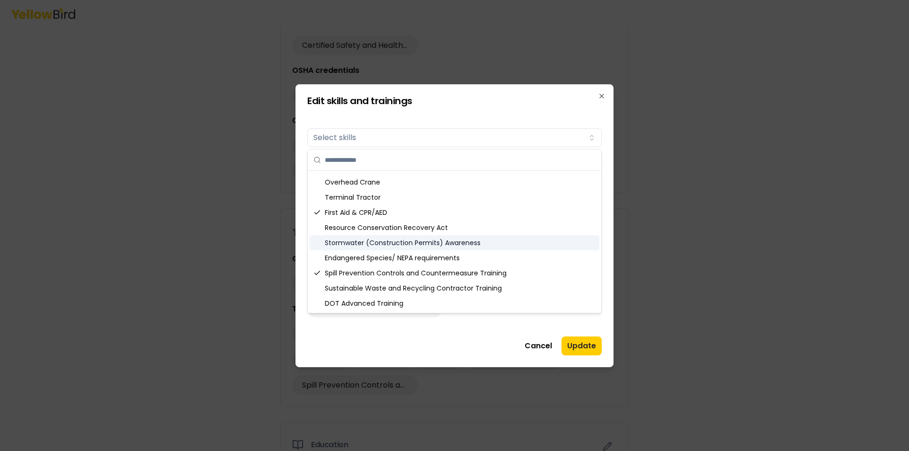
click at [485, 243] on div "Stormwater (Construction Permits) Awareness" at bounding box center [455, 242] width 290 height 15
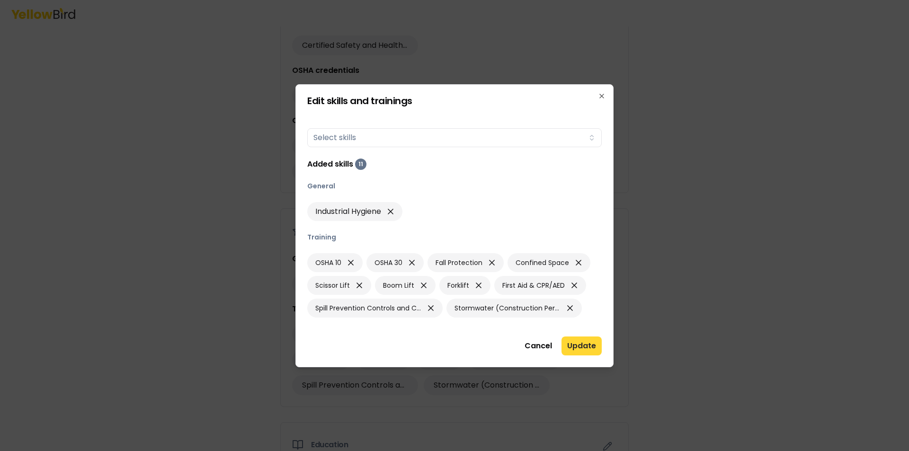
click at [573, 342] on button "Update" at bounding box center [581, 346] width 40 height 19
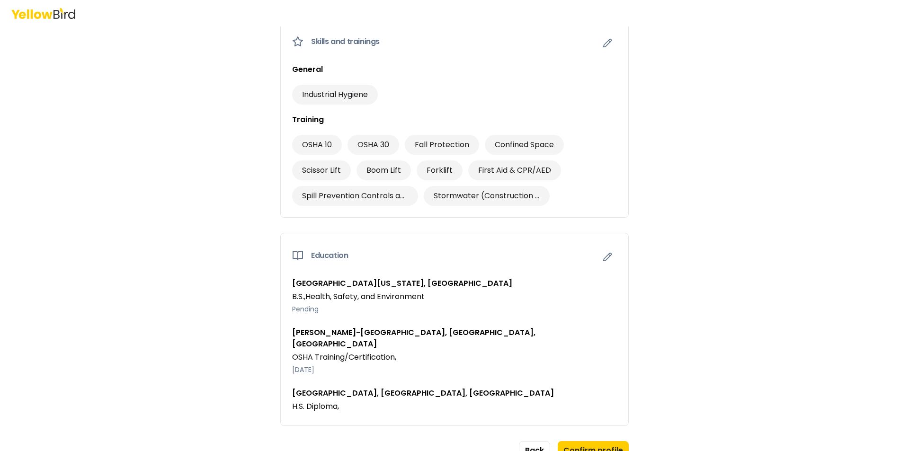
scroll to position [780, 0]
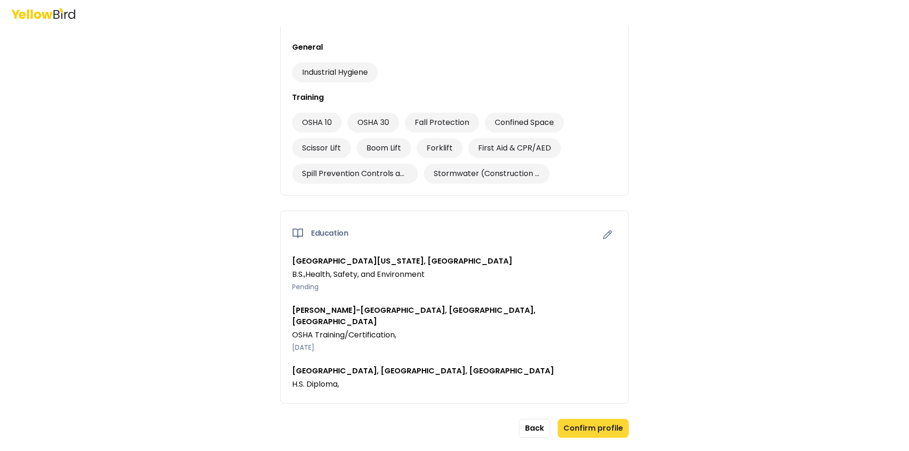
click at [597, 419] on button "Confirm profile" at bounding box center [593, 428] width 71 height 19
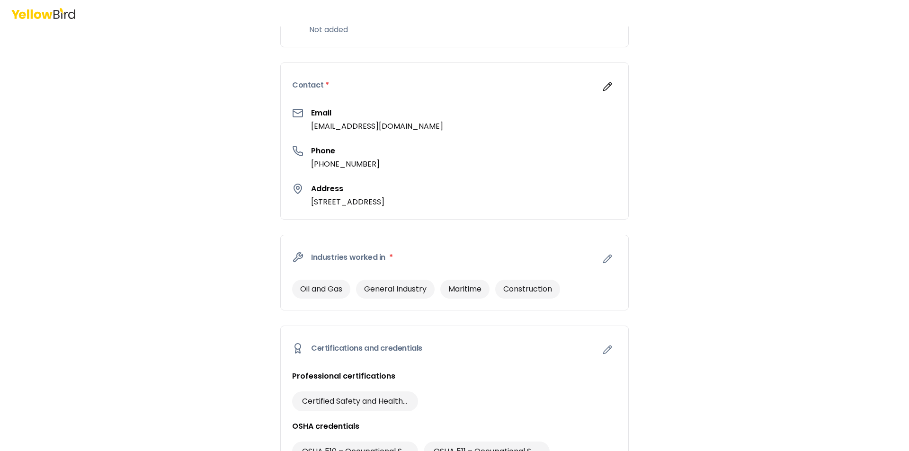
scroll to position [212, 0]
click at [602, 254] on button "button" at bounding box center [607, 259] width 19 height 19
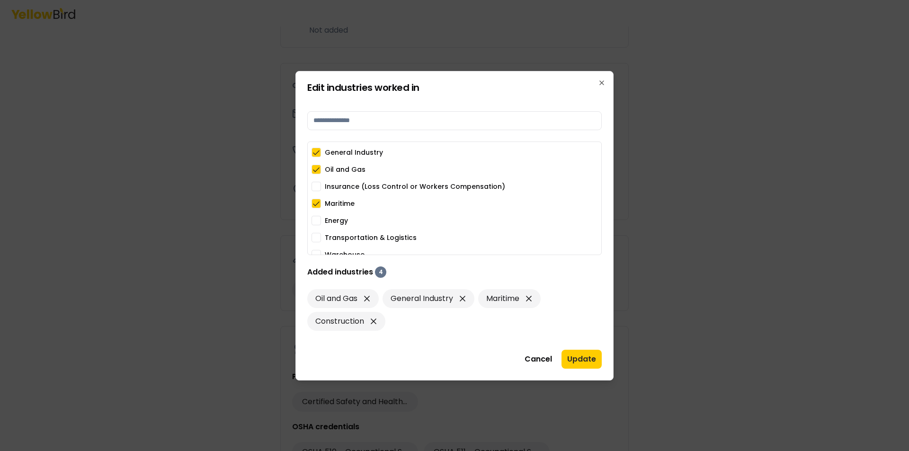
scroll to position [75, 0]
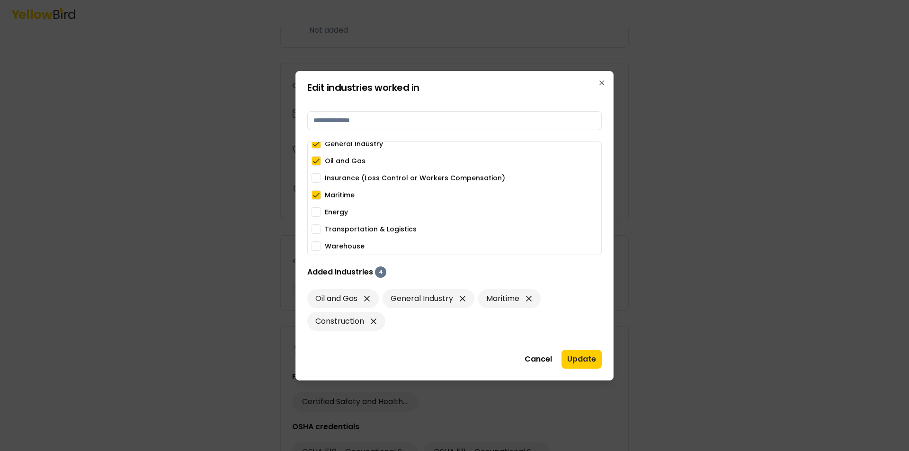
click at [319, 228] on button "Transportation & Logistics" at bounding box center [315, 228] width 9 height 9
click at [337, 247] on label "Warehouse" at bounding box center [345, 246] width 40 height 7
click at [321, 247] on button "Warehouse" at bounding box center [315, 245] width 9 height 9
click at [577, 356] on button "Update" at bounding box center [581, 359] width 40 height 19
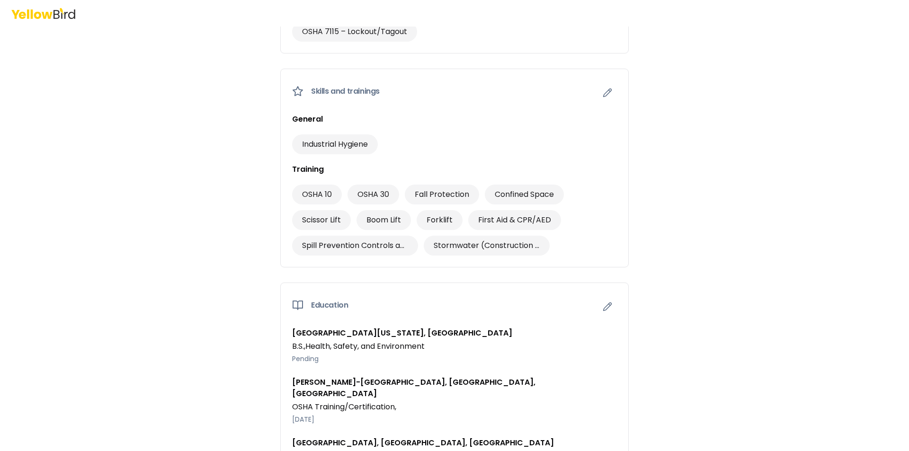
scroll to position [831, 0]
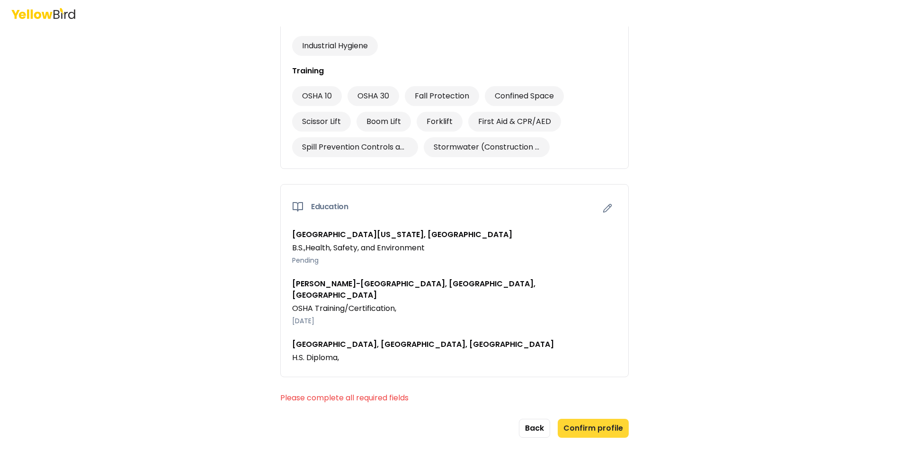
click at [596, 419] on button "Confirm profile" at bounding box center [593, 428] width 71 height 19
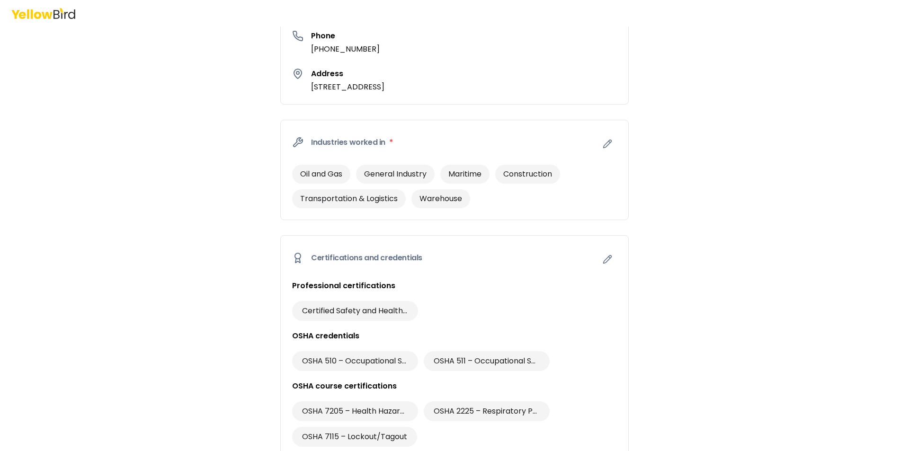
scroll to position [310, 0]
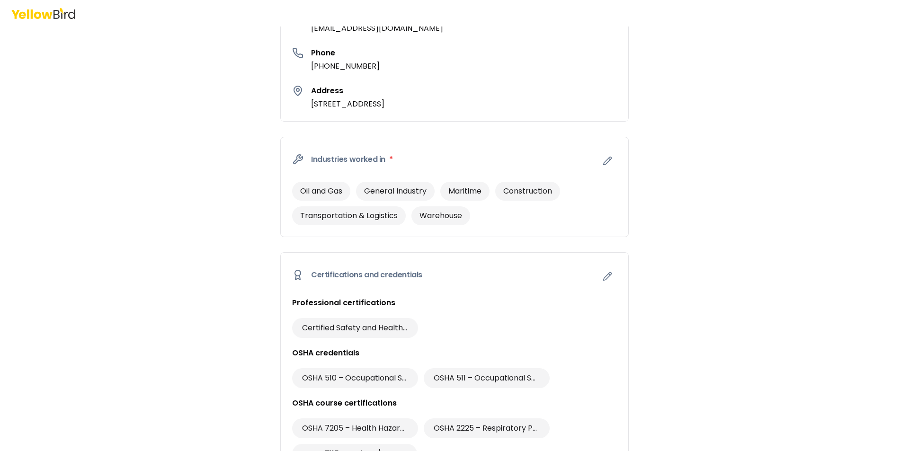
click at [292, 162] on icon at bounding box center [297, 159] width 11 height 11
click at [604, 158] on icon "button" at bounding box center [607, 160] width 9 height 9
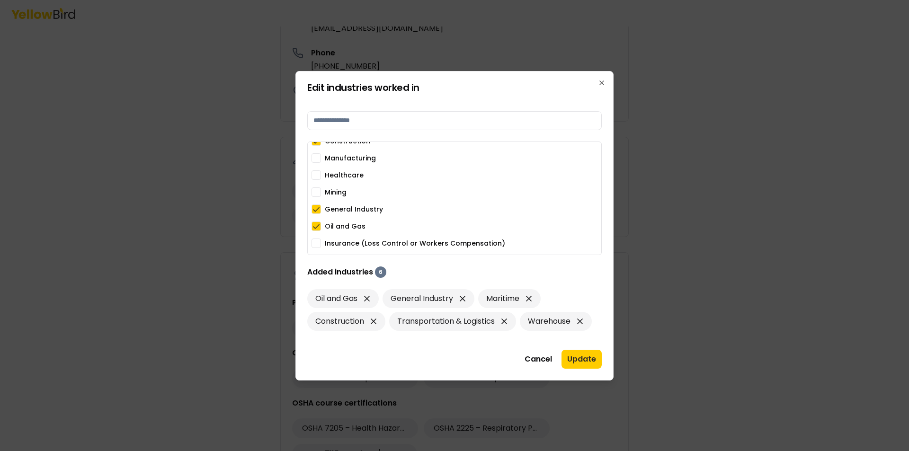
scroll to position [0, 0]
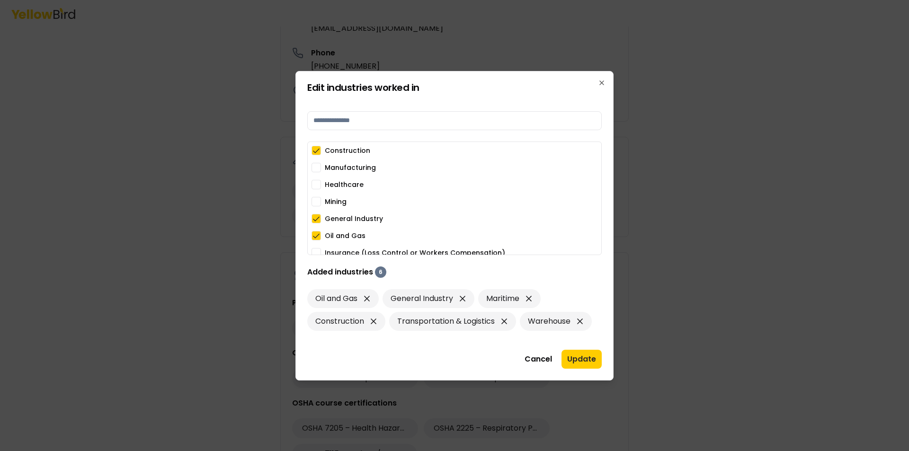
click at [317, 170] on button "Manufacturing" at bounding box center [315, 167] width 9 height 9
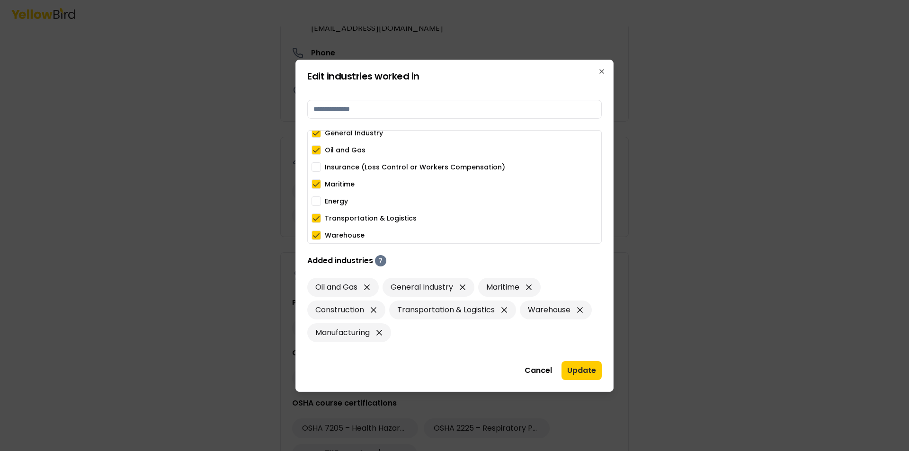
scroll to position [75, 0]
click at [579, 369] on button "Update" at bounding box center [581, 370] width 40 height 19
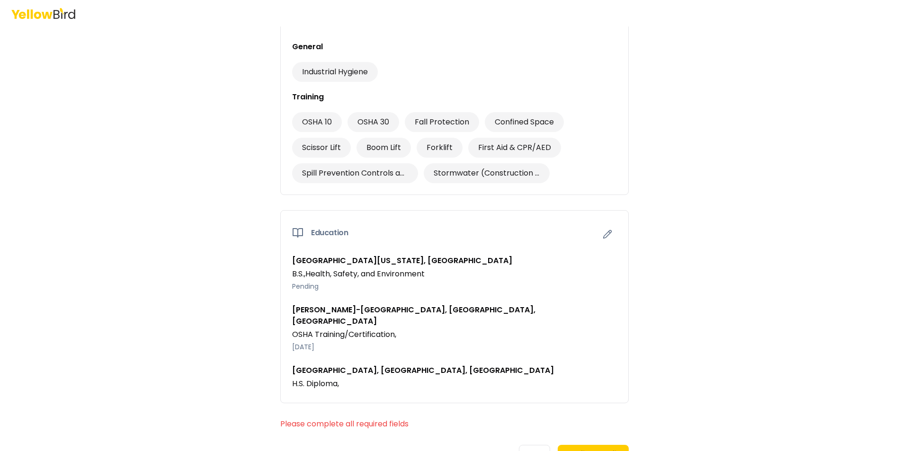
scroll to position [831, 0]
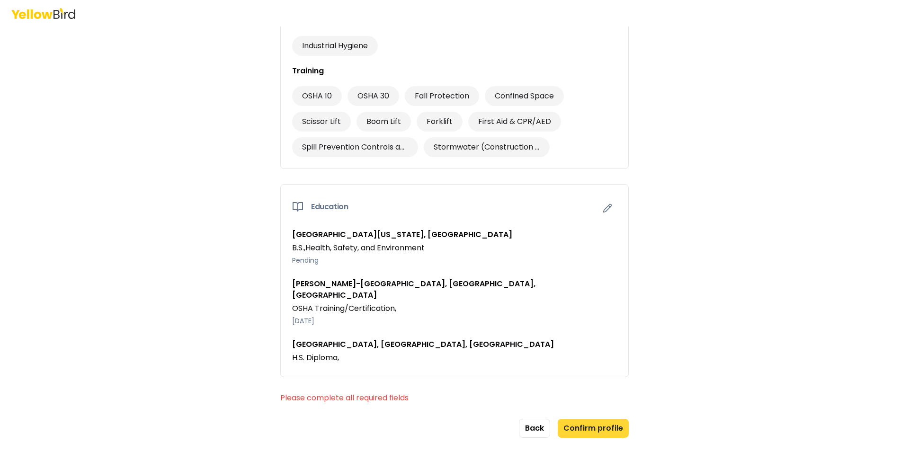
click at [606, 419] on button "Confirm profile" at bounding box center [593, 428] width 71 height 19
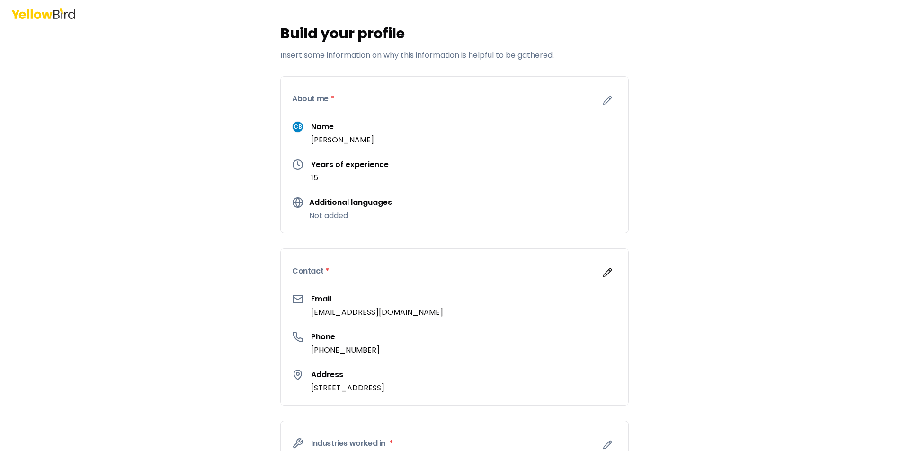
scroll to position [0, 0]
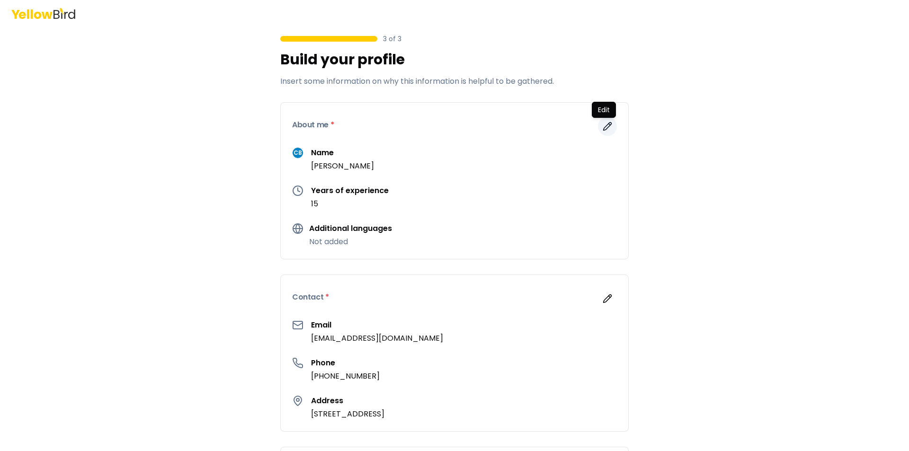
click at [598, 125] on button "button" at bounding box center [607, 126] width 19 height 19
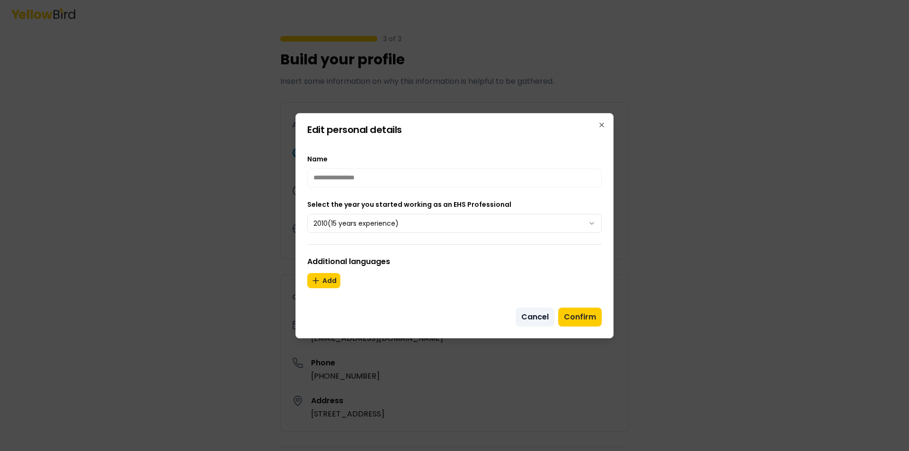
click at [535, 317] on button "Cancel" at bounding box center [535, 317] width 39 height 19
